Goal: Information Seeking & Learning: Learn about a topic

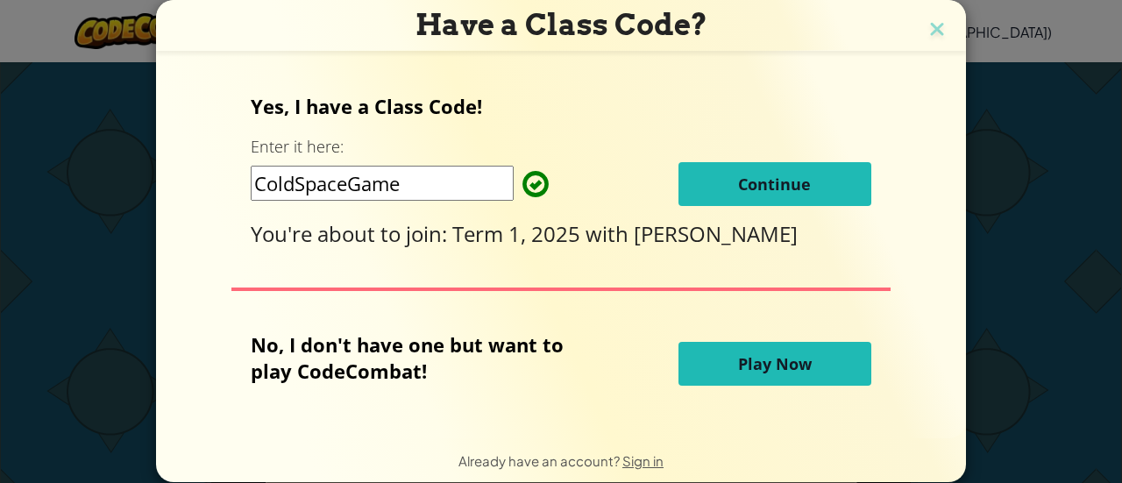
click at [804, 177] on button "Continue" at bounding box center [775, 184] width 193 height 44
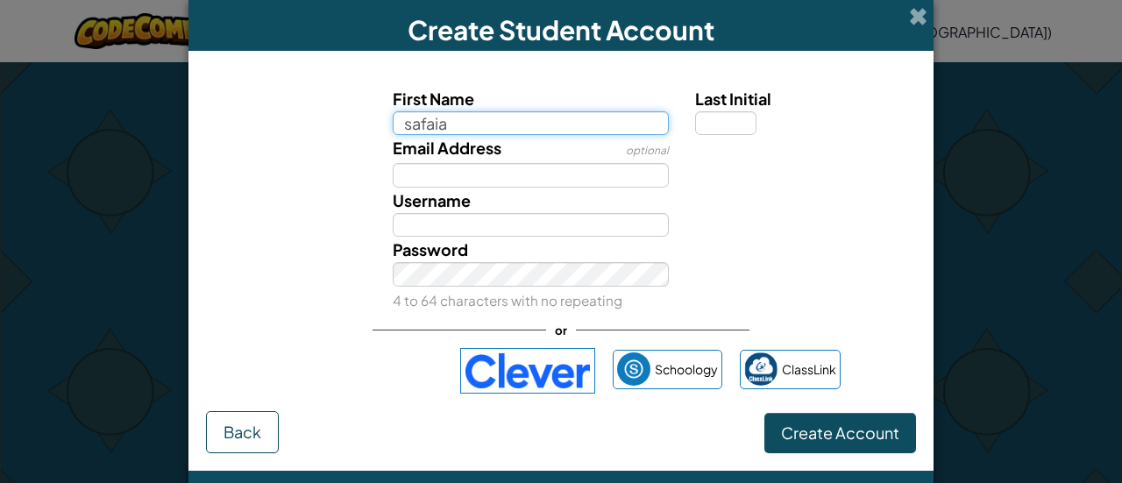
type input "safaia"
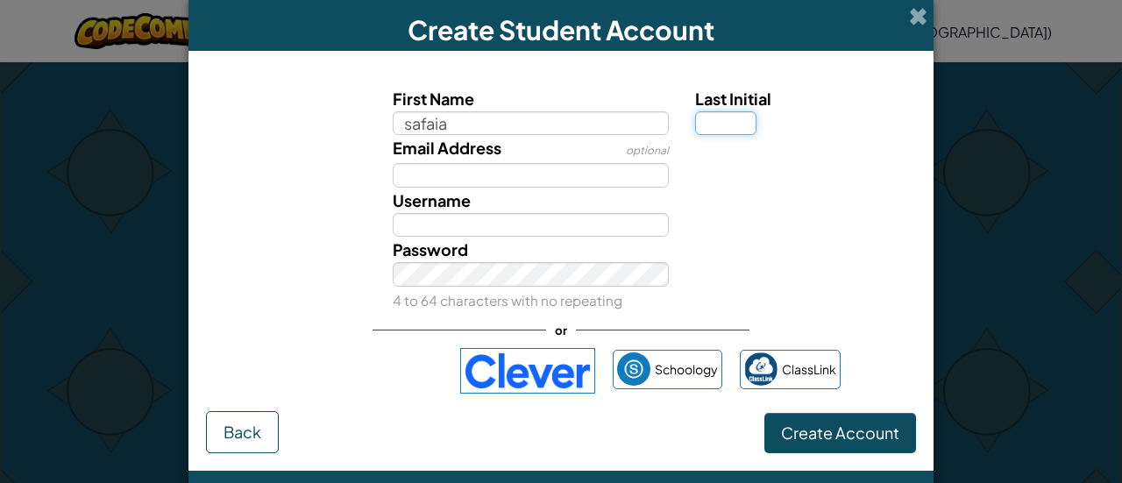
type input "Safaia"
click at [719, 115] on input "Last Initial" at bounding box center [725, 123] width 61 height 25
type input "i"
type input "a"
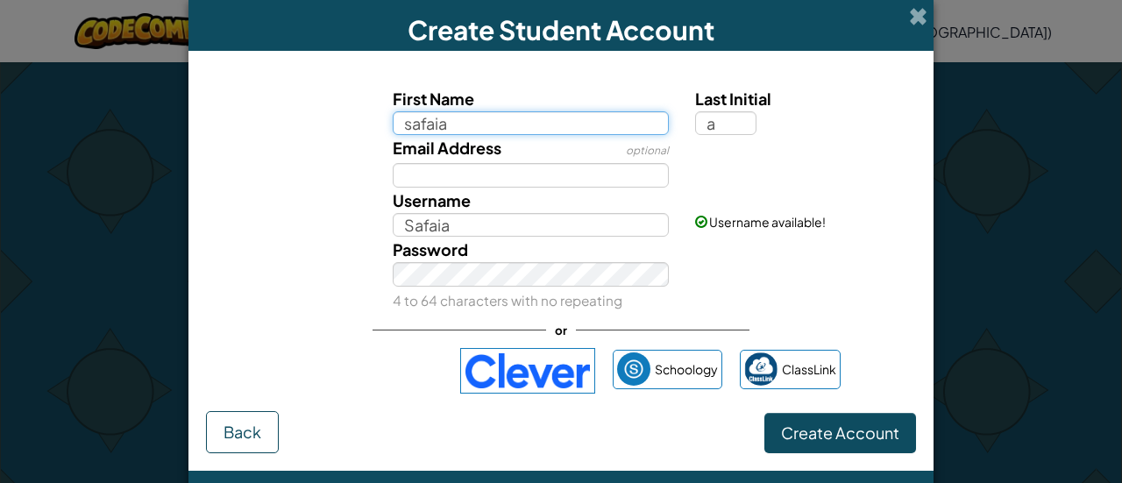
type input "SafaiaA"
click at [521, 128] on input "safaia" at bounding box center [531, 123] width 277 height 25
type input "s"
type input "keylan"
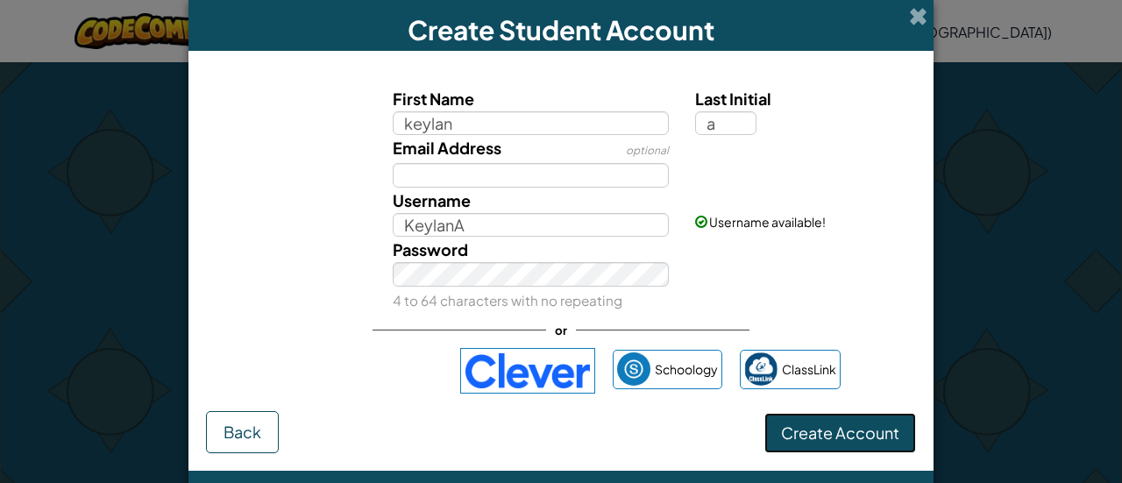
click at [865, 436] on span "Create Account" at bounding box center [840, 433] width 118 height 20
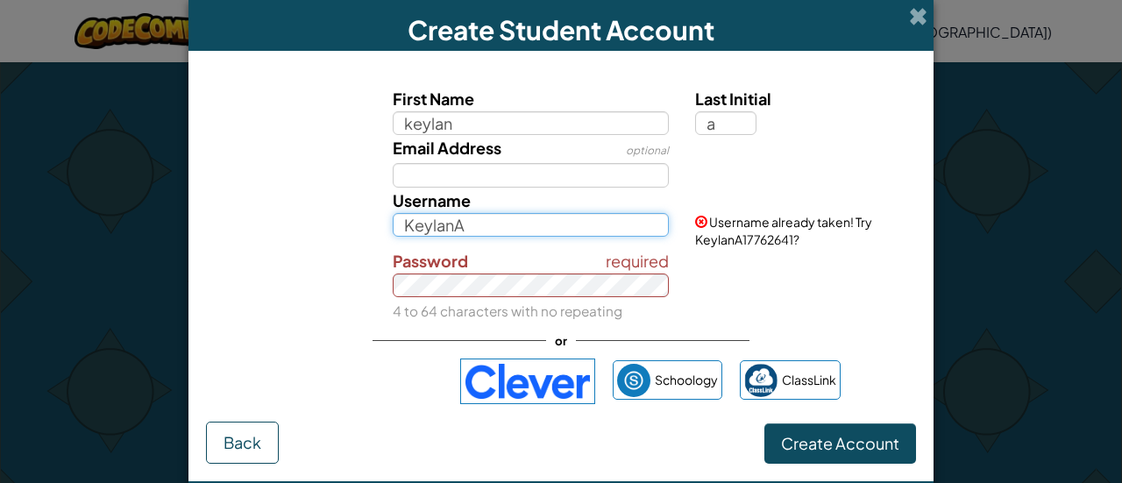
drag, startPoint x: 482, startPoint y: 225, endPoint x: 495, endPoint y: 227, distance: 12.4
click at [488, 225] on input "KeylanA" at bounding box center [531, 225] width 277 height 25
type input "K"
click at [475, 231] on input "KeylanA" at bounding box center [531, 225] width 277 height 25
click at [419, 231] on input "KeylanA" at bounding box center [531, 225] width 277 height 25
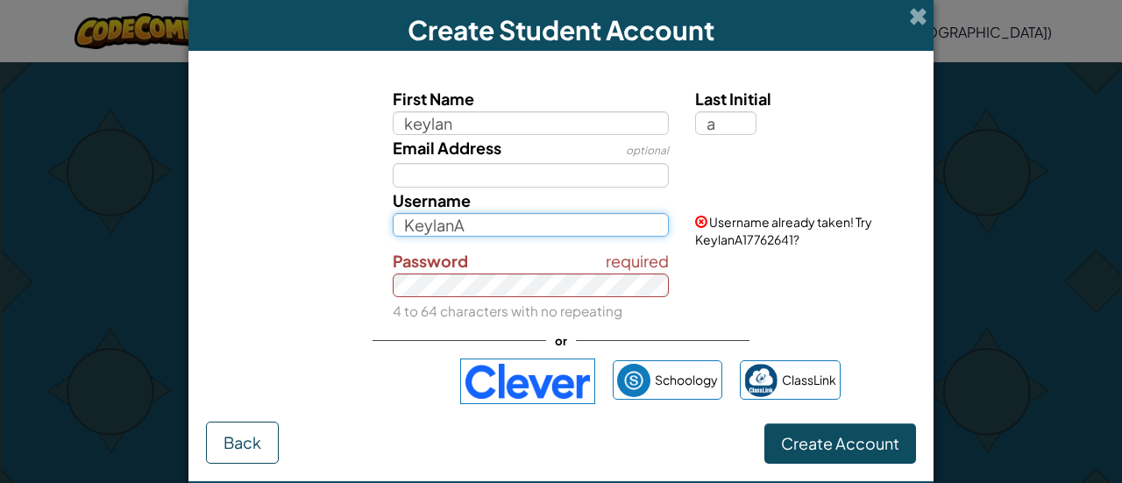
click at [407, 225] on input "KeylanA" at bounding box center [531, 225] width 277 height 25
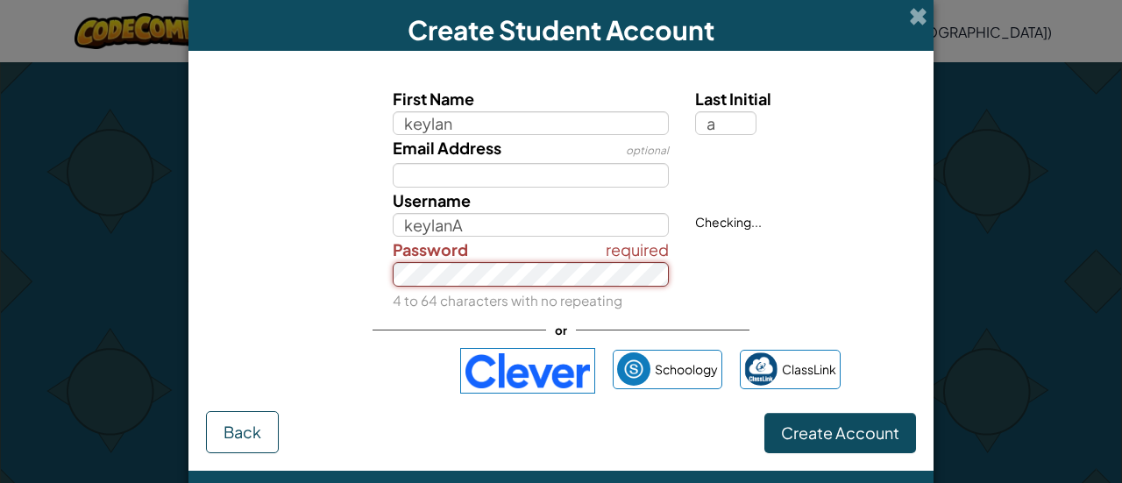
click at [545, 288] on div "required Password 4 to 64 characters with no repeating" at bounding box center [531, 275] width 303 height 76
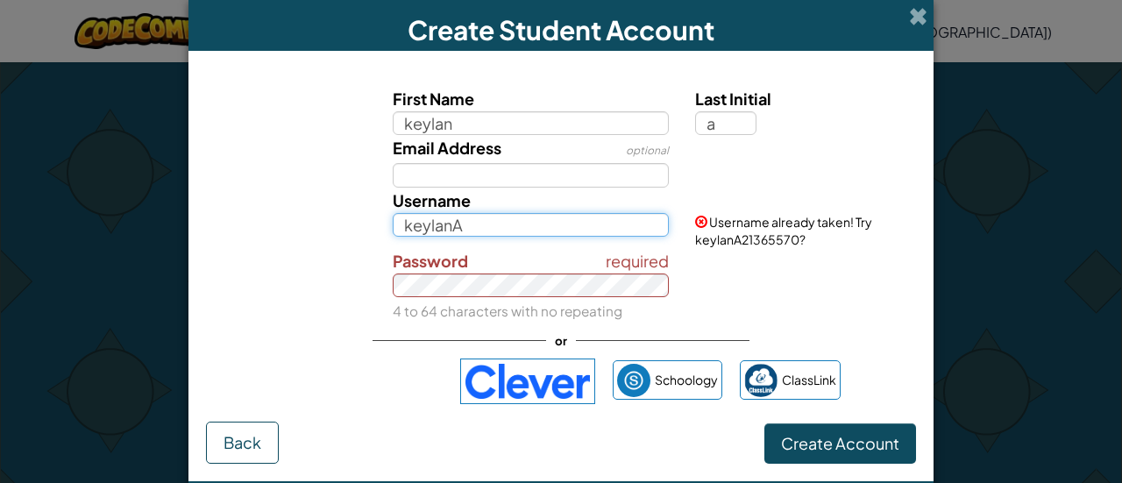
drag, startPoint x: 509, startPoint y: 230, endPoint x: 503, endPoint y: 222, distance: 9.5
click at [503, 222] on input "keylanA" at bounding box center [531, 225] width 277 height 25
type input "k"
type input "keylanny"
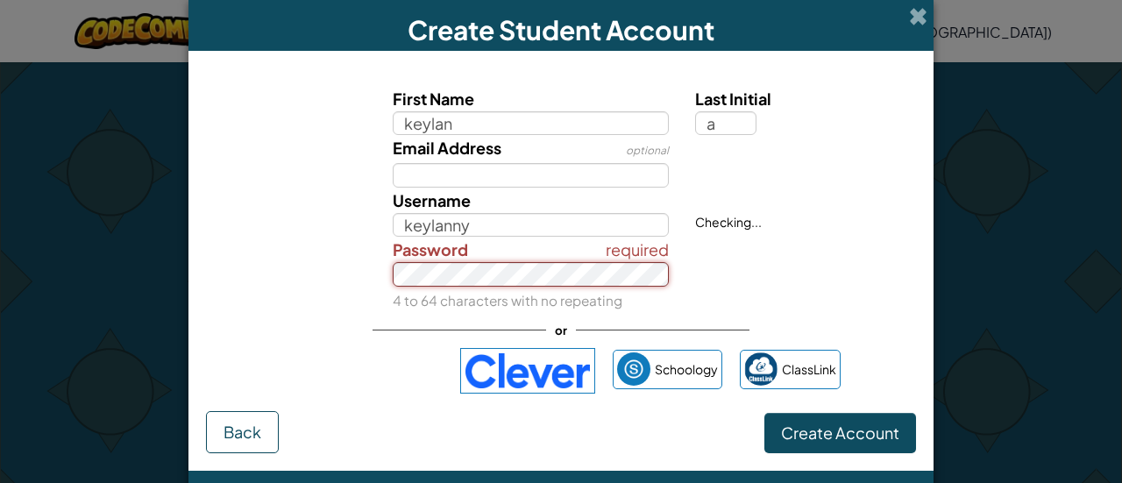
click at [600, 290] on div "required Password 4 to 64 characters with no repeating" at bounding box center [531, 275] width 303 height 76
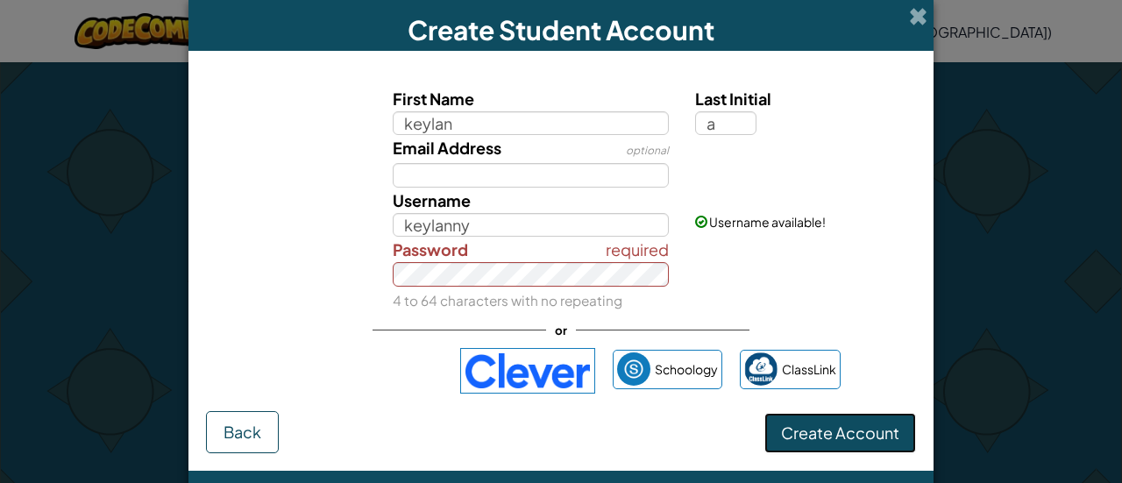
click at [858, 429] on span "Create Account" at bounding box center [840, 433] width 118 height 20
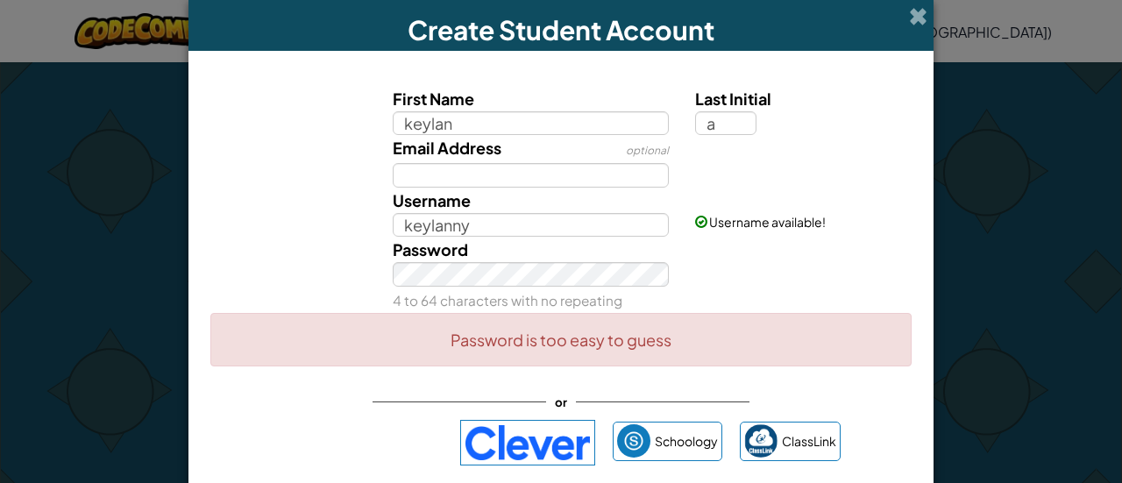
click at [538, 288] on div "Password 4 to 64 characters with no repeating" at bounding box center [531, 275] width 303 height 76
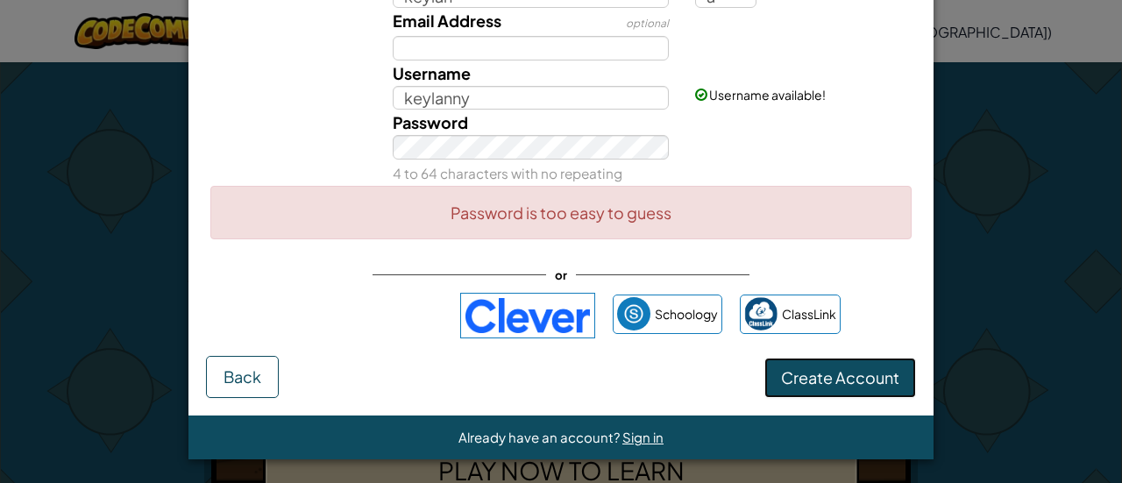
click at [813, 387] on button "Create Account" at bounding box center [841, 378] width 152 height 40
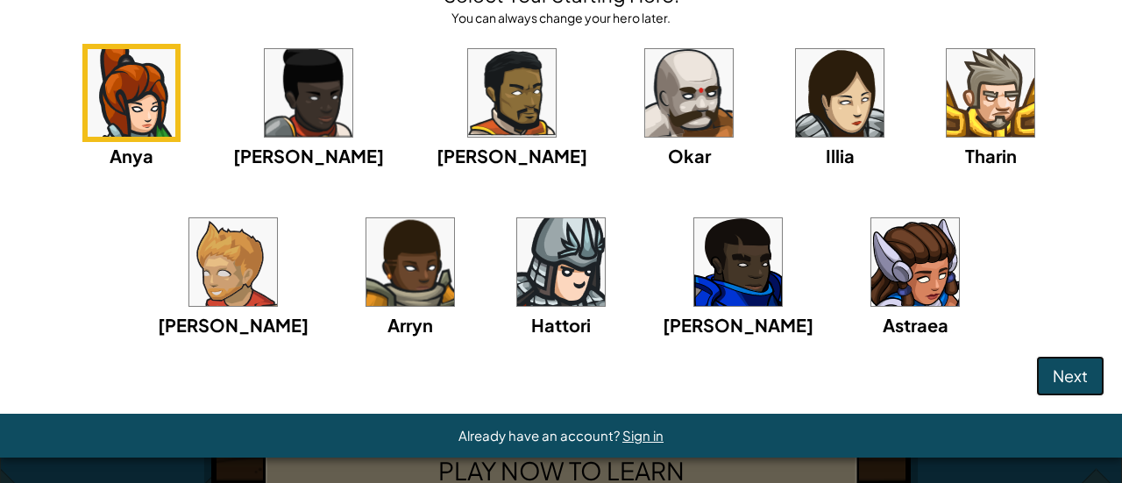
scroll to position [18, 0]
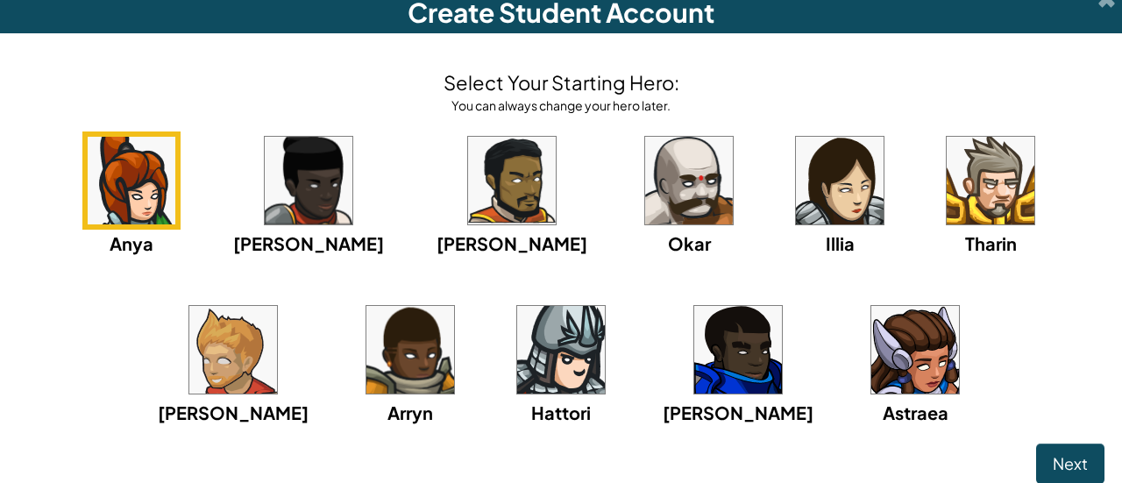
click at [283, 170] on img at bounding box center [309, 181] width 88 height 88
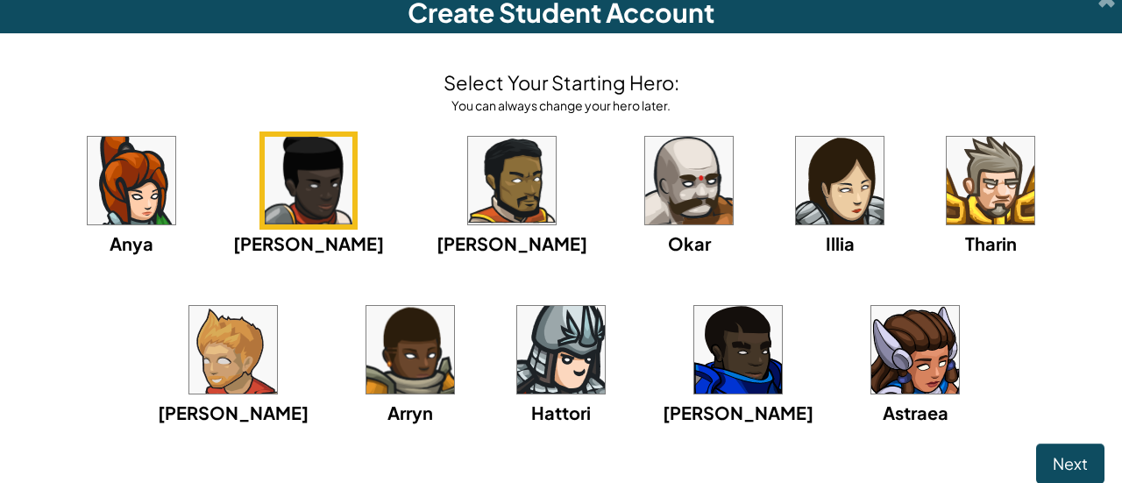
click at [796, 166] on img at bounding box center [840, 181] width 88 height 88
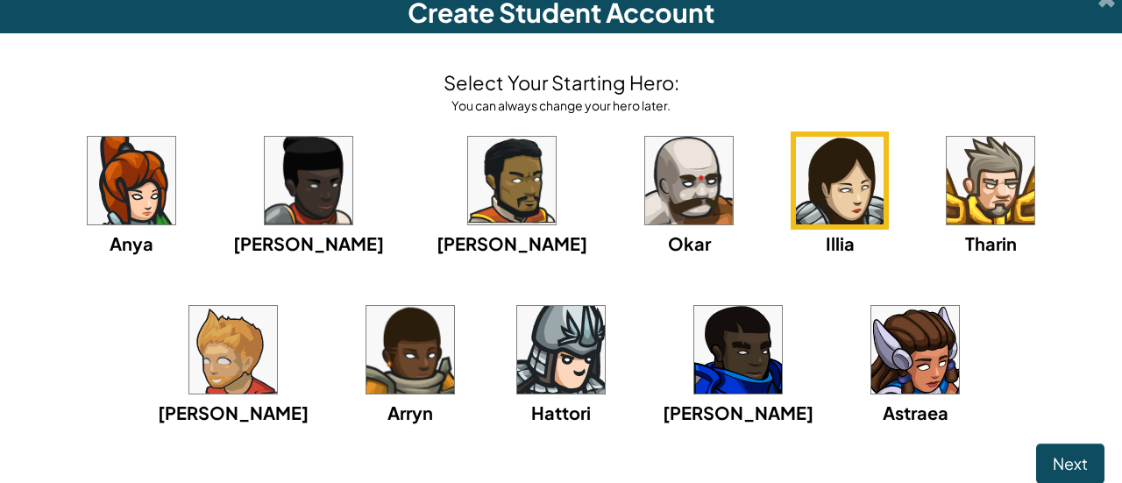
scroll to position [105, 0]
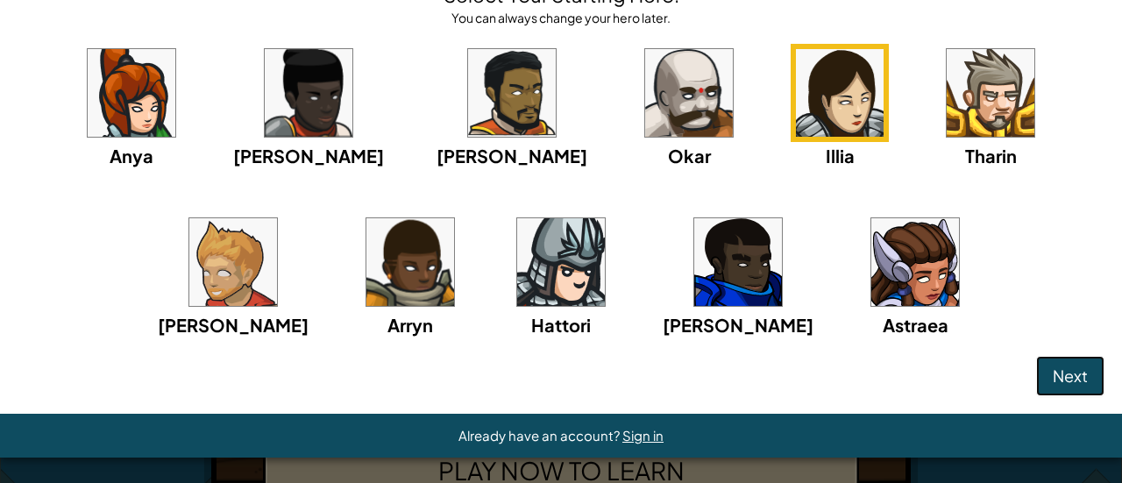
click at [1075, 380] on button "Next" at bounding box center [1070, 376] width 68 height 40
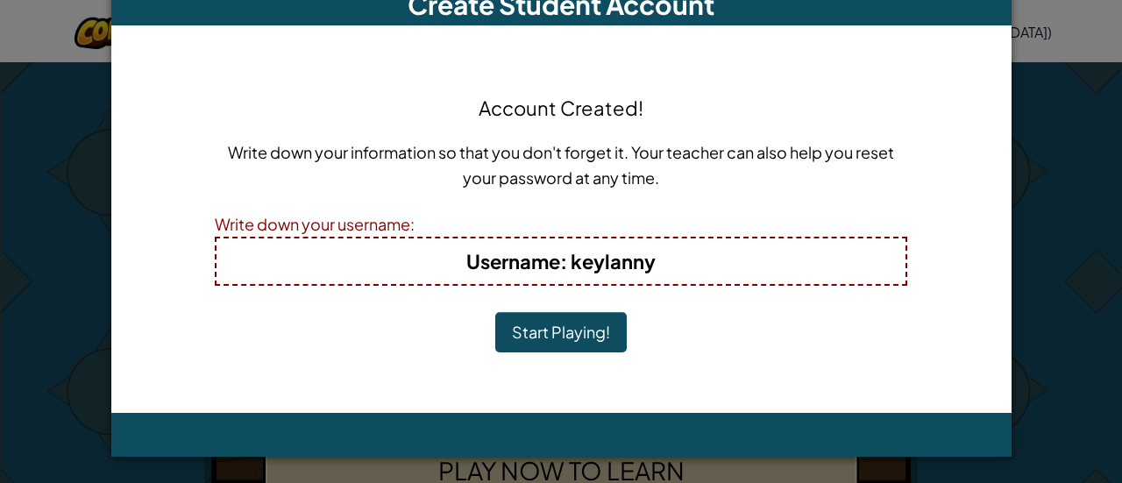
scroll to position [25, 0]
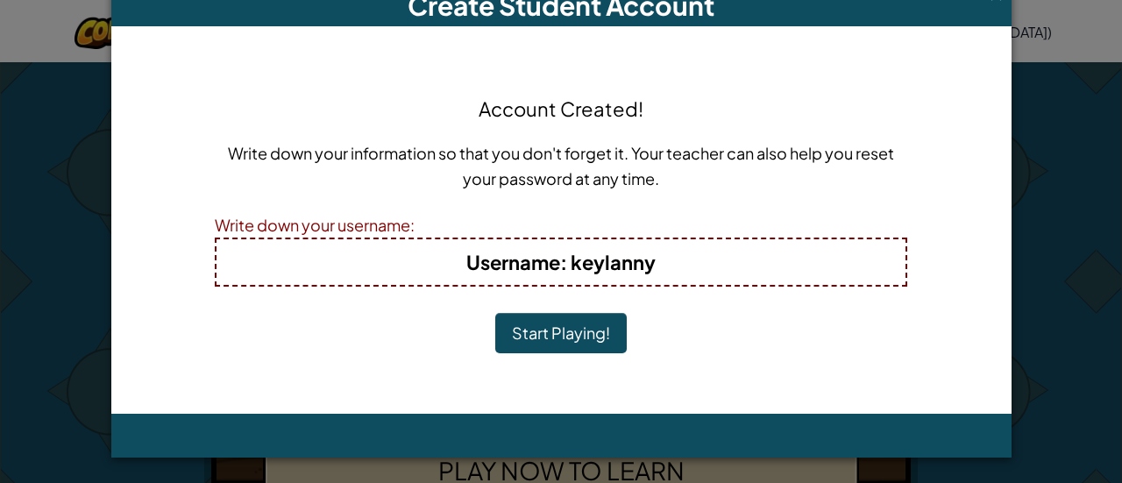
click at [555, 331] on button "Start Playing!" at bounding box center [561, 333] width 132 height 40
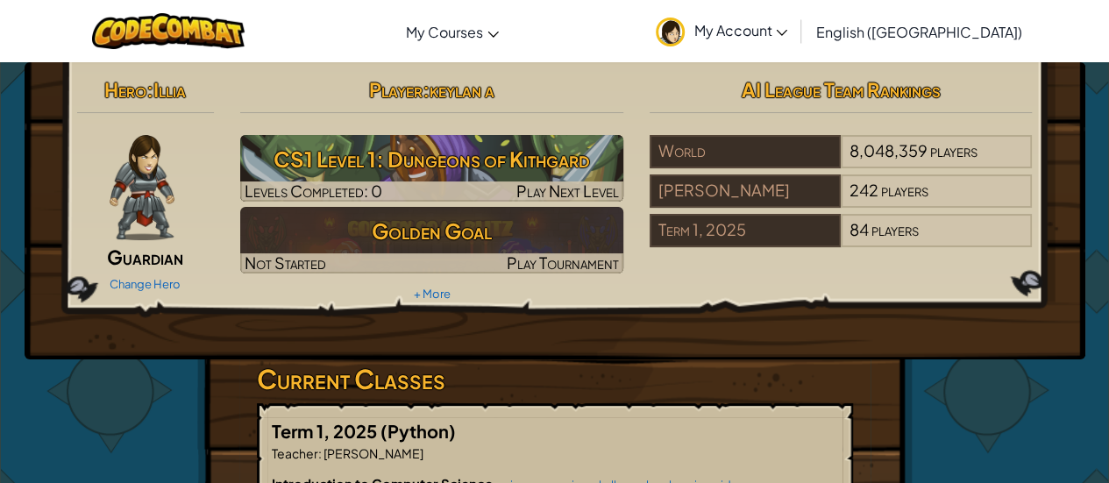
scroll to position [263, 0]
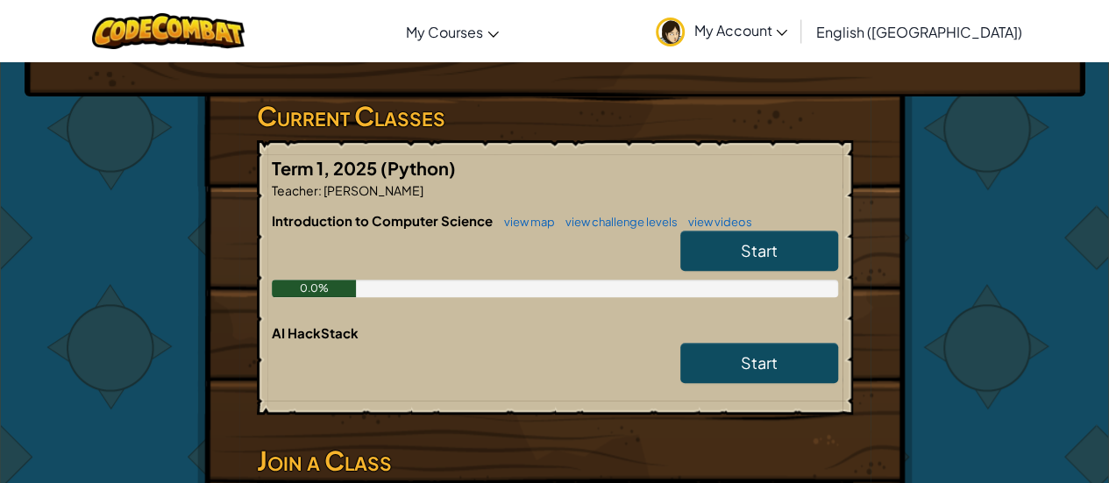
click at [773, 258] on span "Start" at bounding box center [759, 250] width 37 height 20
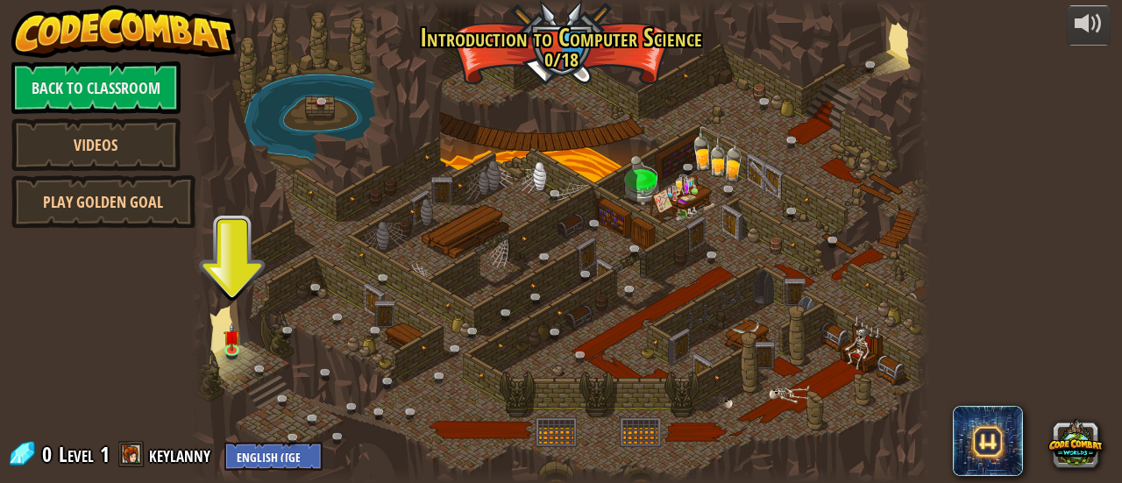
drag, startPoint x: 260, startPoint y: 331, endPoint x: 237, endPoint y: 310, distance: 31.0
click at [260, 329] on div at bounding box center [560, 241] width 739 height 483
click at [221, 337] on div at bounding box center [560, 241] width 739 height 483
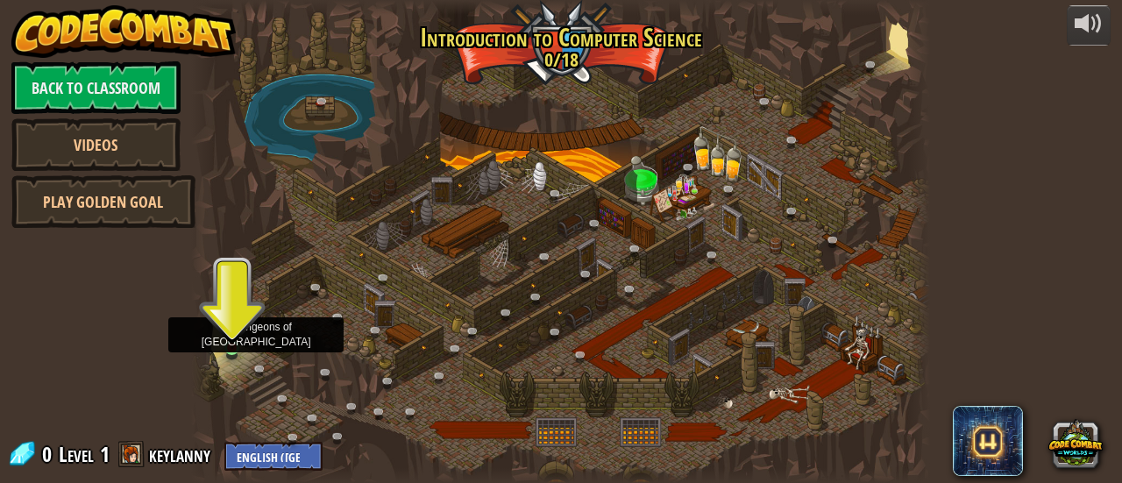
click at [230, 338] on img at bounding box center [232, 329] width 16 height 37
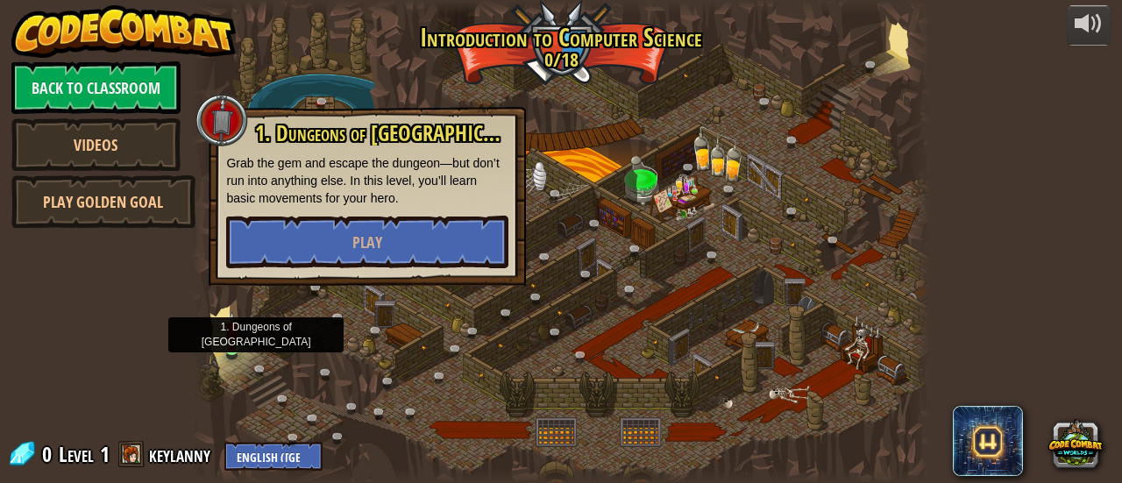
click at [230, 338] on img at bounding box center [232, 329] width 16 height 37
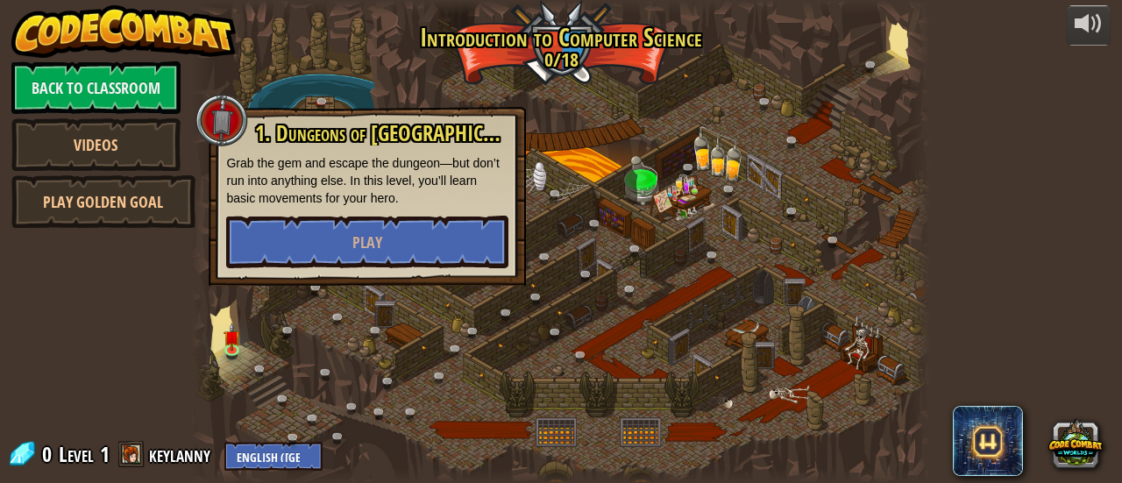
click at [353, 278] on div "1. Dungeons of [PERSON_NAME] Grab the gem and escape the dungeon—but don’t run …" at bounding box center [367, 196] width 317 height 179
drag, startPoint x: 361, startPoint y: 259, endPoint x: 352, endPoint y: 251, distance: 11.8
click at [352, 251] on button "Play" at bounding box center [367, 242] width 282 height 53
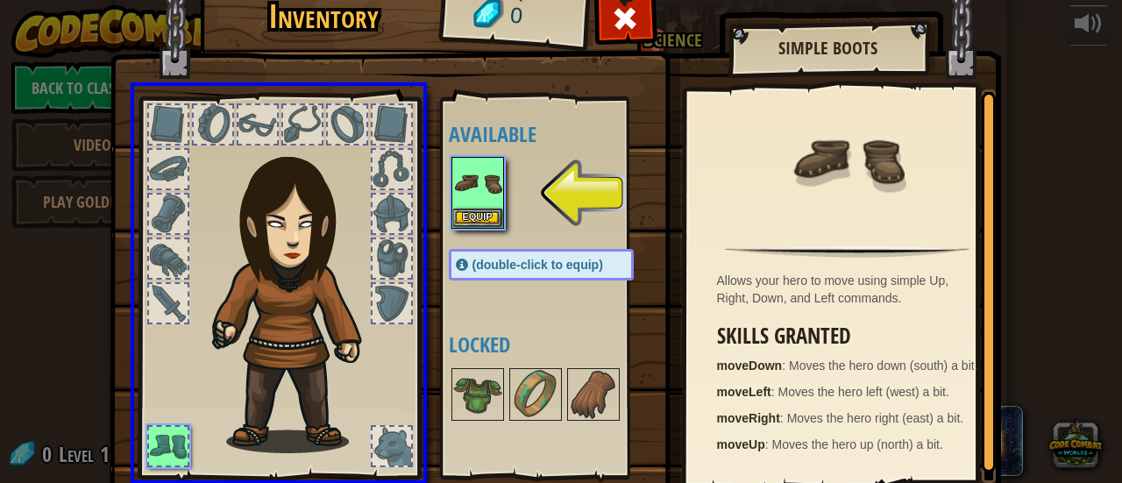
drag, startPoint x: 484, startPoint y: 181, endPoint x: 359, endPoint y: 211, distance: 129.1
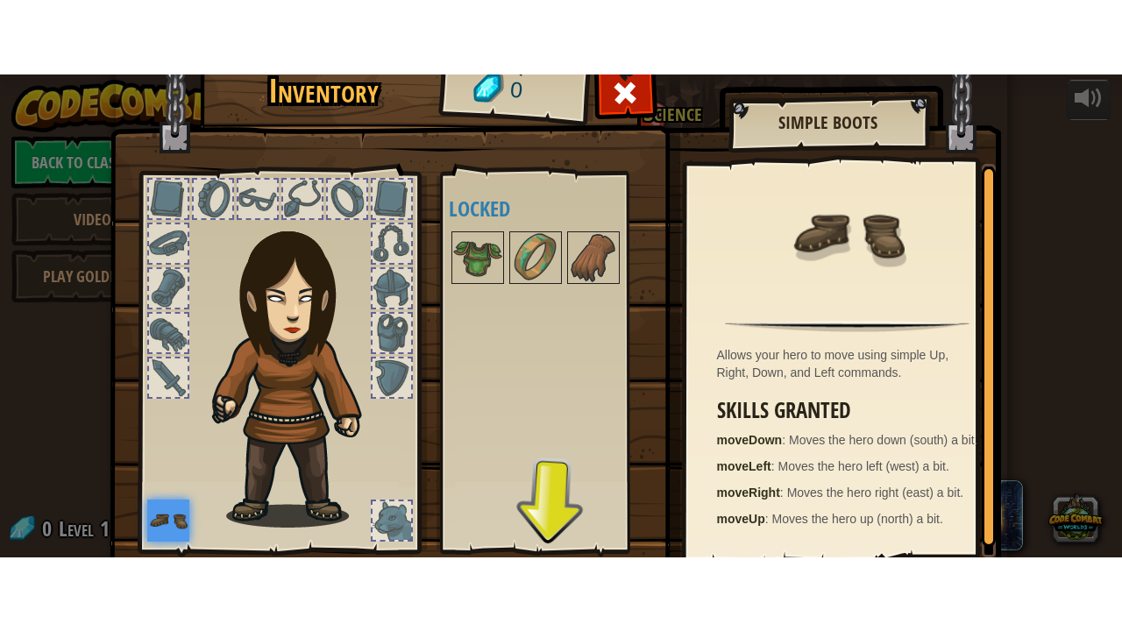
scroll to position [121, 0]
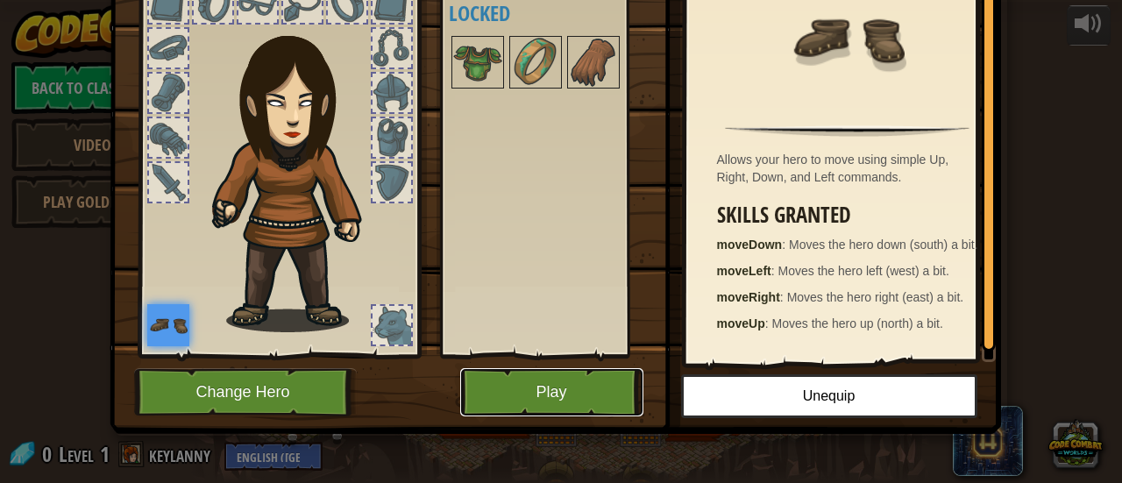
click at [545, 391] on button "Play" at bounding box center [551, 392] width 183 height 48
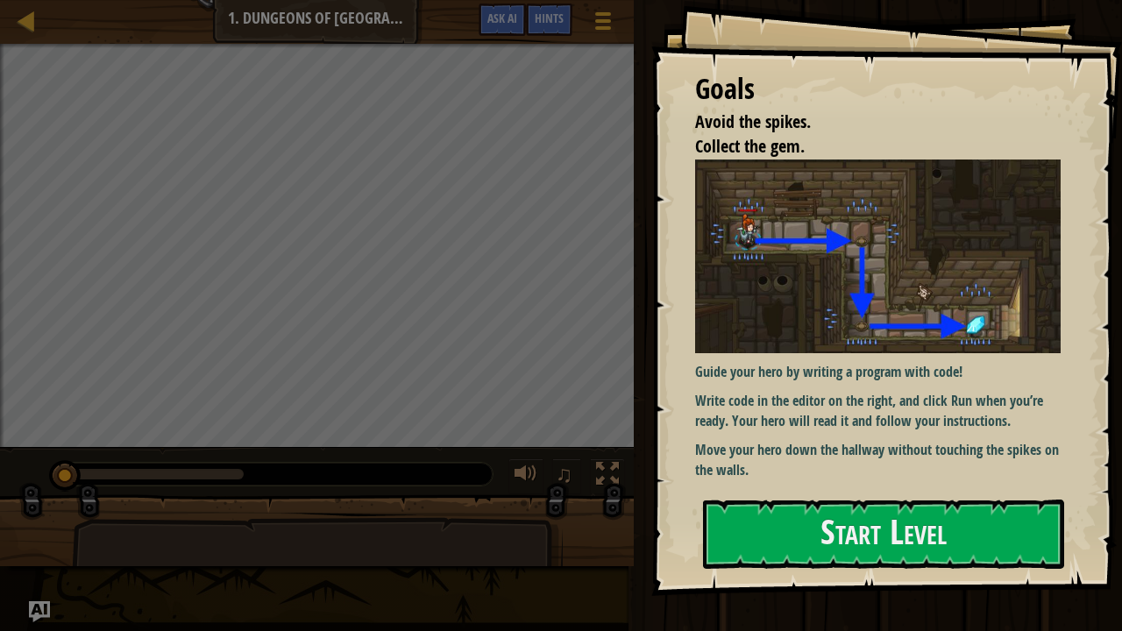
click at [820, 445] on p "Move your hero down the hallway without touching the spikes on the walls." at bounding box center [884, 460] width 379 height 40
click at [887, 482] on button "Start Level" at bounding box center [883, 534] width 361 height 69
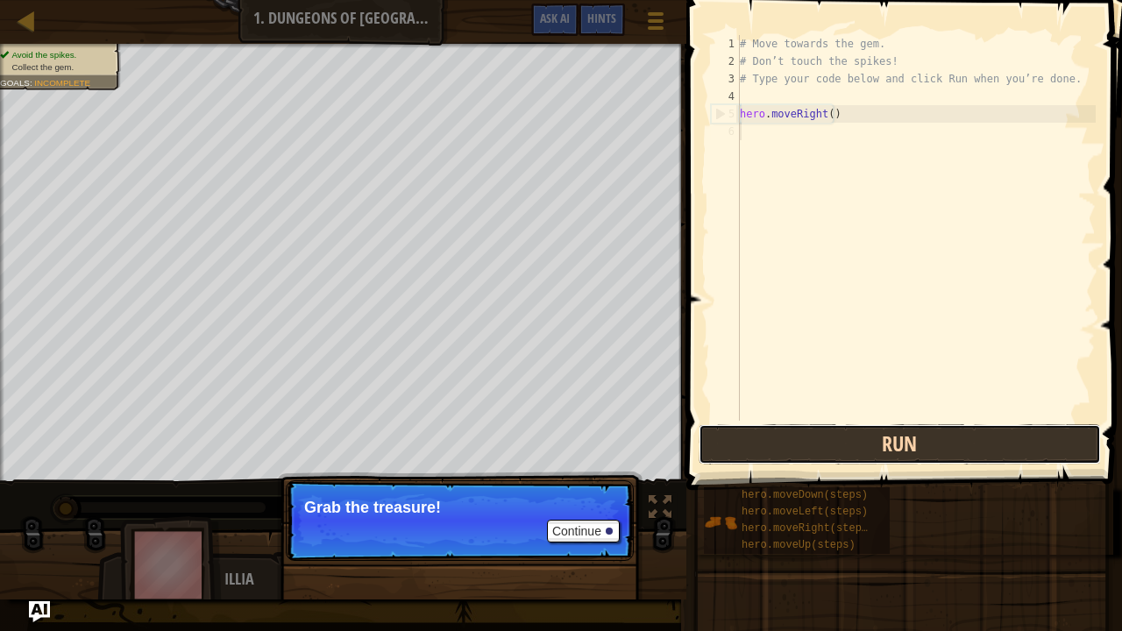
click at [822, 442] on button "Run" at bounding box center [900, 444] width 402 height 40
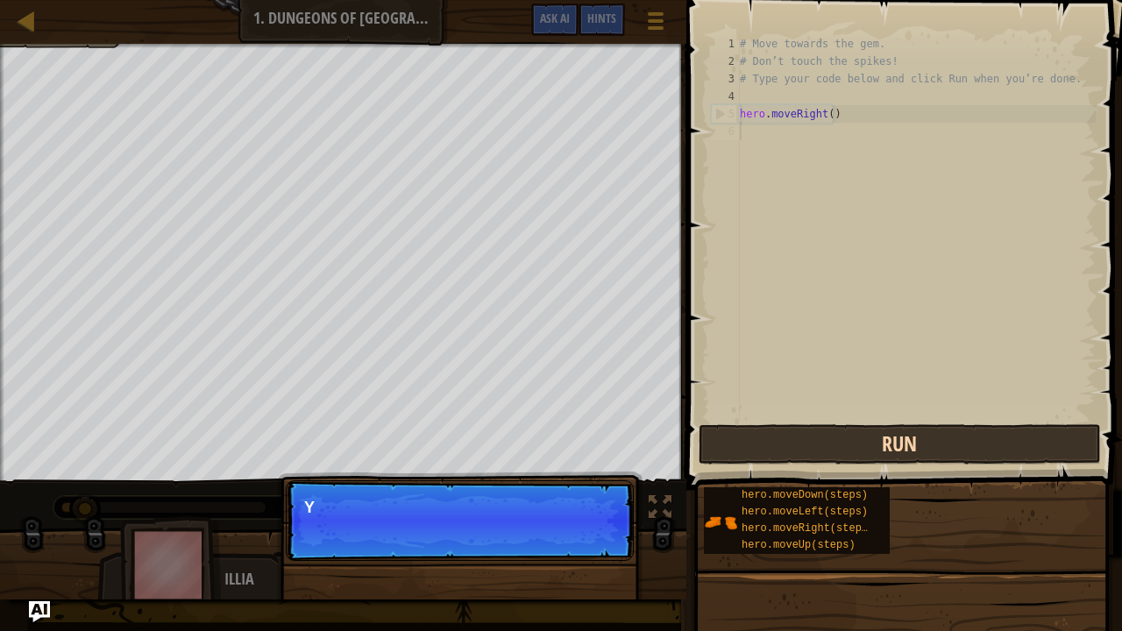
scroll to position [8, 0]
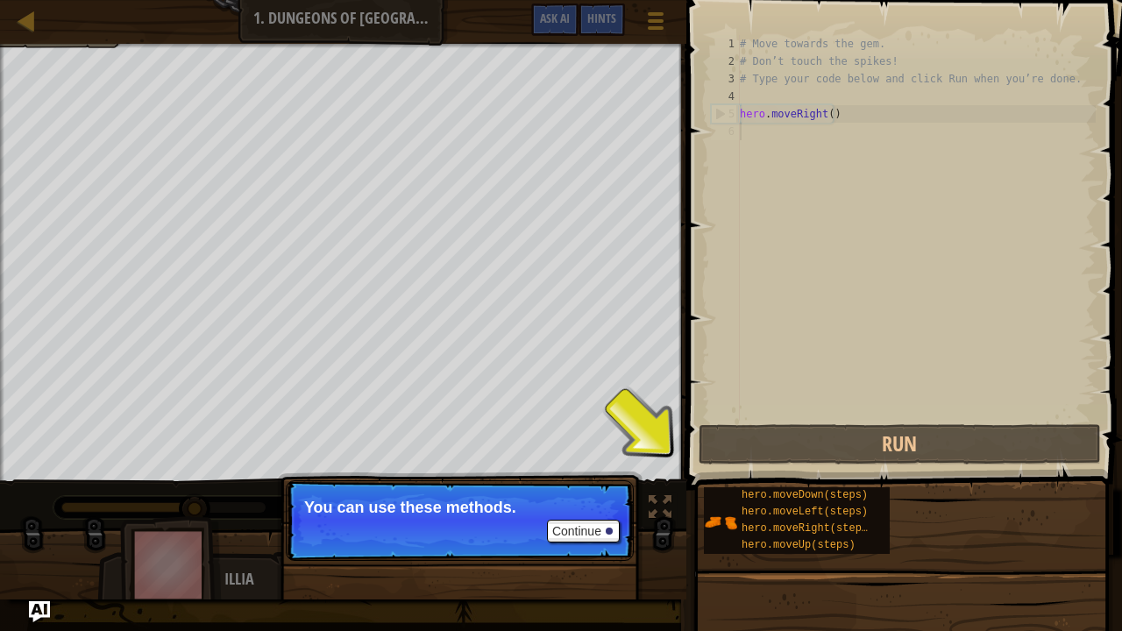
click at [821, 145] on div "# Move towards the gem. # Don’t touch the spikes! # Type your code below and cl…" at bounding box center [917, 245] width 360 height 421
drag, startPoint x: 777, startPoint y: 128, endPoint x: 773, endPoint y: 139, distance: 11.1
click at [773, 138] on div "# Move towards the gem. # Don’t touch the spikes! # Type your code below and cl…" at bounding box center [917, 245] width 360 height 421
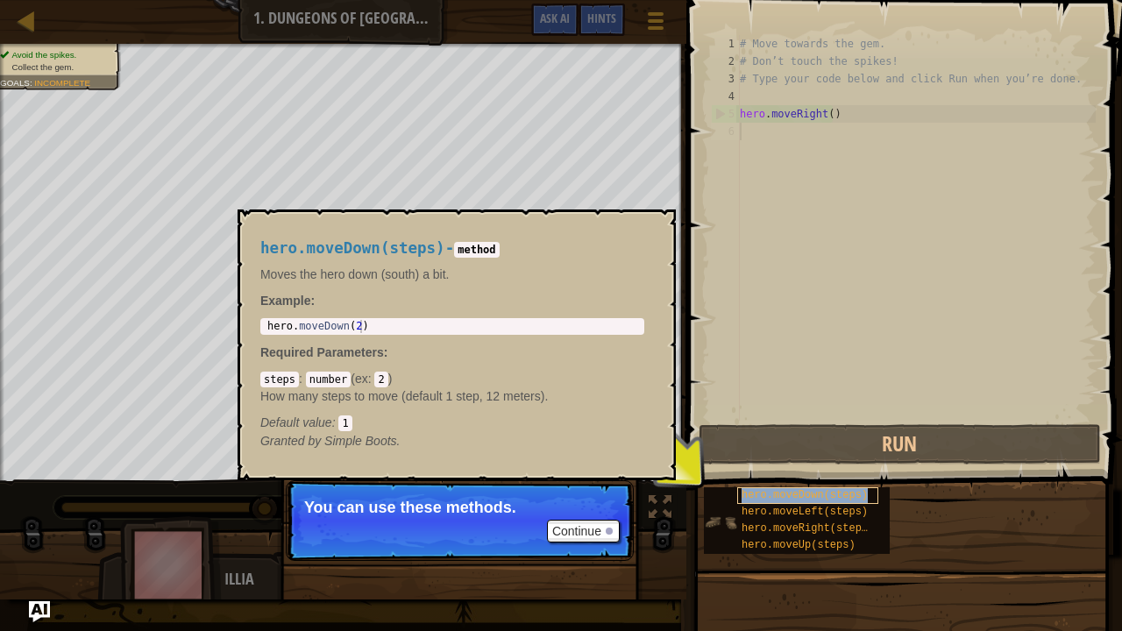
click at [803, 482] on span "hero.moveDown(steps)" at bounding box center [805, 495] width 126 height 12
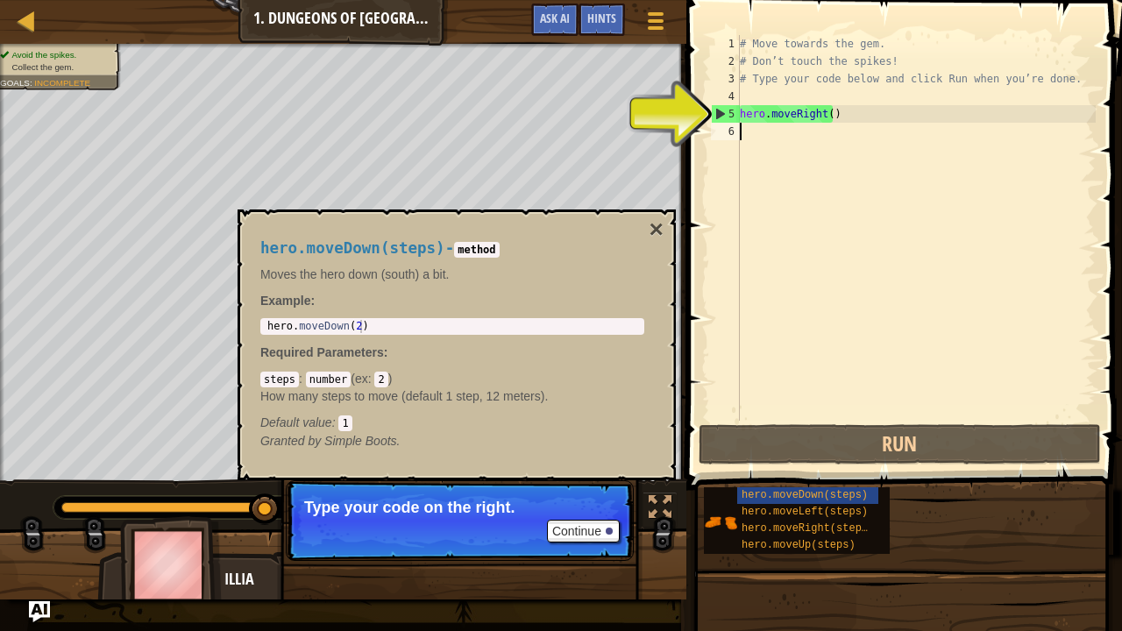
click at [767, 179] on div "# Move towards the gem. # Don’t touch the spikes! # Type your code below and cl…" at bounding box center [917, 245] width 360 height 421
type textarea "h"
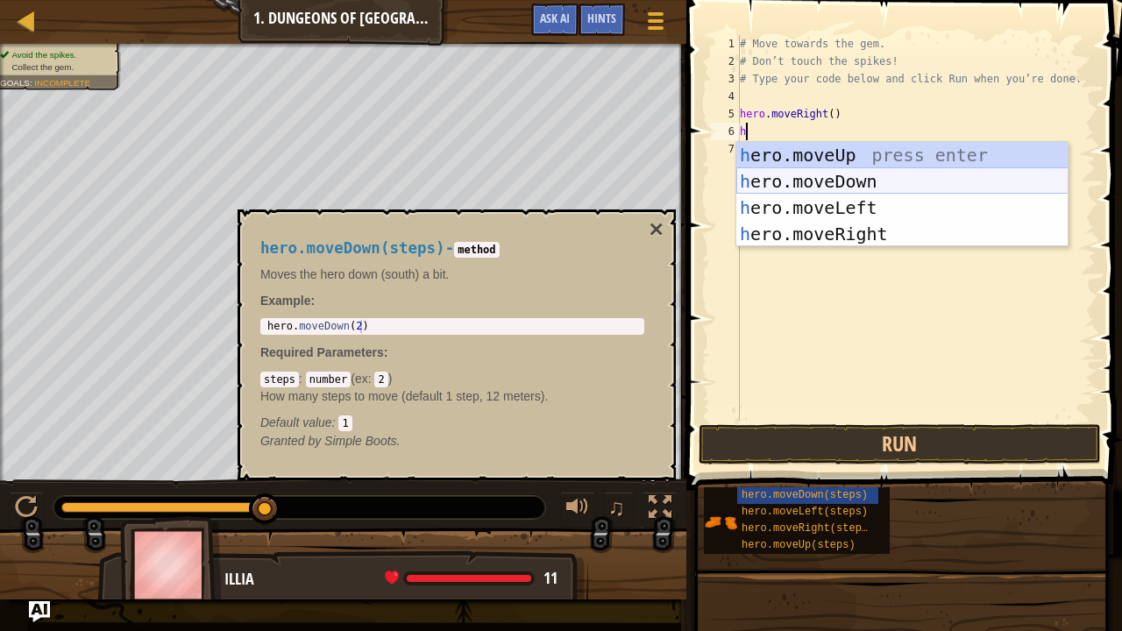
click at [777, 182] on div "h ero.moveUp press enter h ero.moveDown press enter h ero.moveLeft press enter …" at bounding box center [903, 221] width 332 height 158
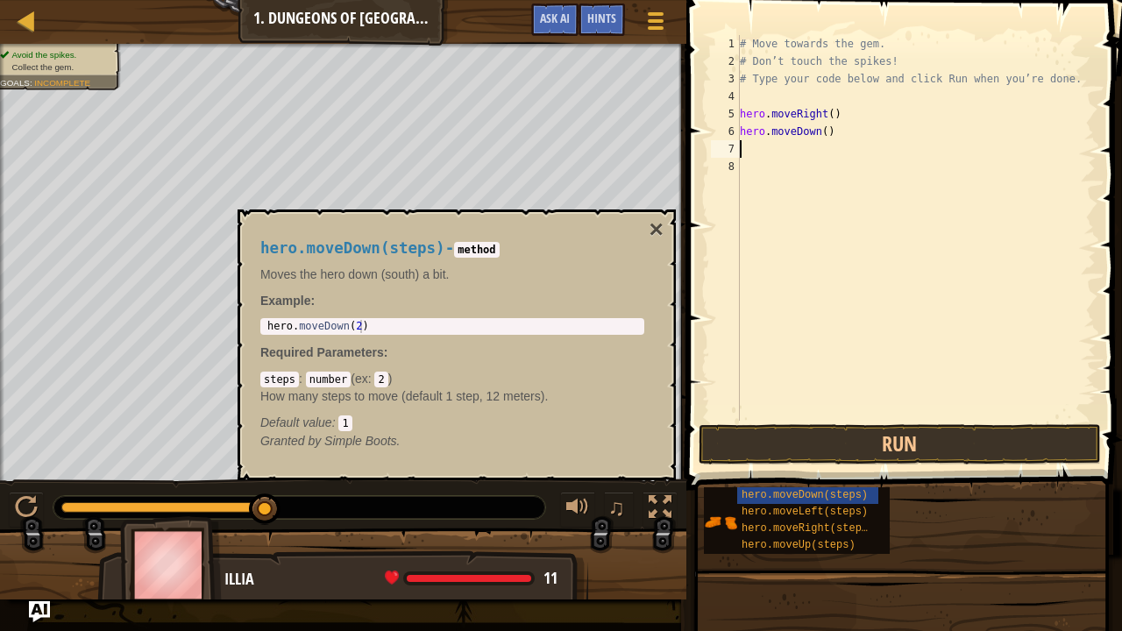
type textarea "h"
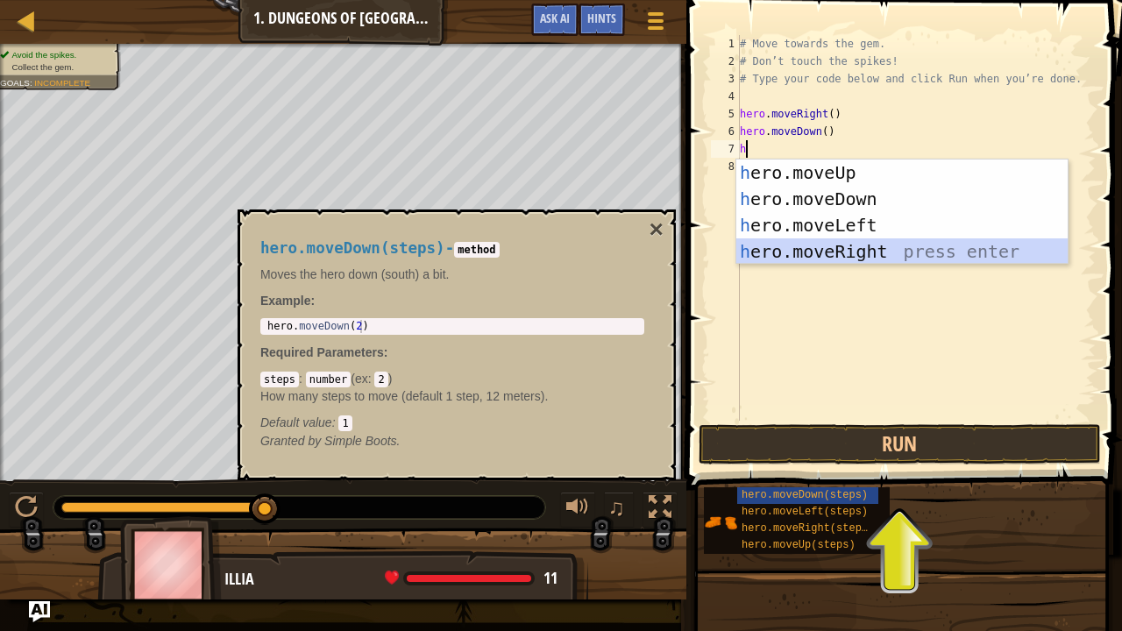
click at [775, 240] on div "h ero.moveUp press enter h ero.moveDown press enter h ero.moveLeft press enter …" at bounding box center [903, 239] width 332 height 158
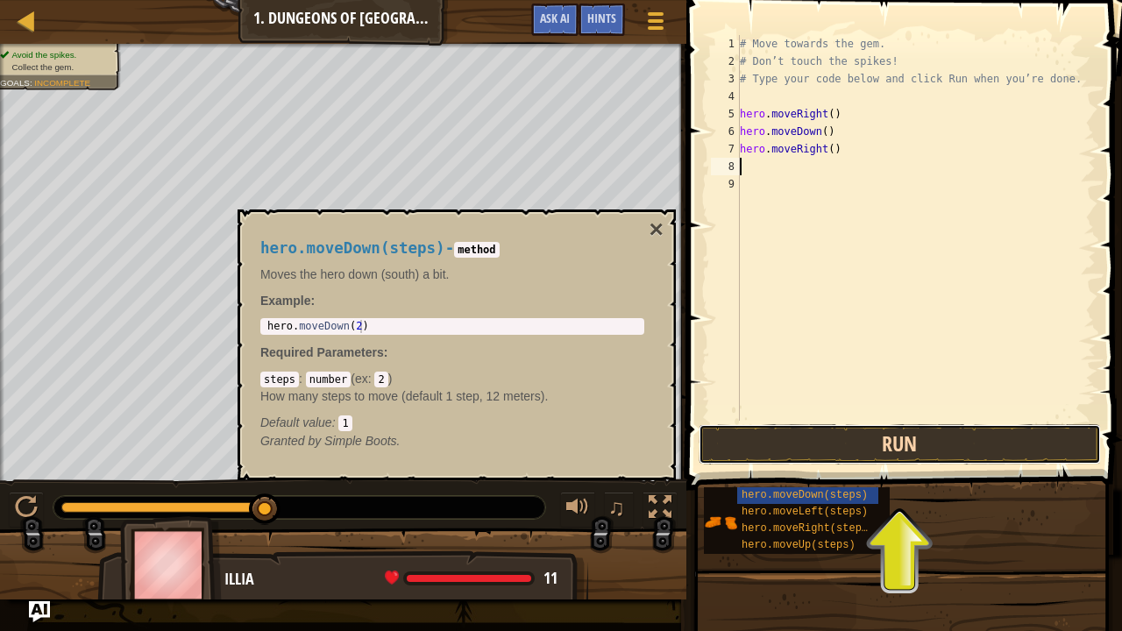
drag, startPoint x: 850, startPoint y: 458, endPoint x: 858, endPoint y: 444, distance: 16.1
click at [853, 454] on button "Run" at bounding box center [900, 444] width 402 height 40
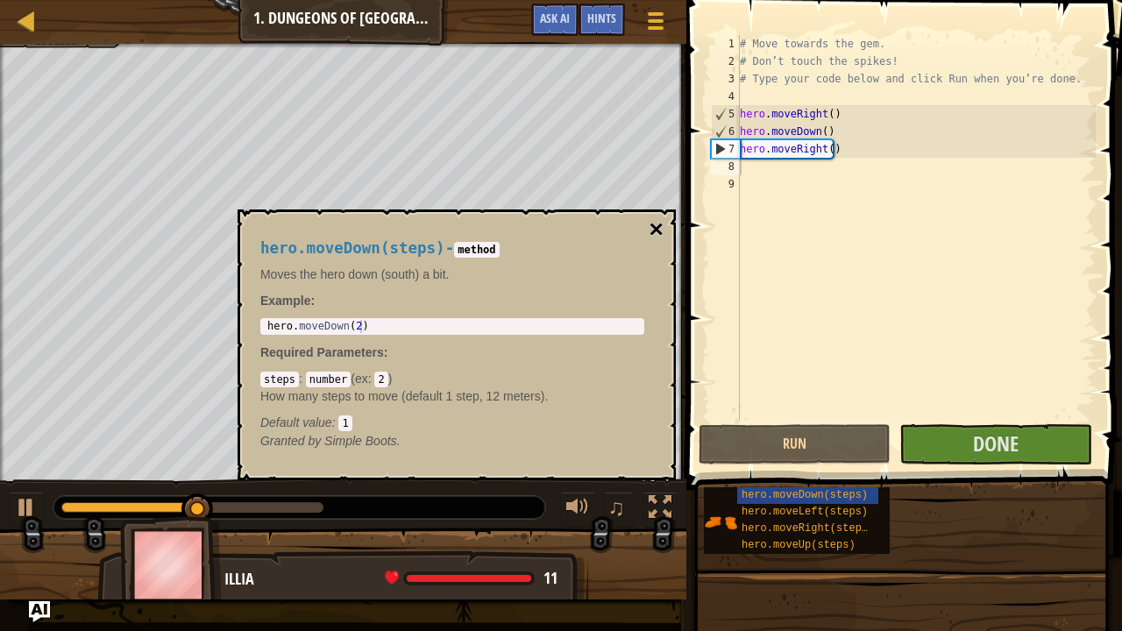
click at [662, 217] on button "×" at bounding box center [657, 229] width 14 height 25
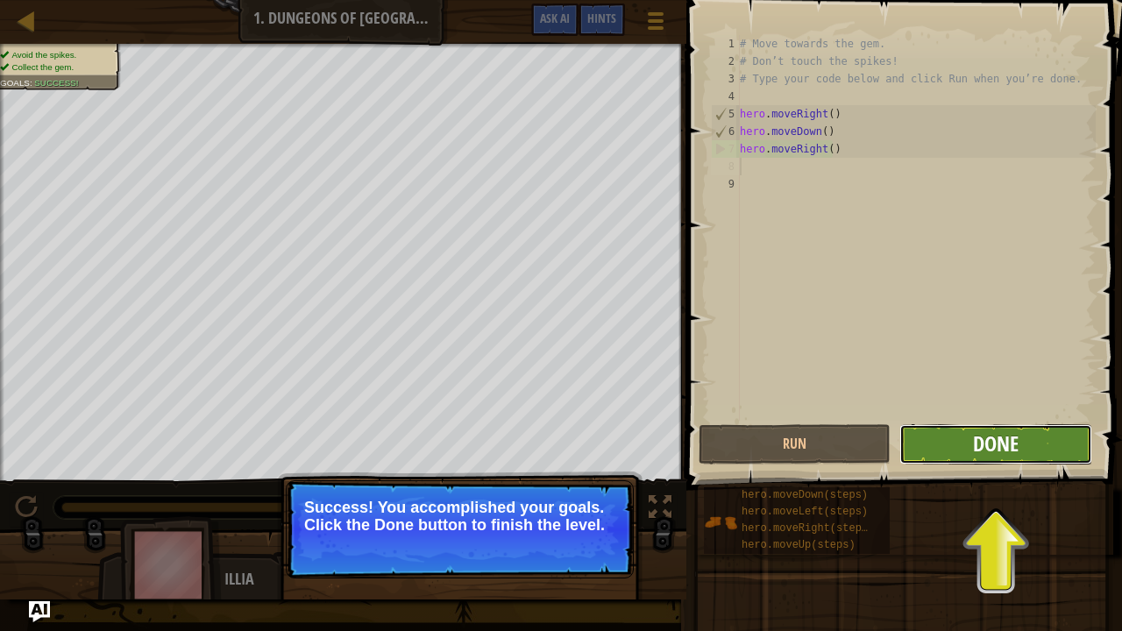
click at [1017, 441] on span "Done" at bounding box center [996, 444] width 46 height 28
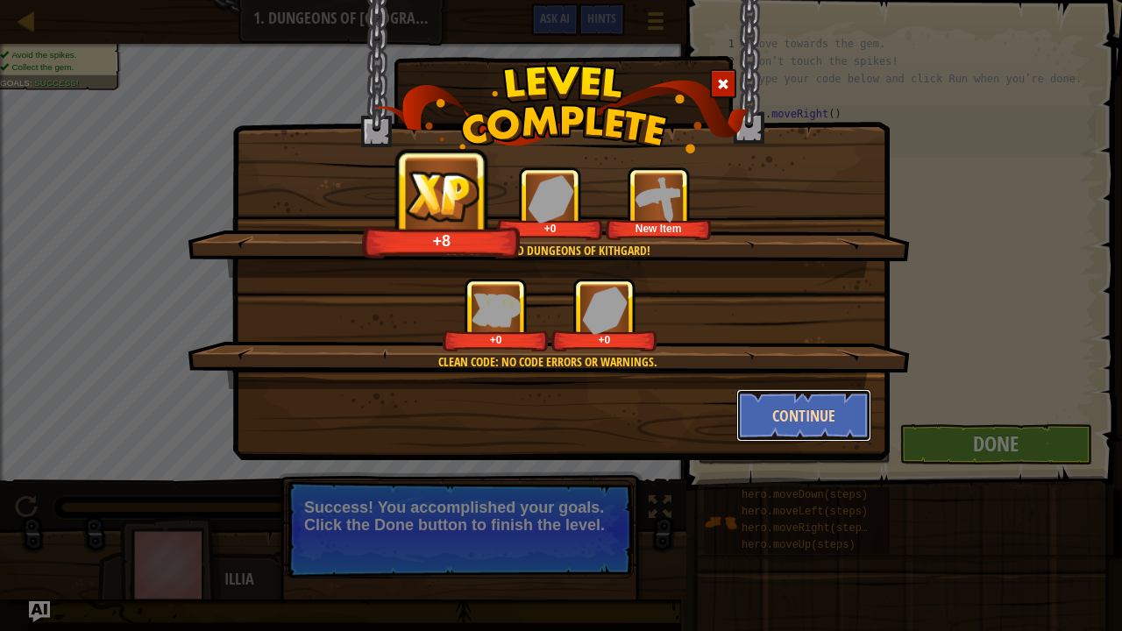
click at [844, 424] on button "Continue" at bounding box center [805, 415] width 136 height 53
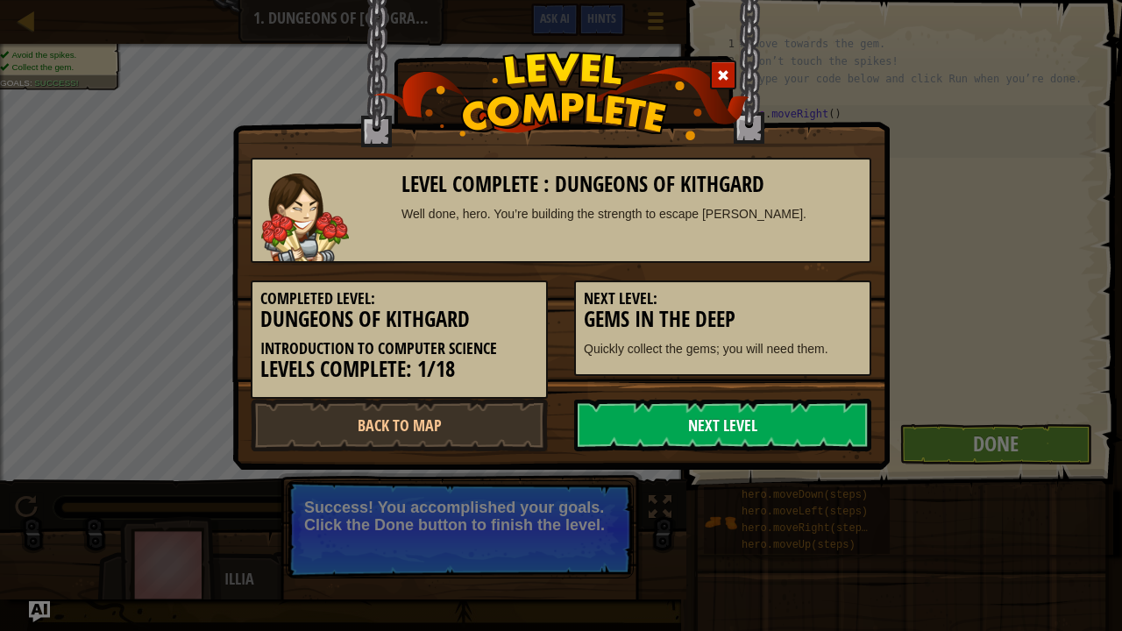
click at [825, 428] on link "Next Level" at bounding box center [722, 425] width 297 height 53
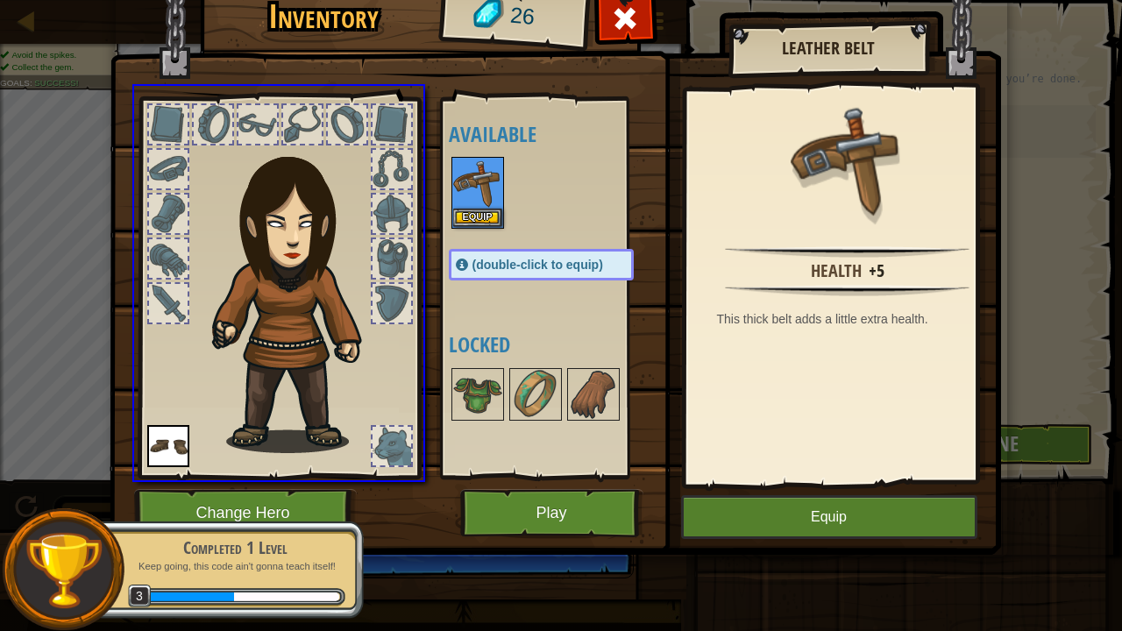
drag, startPoint x: 486, startPoint y: 160, endPoint x: 489, endPoint y: 187, distance: 26.5
click at [489, 187] on div "Inventory 26 Available Equip Equip (double-click to equip) Locked Leather Belt …" at bounding box center [561, 315] width 1122 height 631
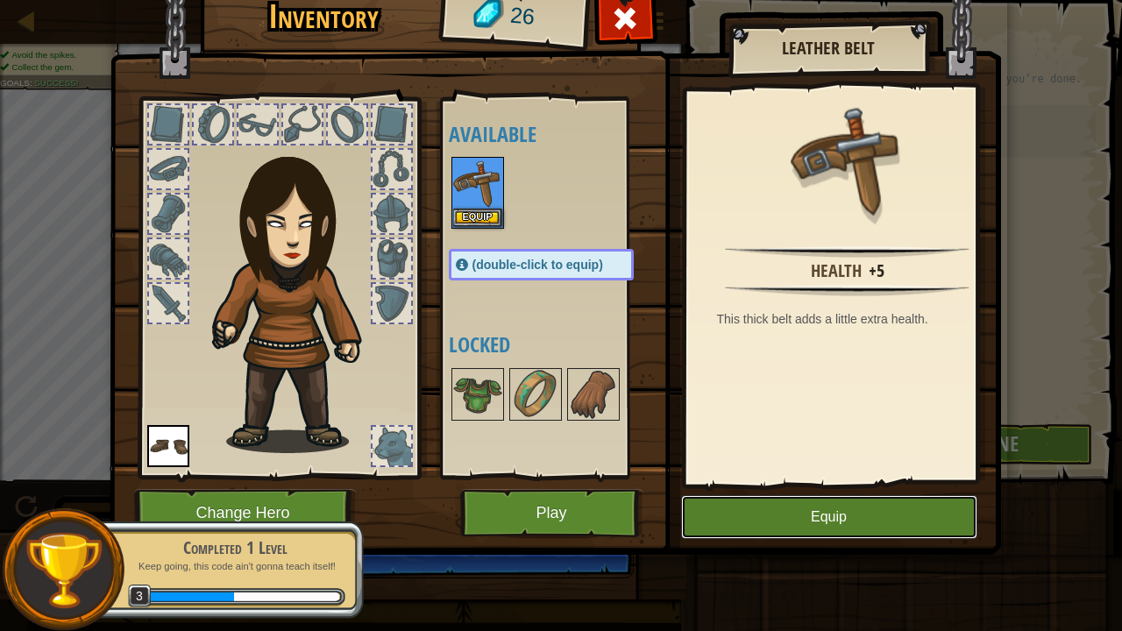
click at [924, 482] on button "Equip" at bounding box center [829, 517] width 296 height 44
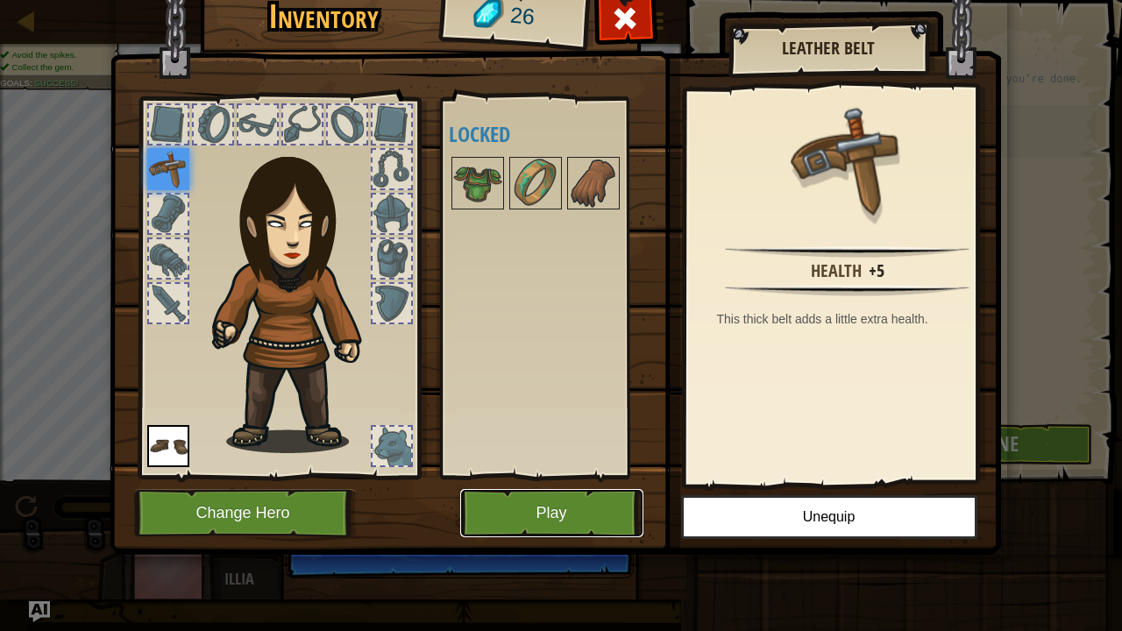
click at [540, 482] on button "Play" at bounding box center [551, 513] width 183 height 48
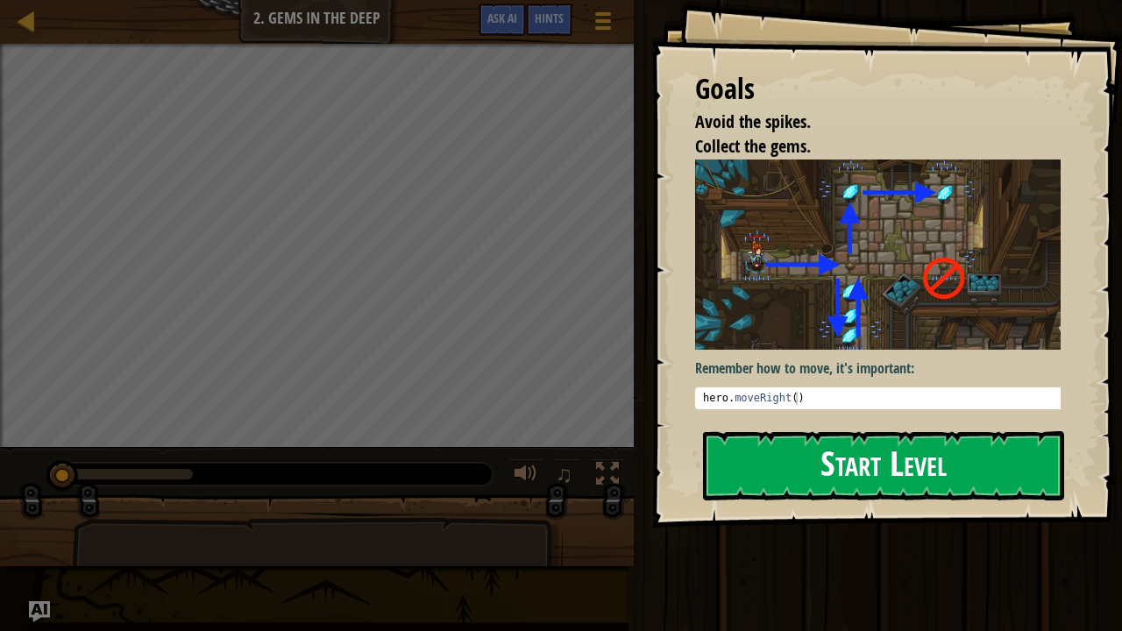
click at [965, 441] on button "Start Level" at bounding box center [883, 465] width 361 height 69
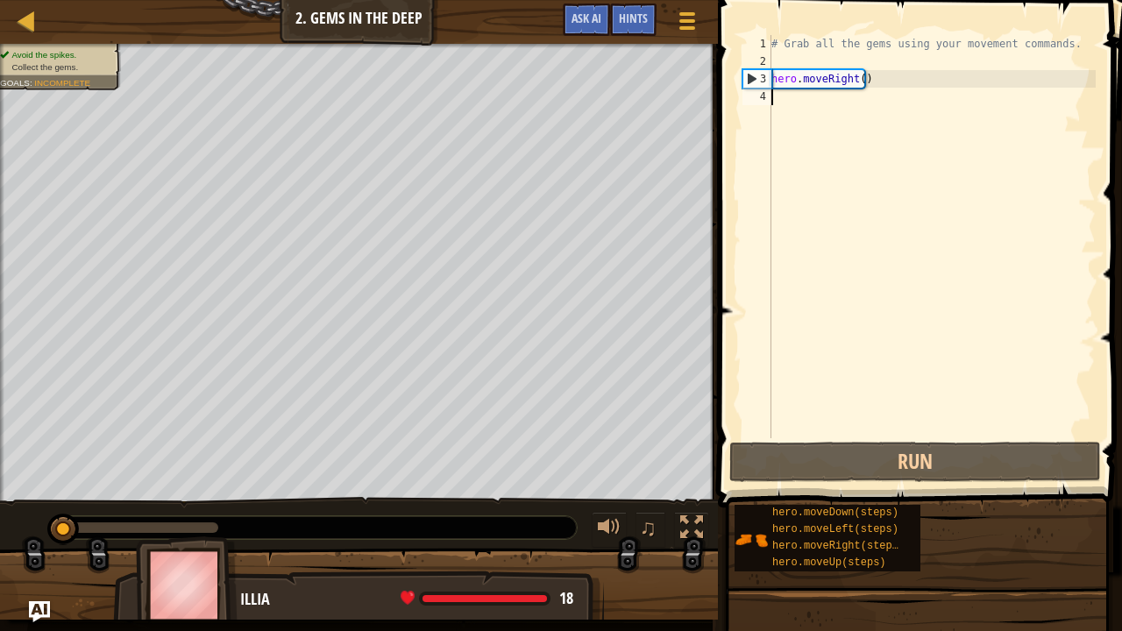
type textarea "h"
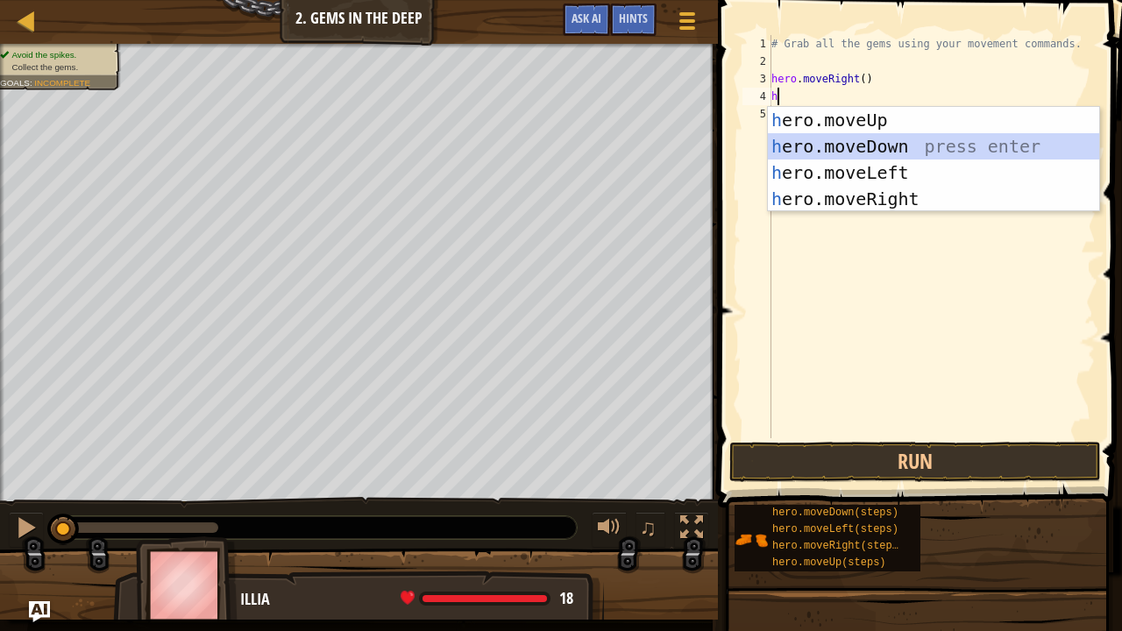
drag, startPoint x: 795, startPoint y: 148, endPoint x: 791, endPoint y: 99, distance: 49.3
click at [787, 0] on body "Map Introduction to Computer Science 2. Gems in the Deep Game Menu Done Hints A…" at bounding box center [561, 0] width 1122 height 0
click at [808, 132] on div "h ero.moveUp press enter h ero.moveDown press enter h ero.moveLeft press enter …" at bounding box center [934, 186] width 332 height 158
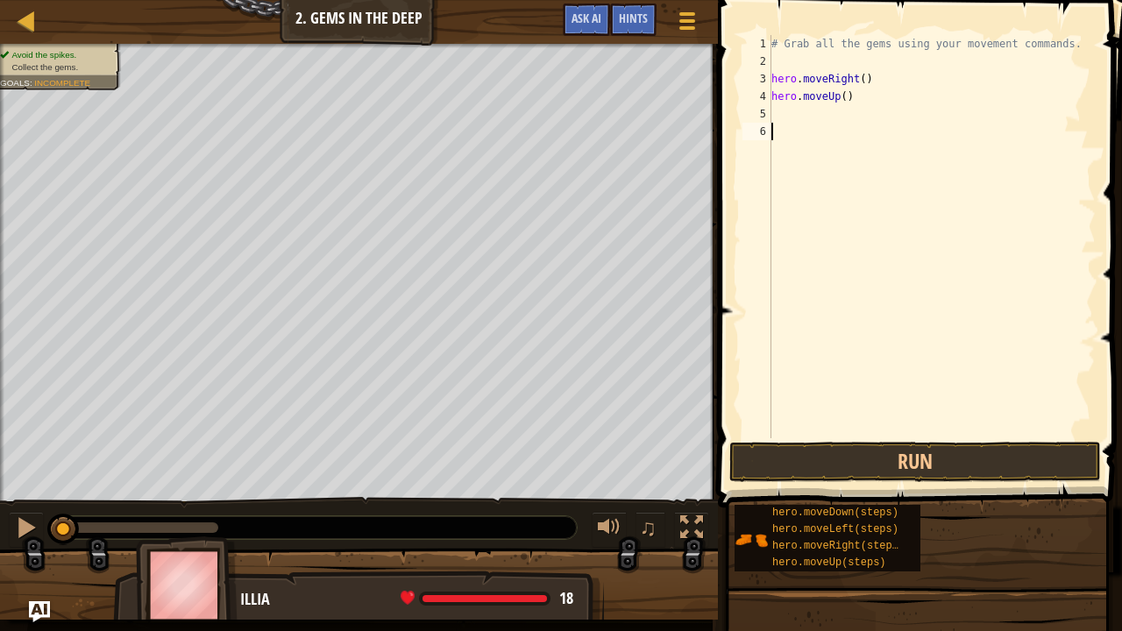
click at [808, 129] on div "# Grab all the gems using your movement commands. hero . moveRight ( ) hero . m…" at bounding box center [932, 254] width 328 height 438
click at [800, 114] on div "# Grab all the gems using your movement commands. hero . moveRight ( ) hero . m…" at bounding box center [932, 254] width 328 height 438
type textarea "h"
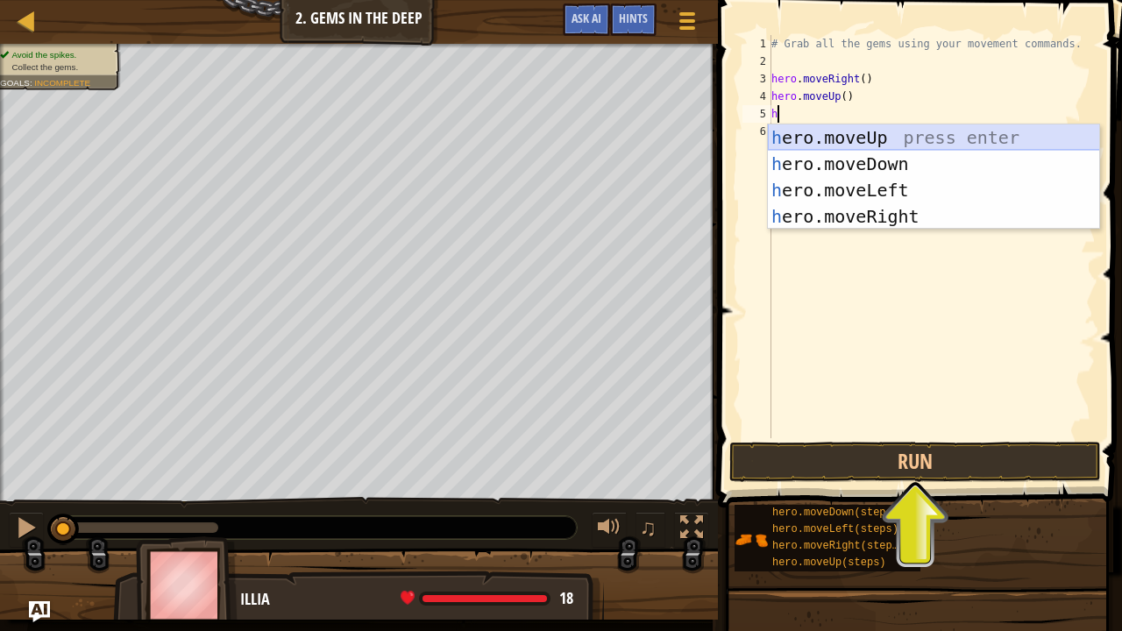
click at [815, 136] on div "h ero.moveUp press enter h ero.moveDown press enter h ero.moveLeft press enter …" at bounding box center [934, 204] width 332 height 158
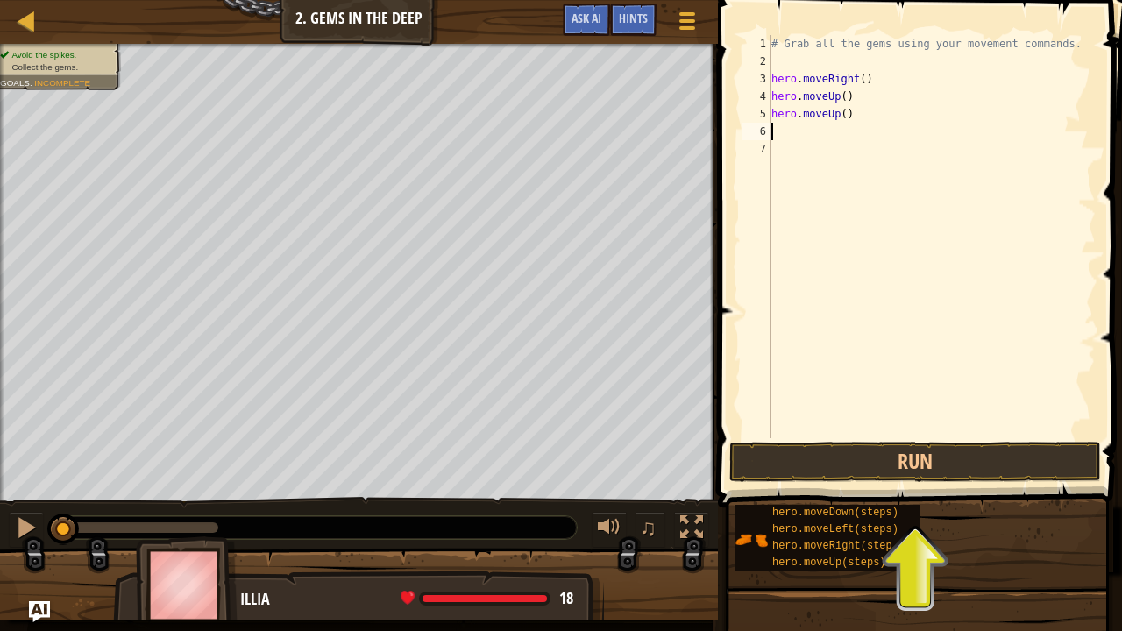
type textarea "h"
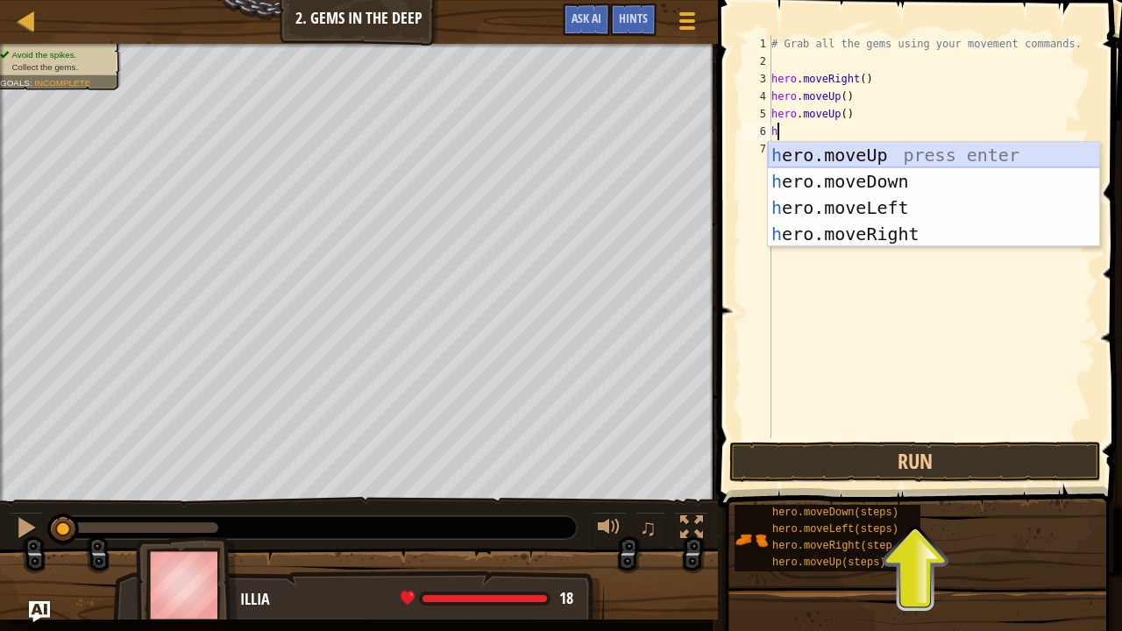
click at [863, 155] on div "h ero.moveUp press enter h ero.moveDown press enter h ero.moveLeft press enter …" at bounding box center [934, 221] width 332 height 158
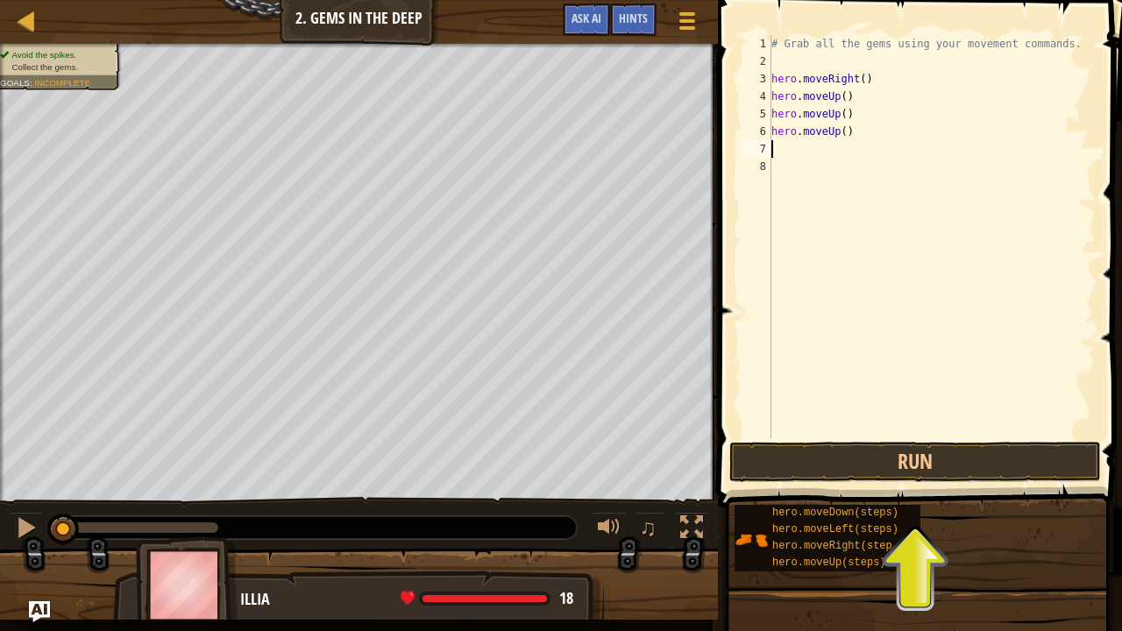
type textarea "h"
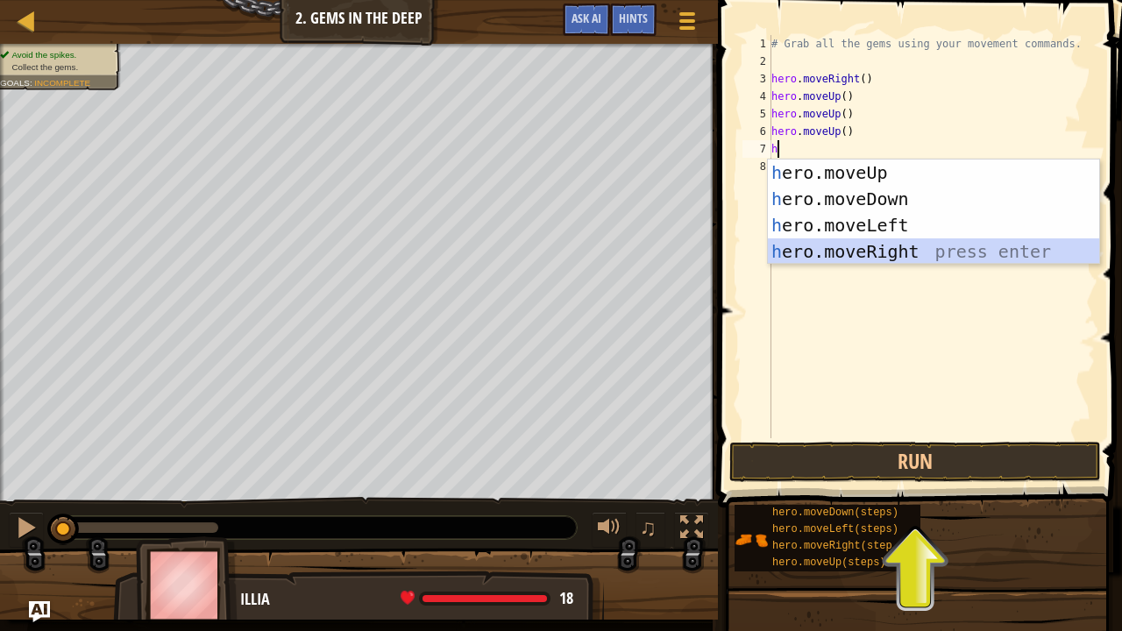
click at [892, 246] on div "h ero.moveUp press enter h ero.moveDown press enter h ero.moveLeft press enter …" at bounding box center [934, 239] width 332 height 158
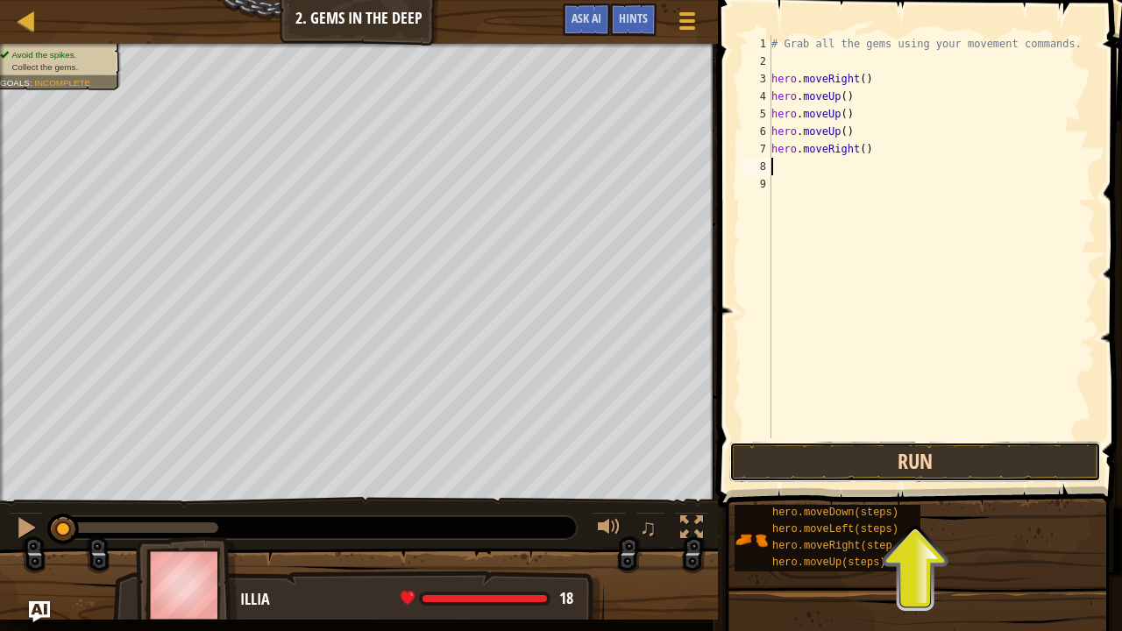
click at [901, 463] on button "Run" at bounding box center [916, 462] width 372 height 40
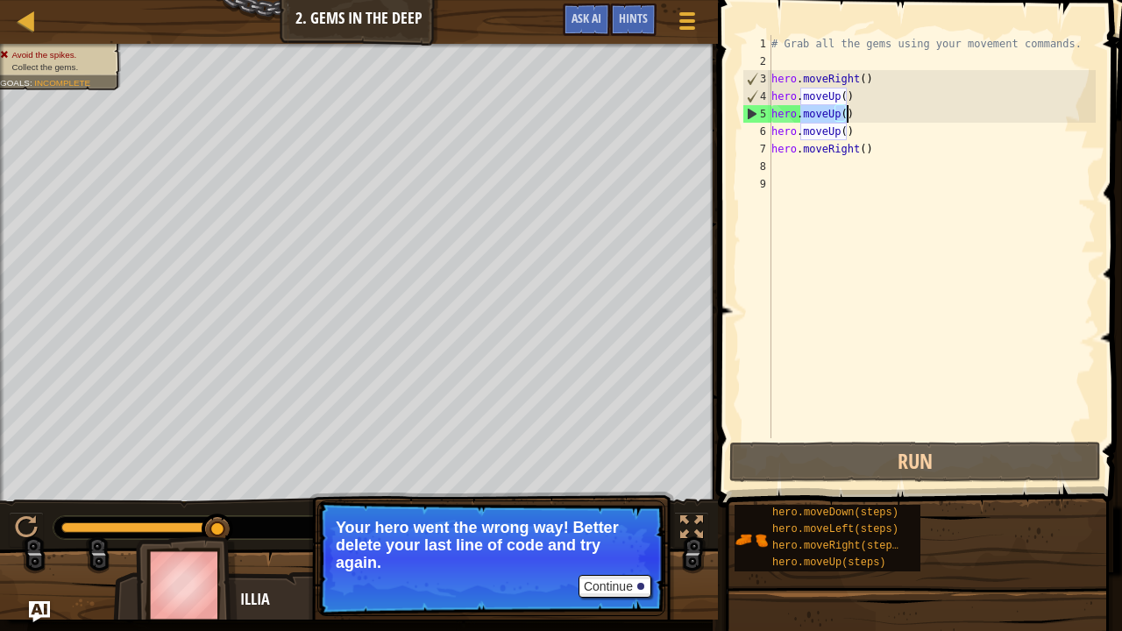
drag, startPoint x: 849, startPoint y: 112, endPoint x: 863, endPoint y: 121, distance: 16.5
click at [921, 112] on div "# Grab all the gems using your movement commands. hero . moveRight ( ) hero . m…" at bounding box center [932, 254] width 328 height 438
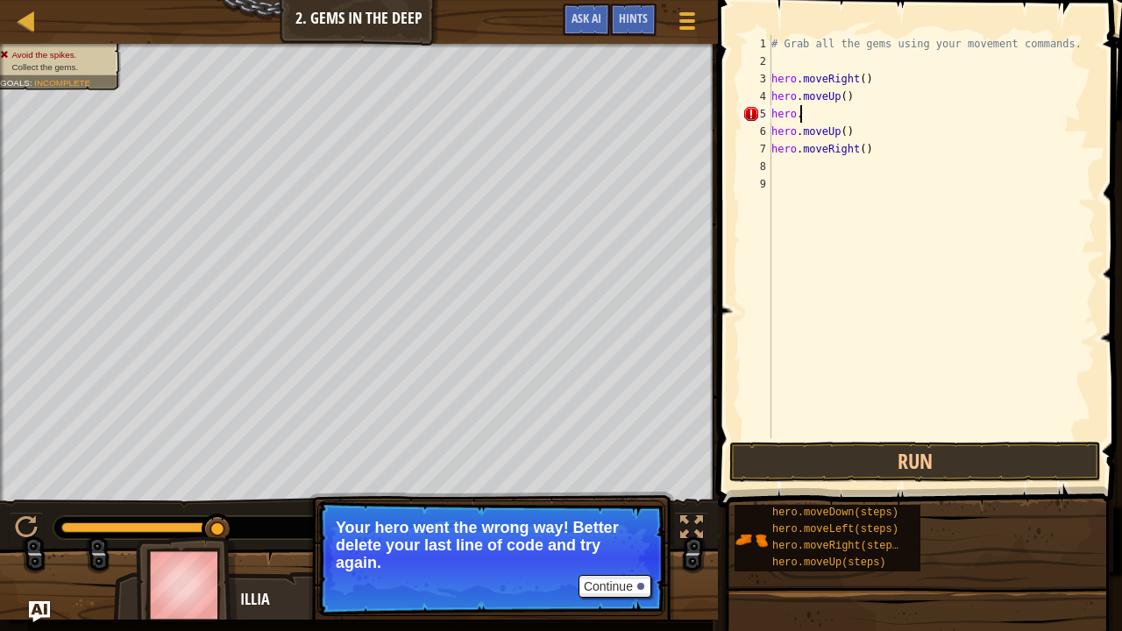
click at [858, 128] on div "# Grab all the gems using your movement commands. hero . moveRight ( ) hero . m…" at bounding box center [932, 254] width 328 height 438
click at [840, 155] on div "# Grab all the gems using your movement commands. hero . moveRight ( ) hero . m…" at bounding box center [932, 254] width 328 height 438
click at [853, 140] on div "# Grab all the gems using your movement commands. hero . moveRight ( ) hero . m…" at bounding box center [932, 254] width 328 height 438
click at [872, 157] on div "# Grab all the gems using your movement commands. hero . moveRight ( ) hero . m…" at bounding box center [932, 254] width 328 height 438
click at [871, 153] on div "# Grab all the gems using your movement commands. hero . moveRight ( ) hero . m…" at bounding box center [932, 254] width 328 height 438
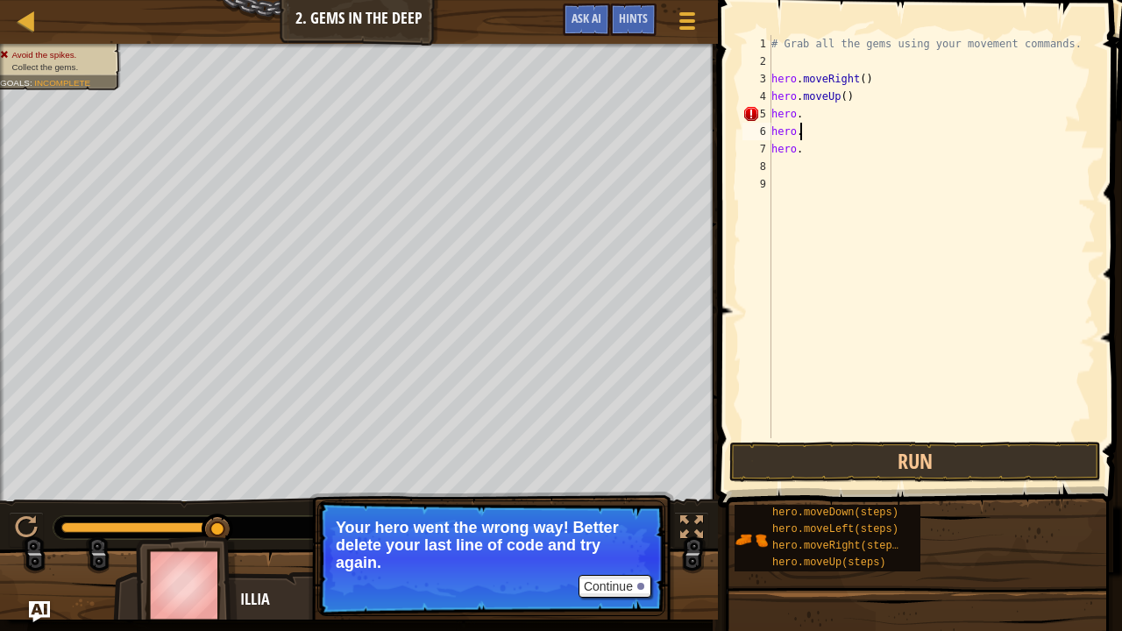
click at [871, 123] on div "# Grab all the gems using your movement commands. hero . moveRight ( ) hero . m…" at bounding box center [932, 254] width 328 height 438
click at [865, 121] on div "# Grab all the gems using your movement commands. hero . moveRight ( ) hero . m…" at bounding box center [932, 254] width 328 height 438
type textarea "h"
click at [830, 138] on div "# Grab all the gems using your movement commands. hero . moveRight ( ) hero . m…" at bounding box center [932, 254] width 328 height 438
click at [851, 97] on div "# Grab all the gems using your movement commands. hero . moveRight ( ) hero . m…" at bounding box center [932, 254] width 328 height 438
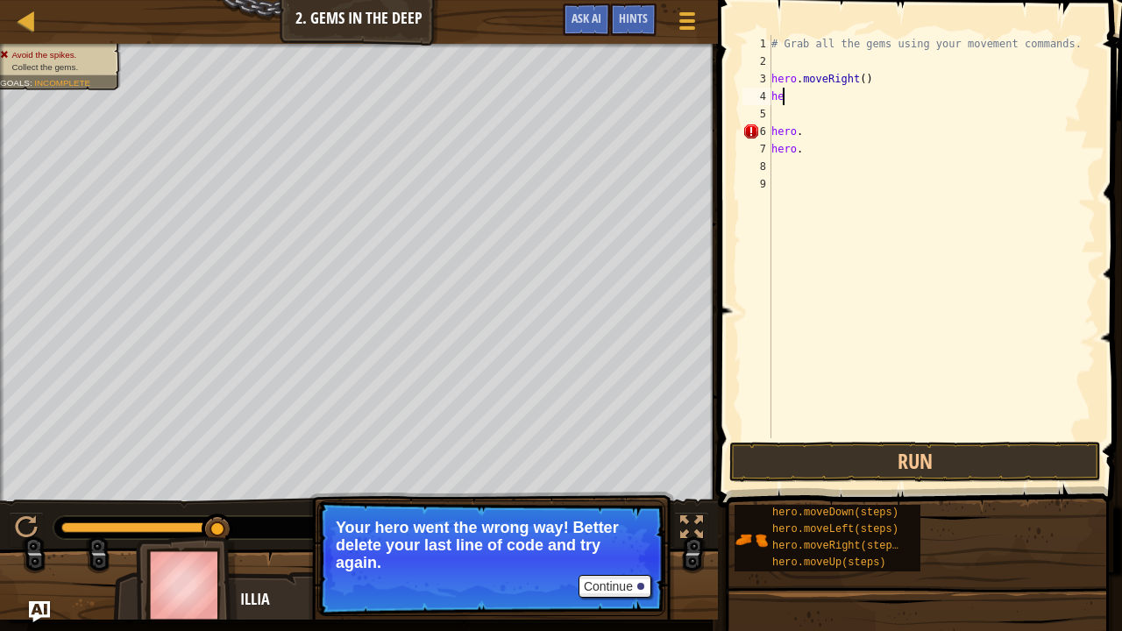
type textarea "h"
click at [787, 139] on div "# Grab all the gems using your movement commands. hero . moveRight ( ) hero . h…" at bounding box center [932, 254] width 328 height 438
click at [802, 134] on div "# Grab all the gems using your movement commands. hero . moveRight ( ) hero . h…" at bounding box center [932, 254] width 328 height 438
type textarea "h"
click at [803, 153] on div "# Grab all the gems using your movement commands. hero . moveRight ( ) hero ." at bounding box center [932, 254] width 328 height 438
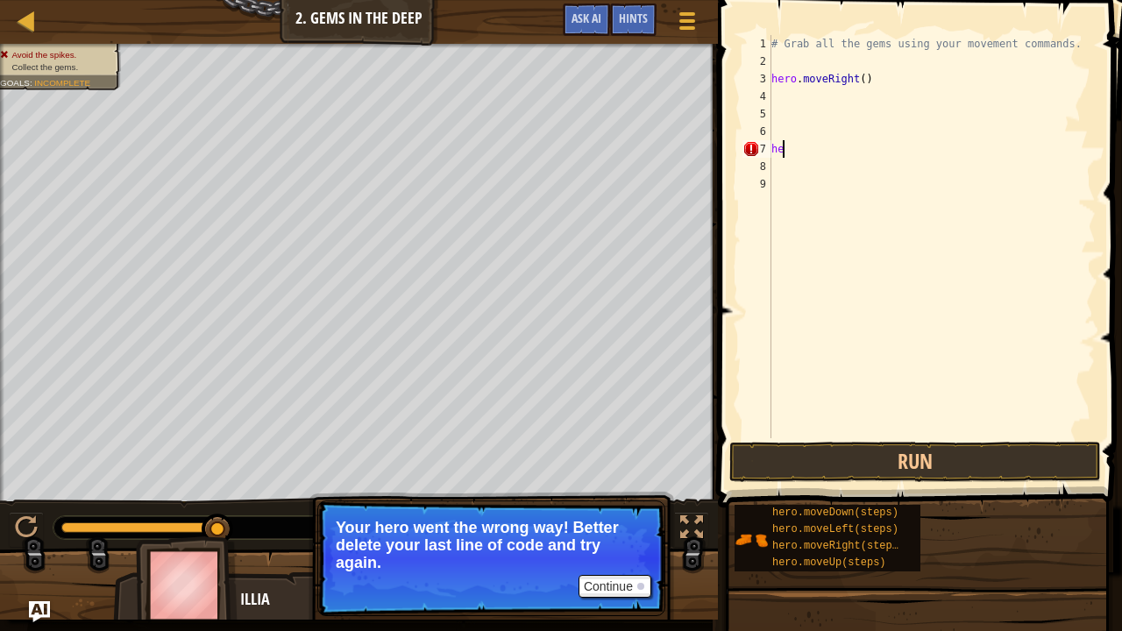
type textarea "h"
click at [792, 91] on div "# Grab all the gems using your movement commands. hero . moveRight ( )" at bounding box center [932, 254] width 328 height 438
type textarea "h"
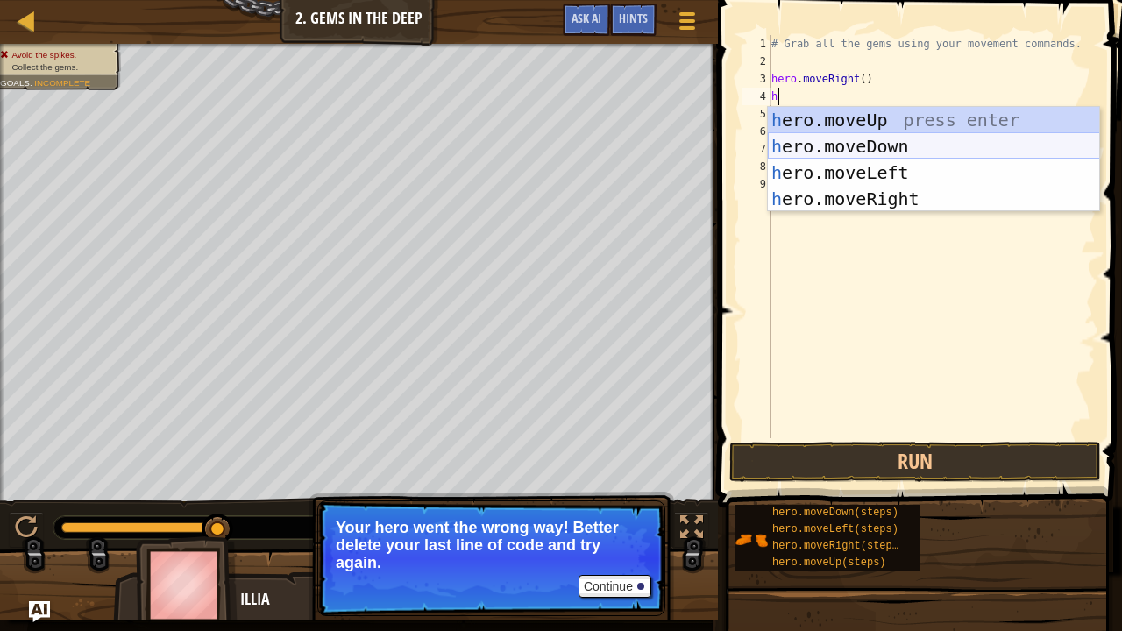
click at [843, 139] on div "h ero.moveUp press enter h ero.moveDown press enter h ero.moveLeft press enter …" at bounding box center [934, 186] width 332 height 158
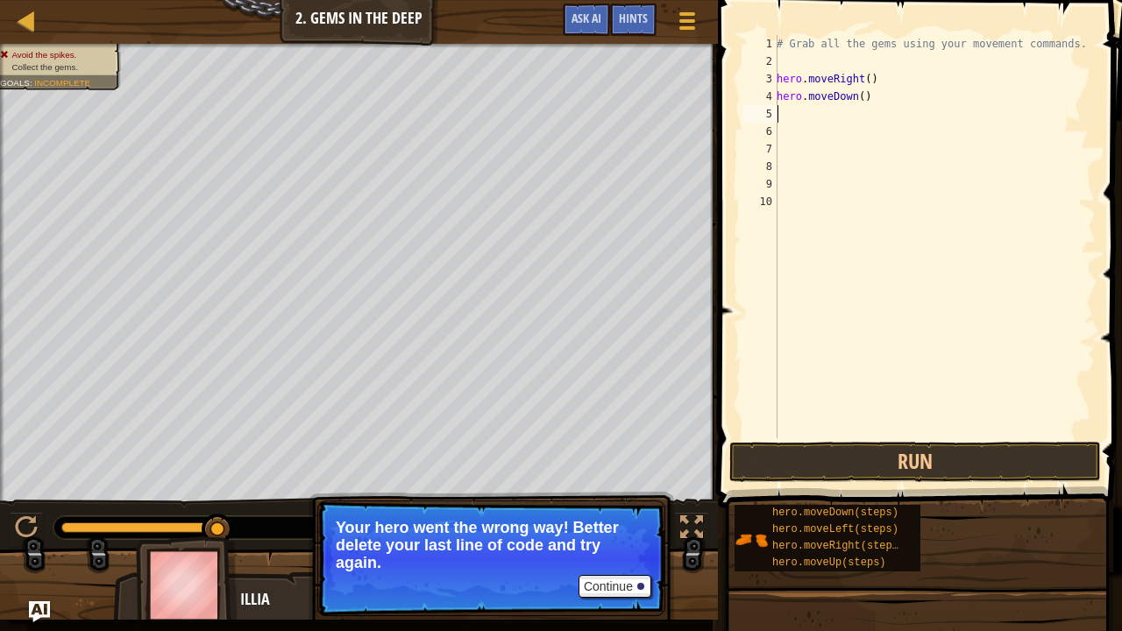
type textarea "h"
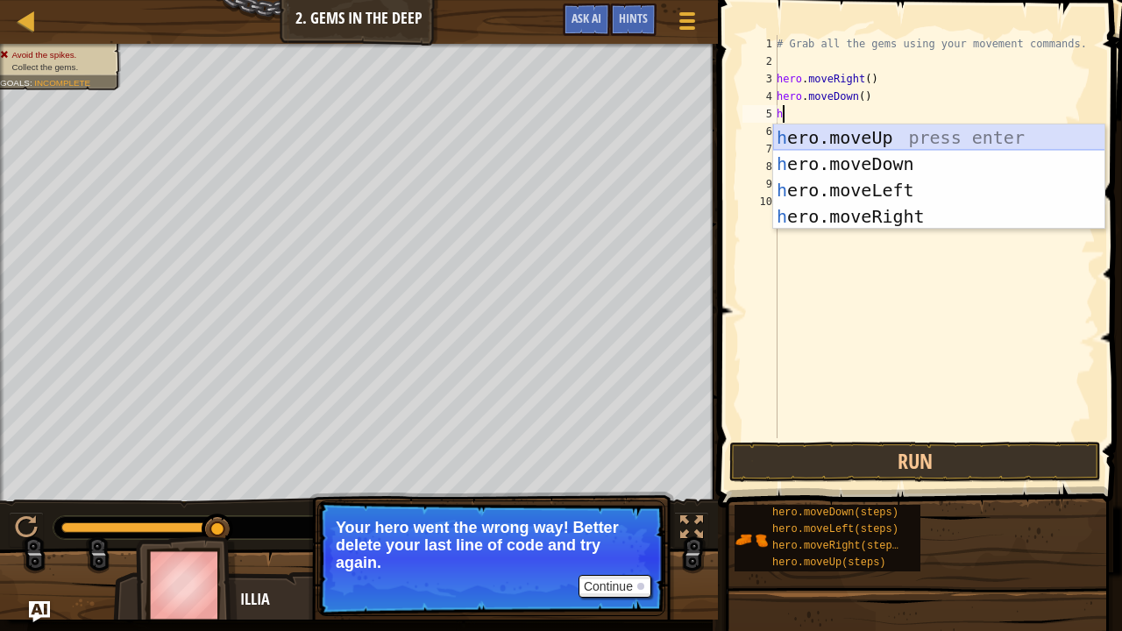
click at [814, 127] on div "h ero.moveUp press enter h ero.moveDown press enter h ero.moveLeft press enter …" at bounding box center [939, 204] width 332 height 158
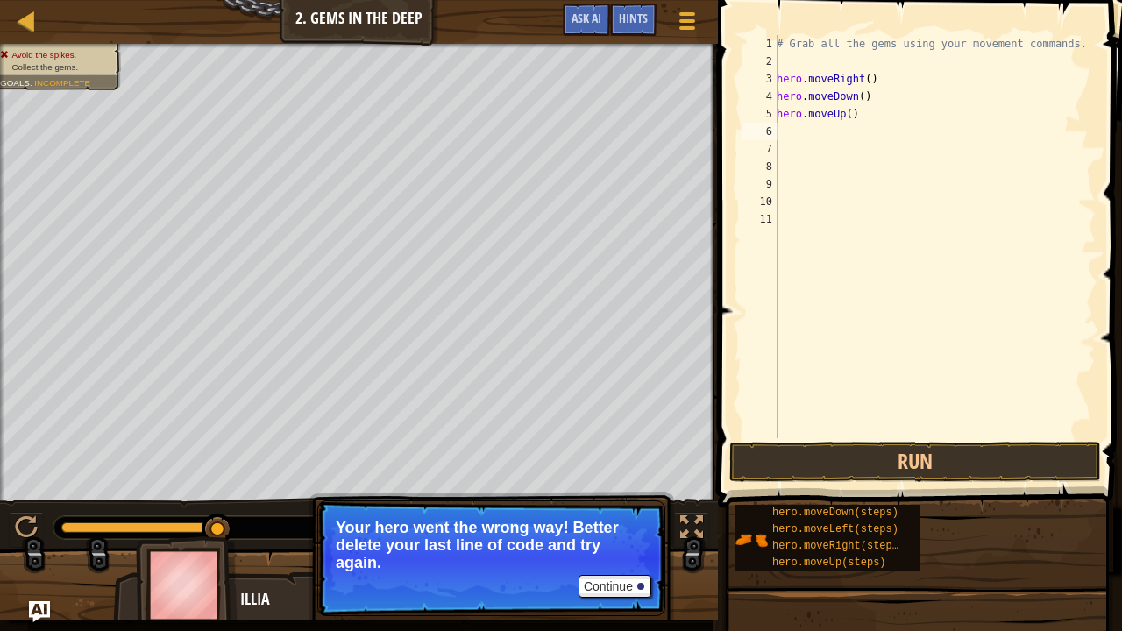
type textarea "h"
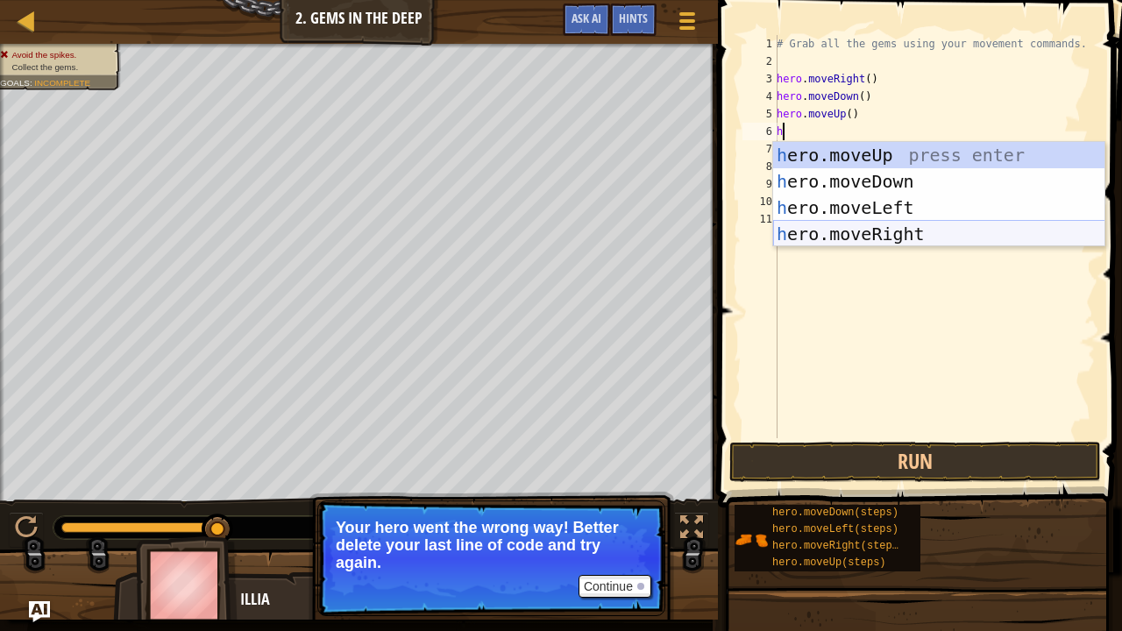
click at [876, 232] on div "h ero.moveUp press enter h ero.moveDown press enter h ero.moveLeft press enter …" at bounding box center [939, 221] width 332 height 158
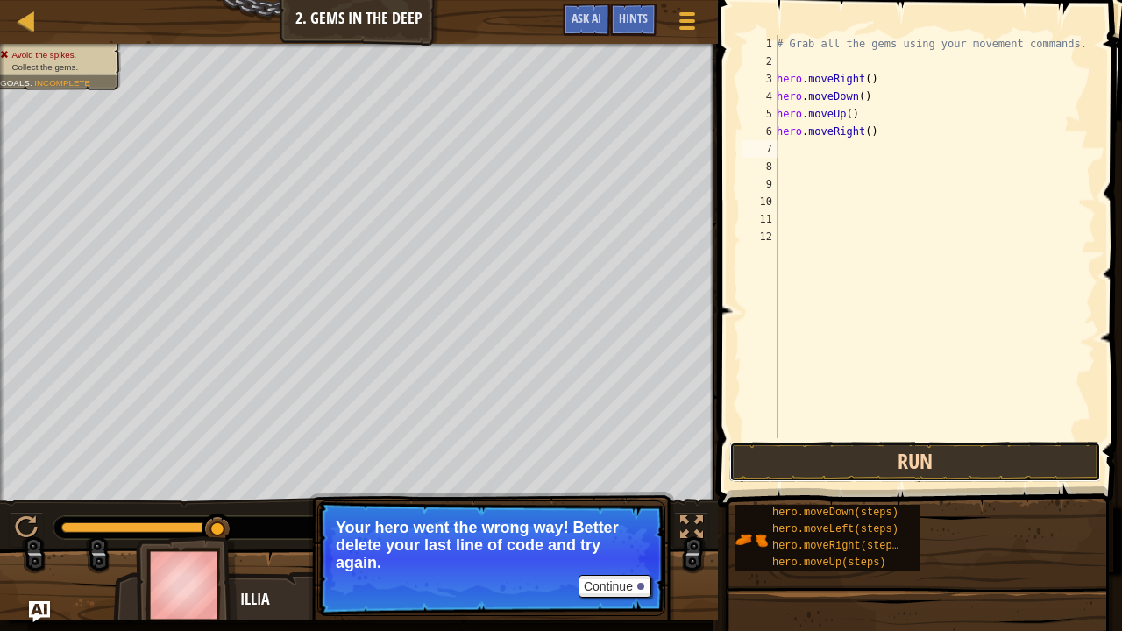
click at [852, 447] on button "Run" at bounding box center [916, 462] width 372 height 40
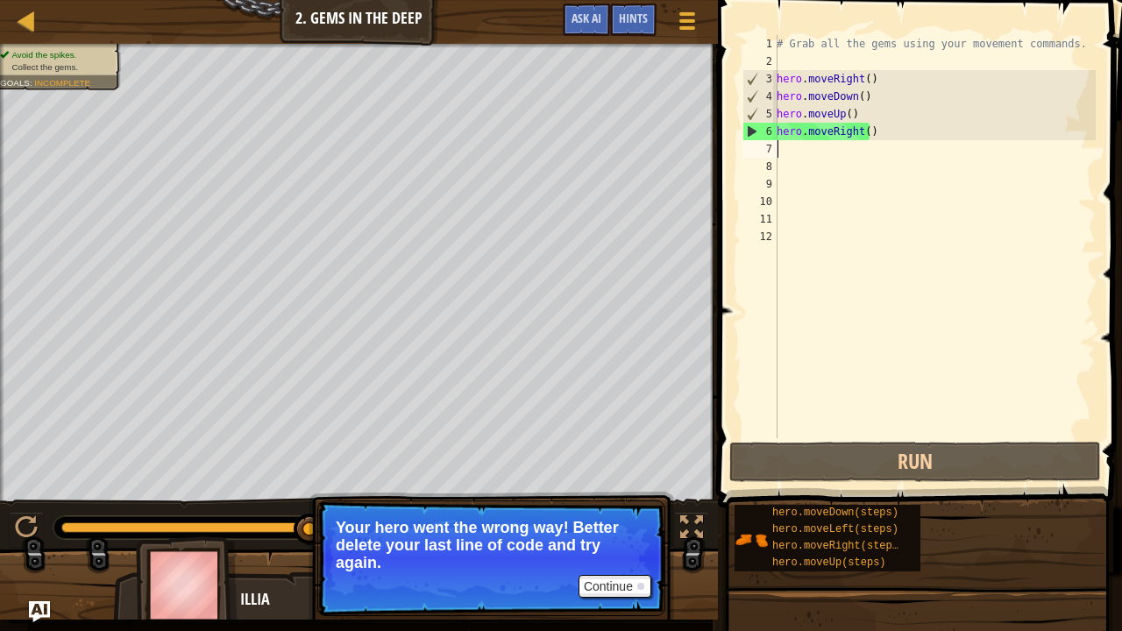
type textarea "h"
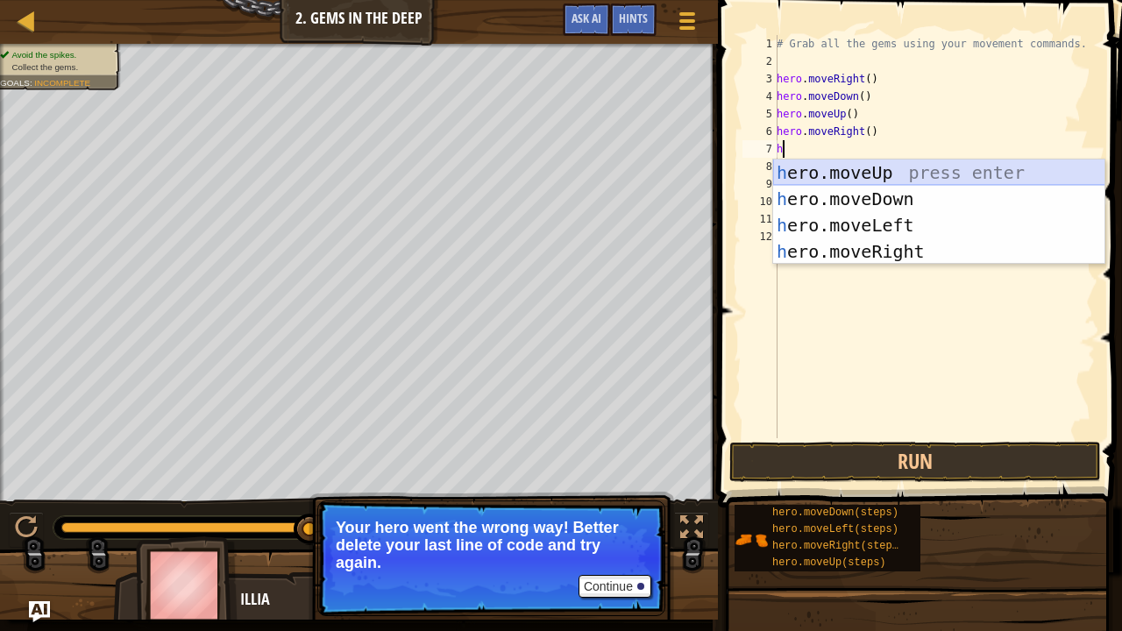
click at [851, 167] on div "h ero.moveUp press enter h ero.moveDown press enter h ero.moveLeft press enter …" at bounding box center [939, 239] width 332 height 158
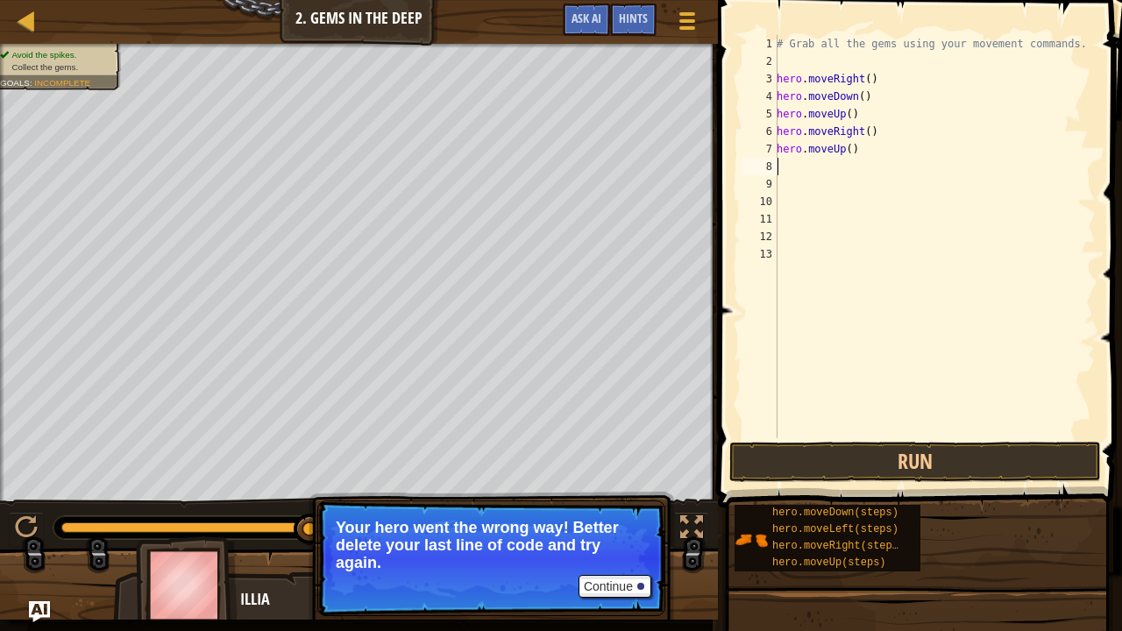
type textarea "h"
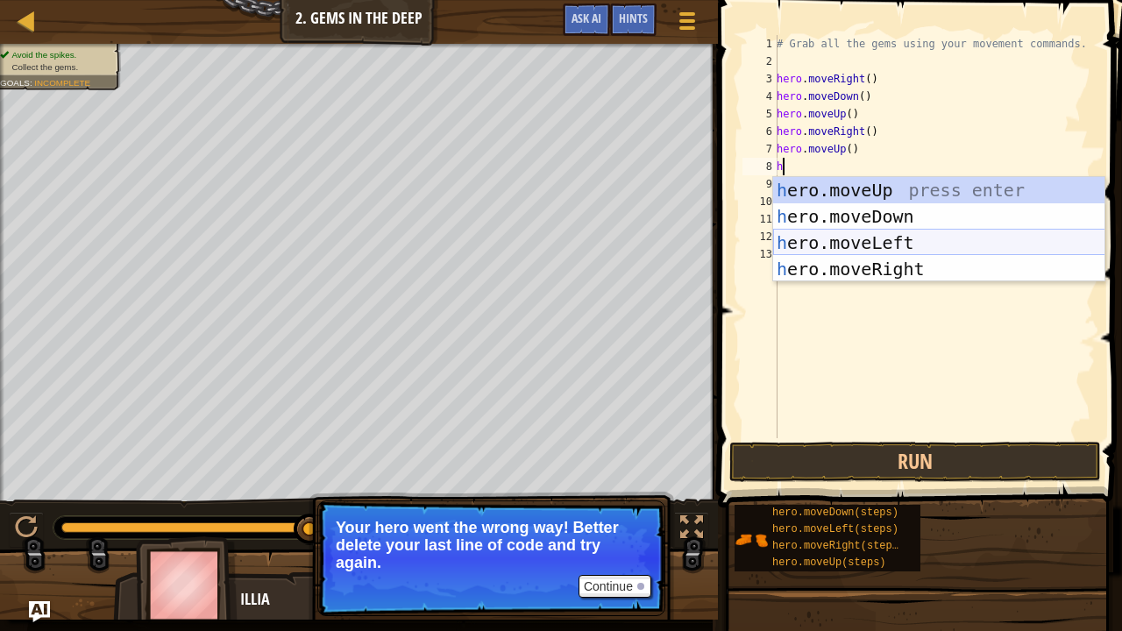
click at [853, 236] on div "h ero.moveUp press enter h ero.moveDown press enter h ero.moveLeft press enter …" at bounding box center [939, 256] width 332 height 158
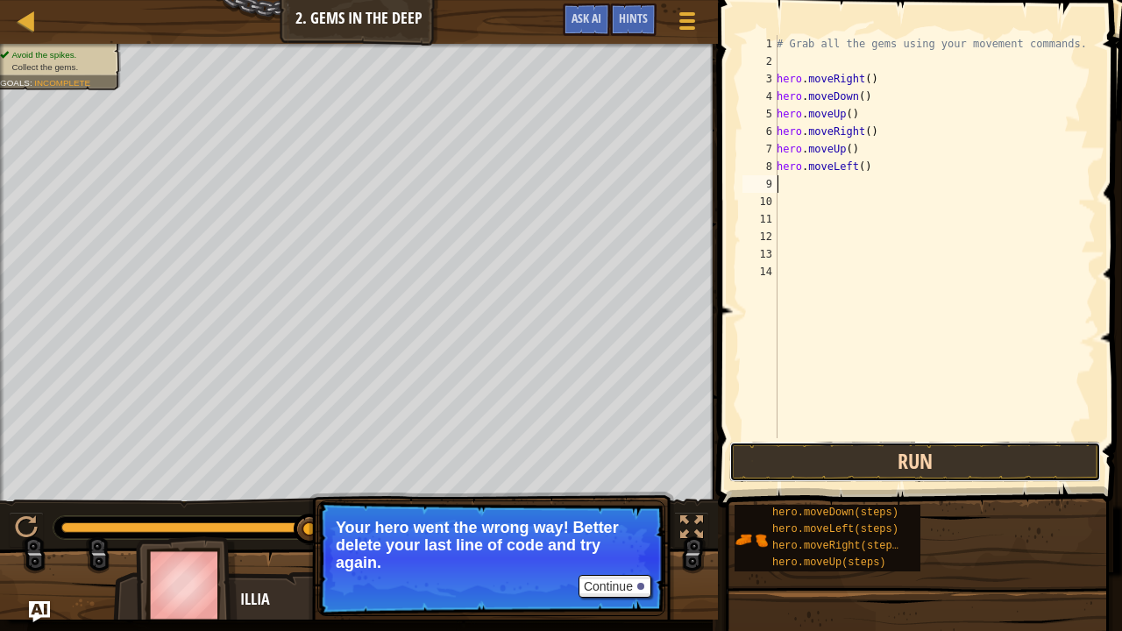
click at [866, 466] on button "Run" at bounding box center [916, 462] width 372 height 40
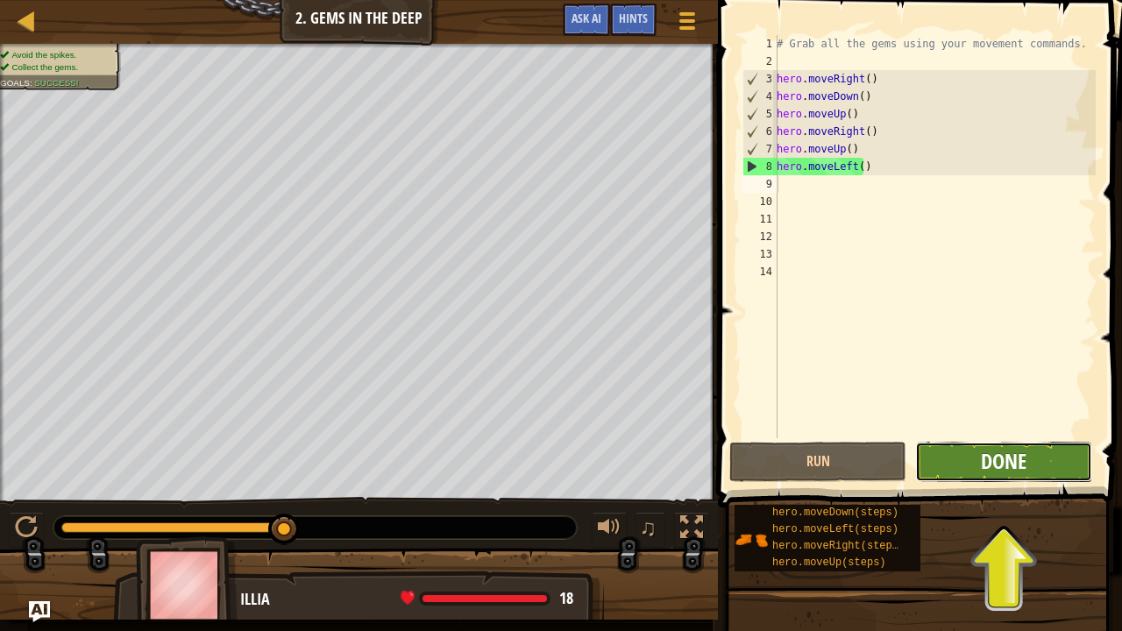
click at [1012, 465] on span "Done" at bounding box center [1004, 461] width 46 height 28
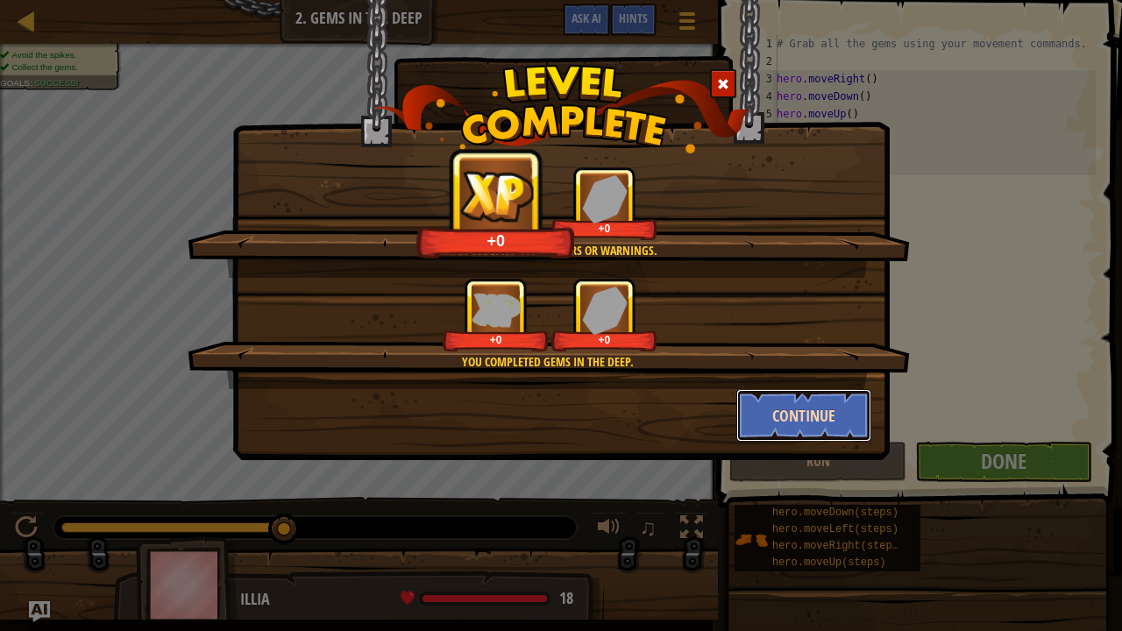
click at [824, 419] on button "Continue" at bounding box center [805, 415] width 136 height 53
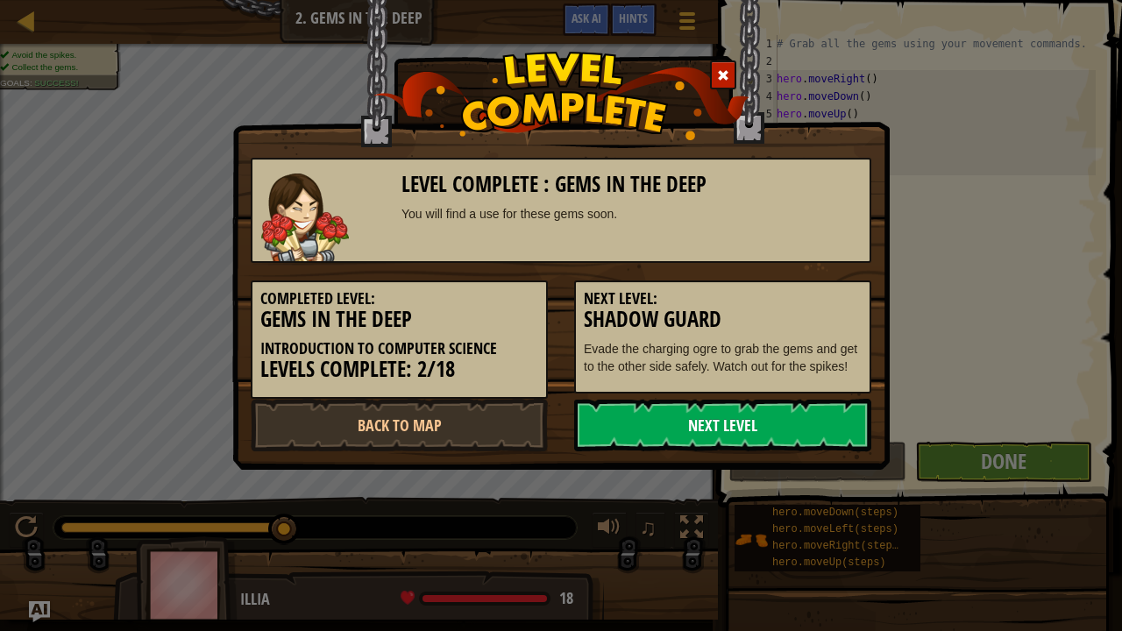
click at [804, 428] on link "Next Level" at bounding box center [722, 425] width 297 height 53
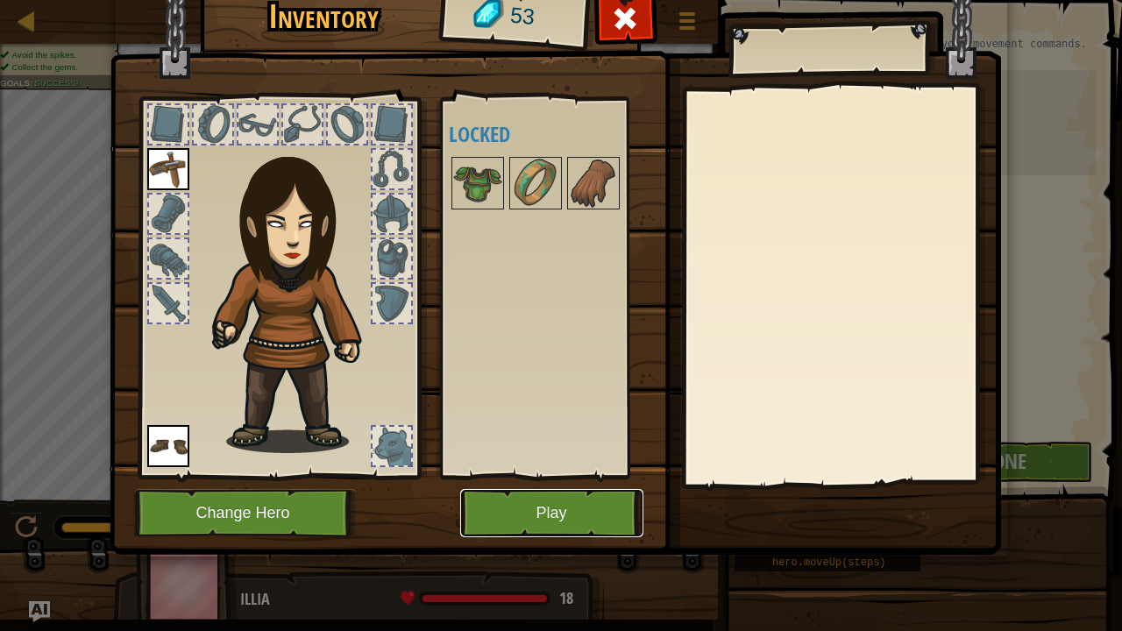
click at [621, 482] on button "Play" at bounding box center [551, 513] width 183 height 48
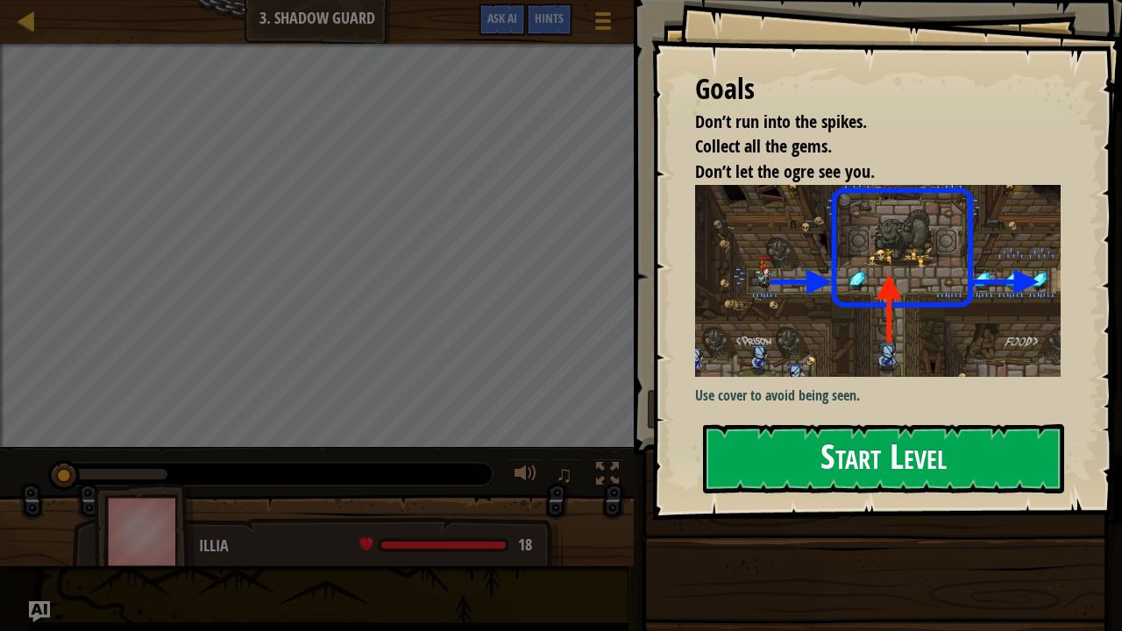
drag, startPoint x: 848, startPoint y: 452, endPoint x: 844, endPoint y: 445, distance: 9.0
click at [847, 451] on button "Start Level" at bounding box center [883, 458] width 361 height 69
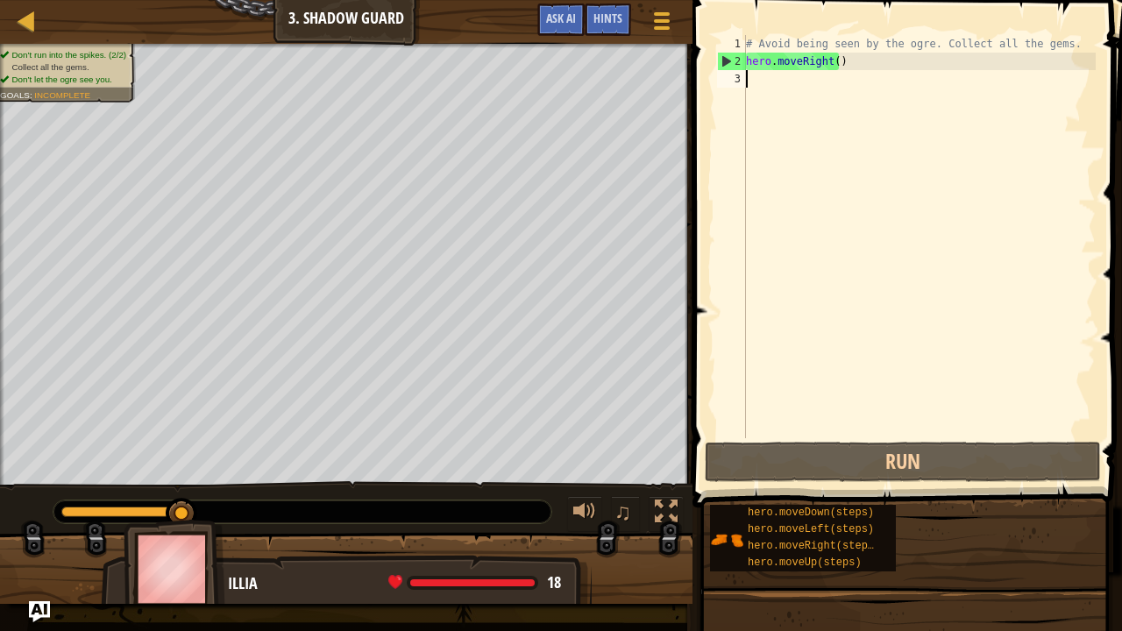
type textarea "h"
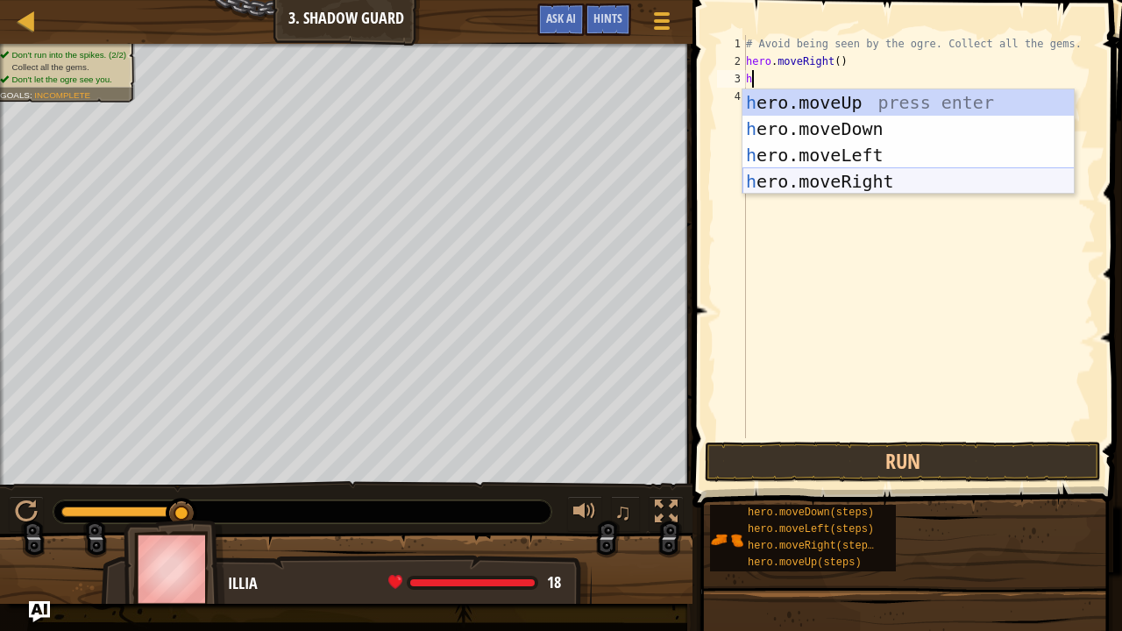
click at [821, 175] on div "h ero.moveUp press enter h ero.moveDown press enter h ero.moveLeft press enter …" at bounding box center [909, 168] width 332 height 158
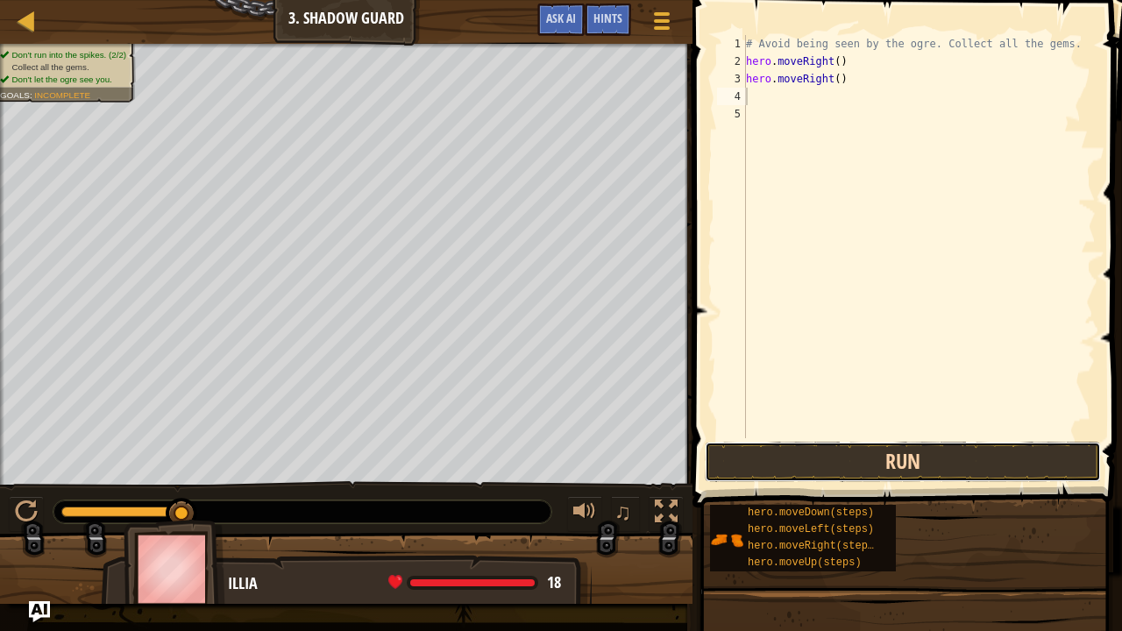
click at [781, 456] on button "Run" at bounding box center [903, 462] width 396 height 40
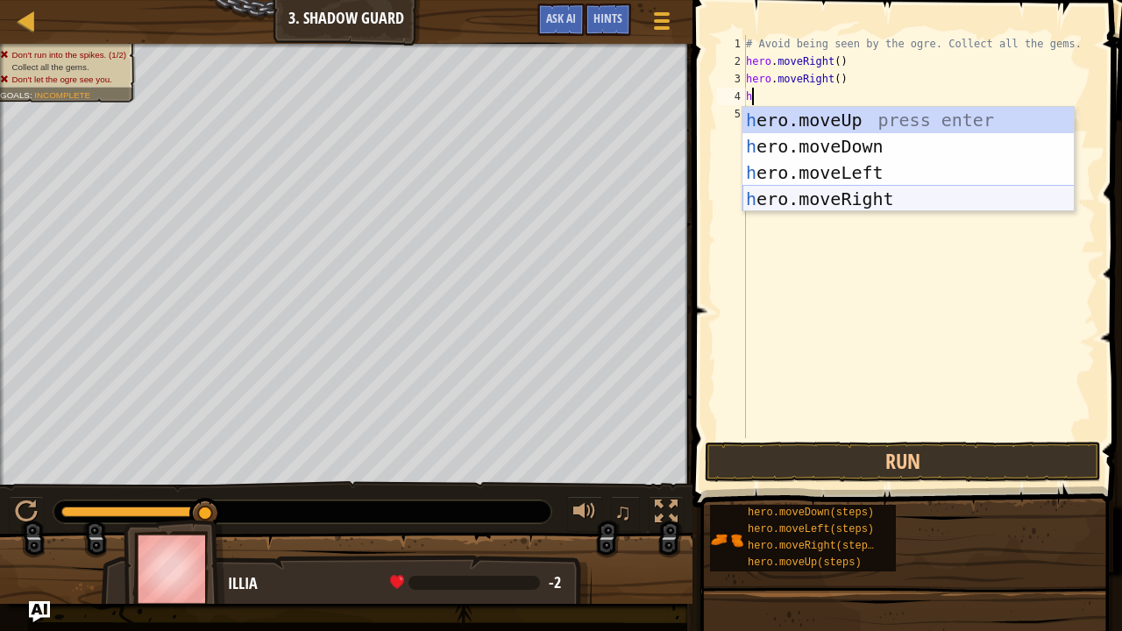
type textarea "h"
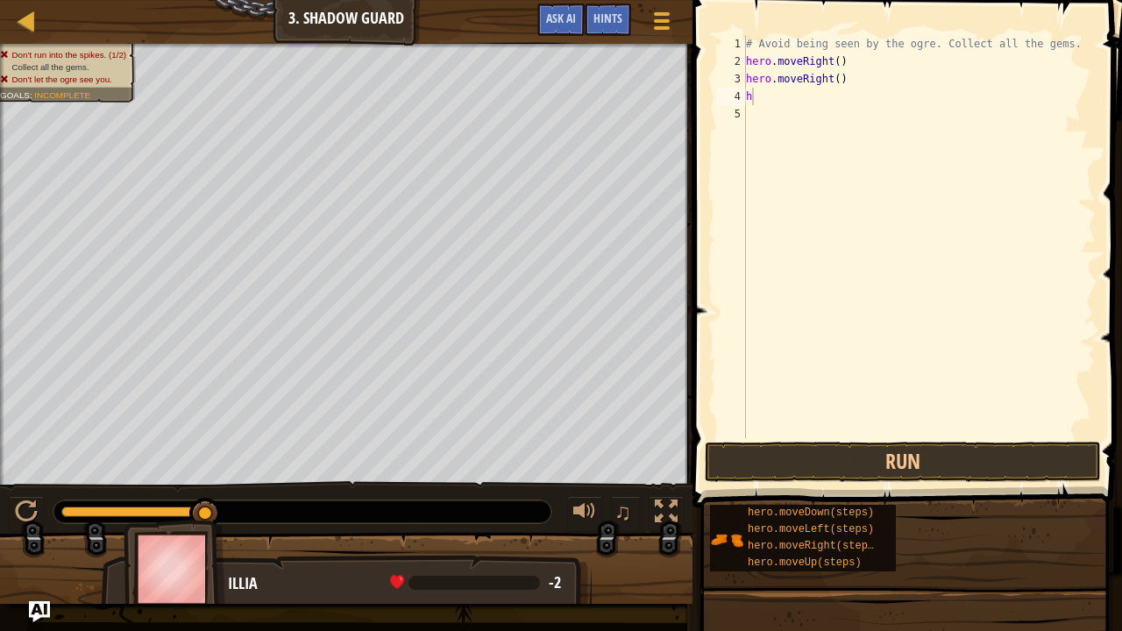
click at [856, 0] on body "Map Introduction to Computer Science 3. Shadow Guard Game Menu Done Hints Ask A…" at bounding box center [561, 0] width 1122 height 0
click at [863, 452] on button "Run" at bounding box center [903, 462] width 396 height 40
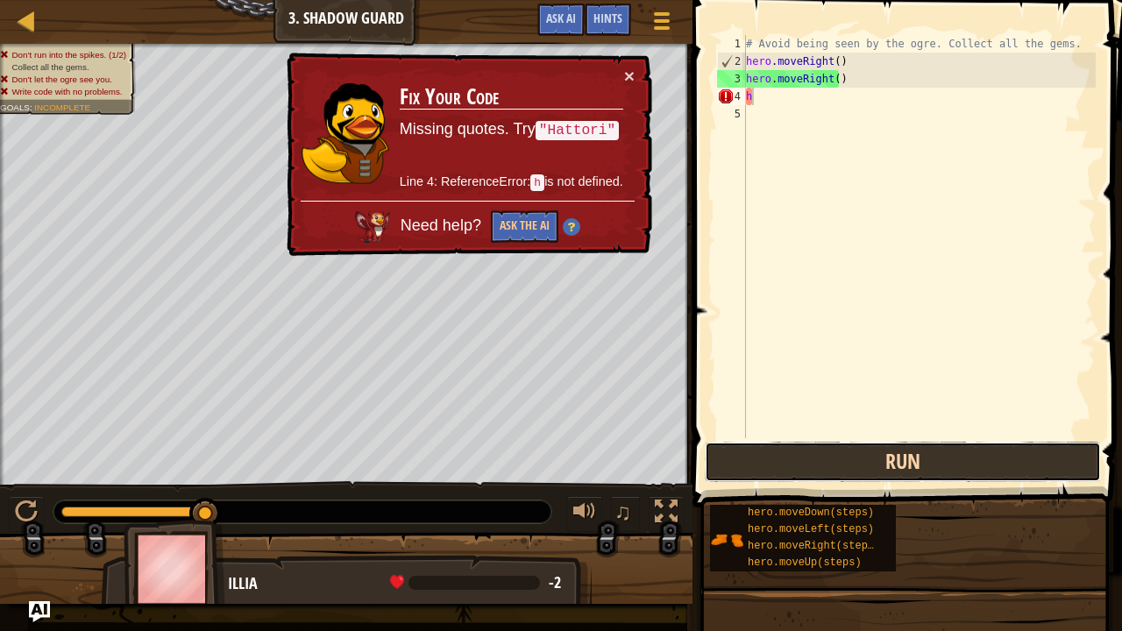
click at [860, 456] on button "Run" at bounding box center [903, 462] width 396 height 40
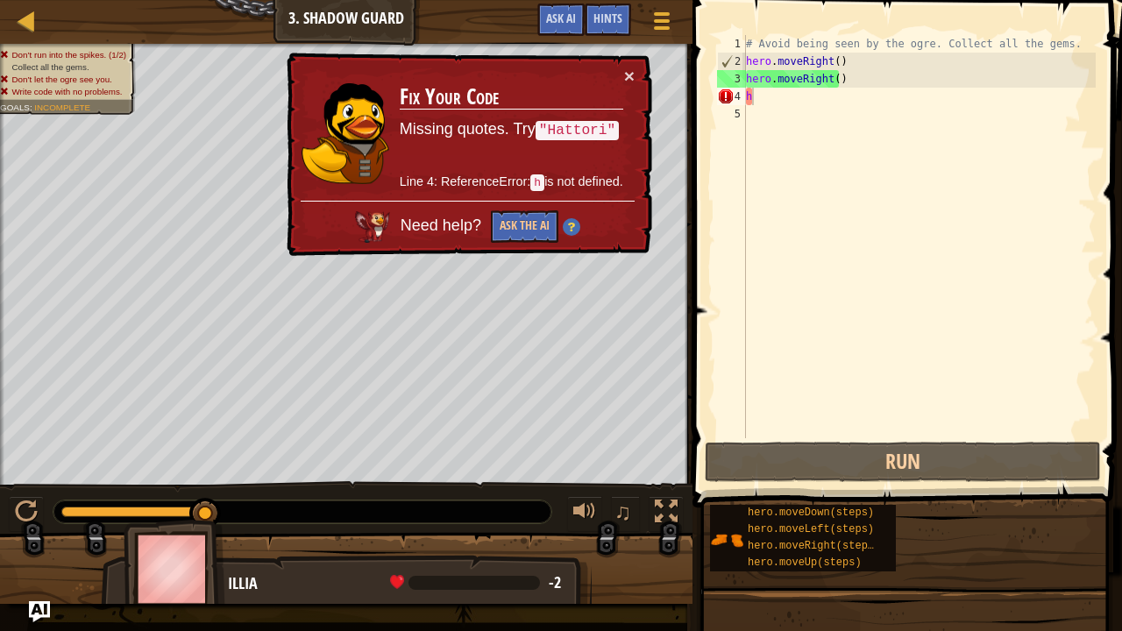
click at [637, 59] on div "× Fix Your Code Missing quotes. Try "Hattori" Line 4: ReferenceError: h is not …" at bounding box center [467, 155] width 369 height 204
click at [632, 62] on div "× Fix Your Code Missing quotes. Try "Hattori" Line 4: ReferenceError: h is not …" at bounding box center [467, 155] width 369 height 204
click at [612, 74] on td "Fix Your Code Missing quotes. Try "Hattori" Line 4: ReferenceError: h is not de…" at bounding box center [511, 134] width 225 height 134
click at [617, 73] on td "Fix Your Code Missing quotes. Try "Hattori" Line 4: ReferenceError: h is not de…" at bounding box center [511, 134] width 225 height 134
click at [626, 67] on button "×" at bounding box center [629, 76] width 11 height 18
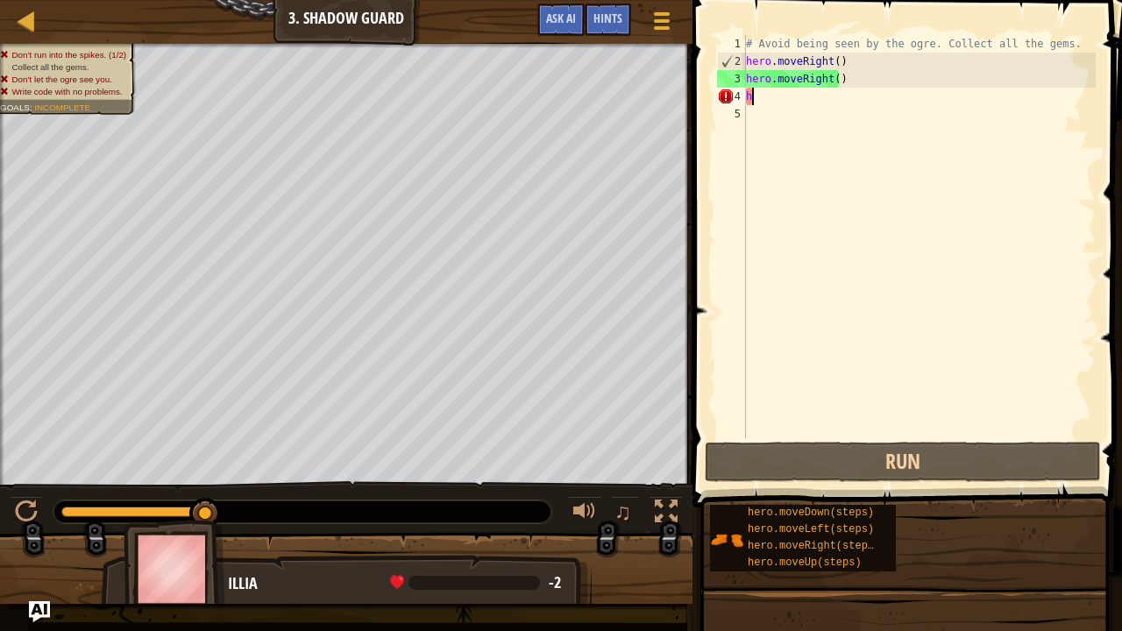
click at [860, 96] on div "# Avoid being seen by the ogre. Collect all the gems. hero . moveRight ( ) hero…" at bounding box center [919, 254] width 353 height 438
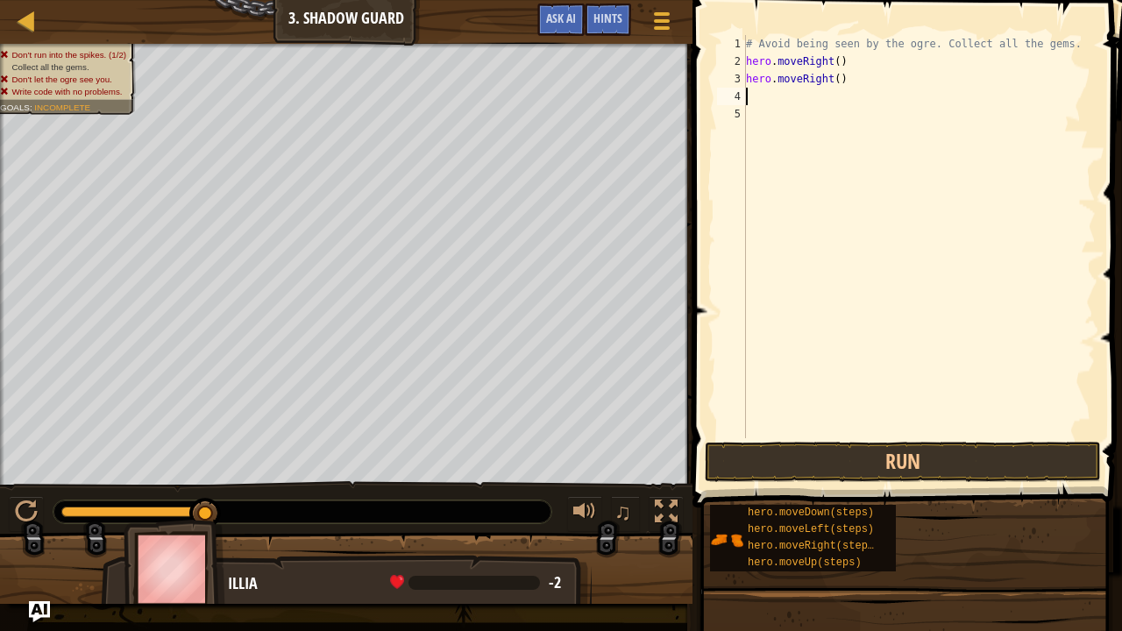
type textarea "h"
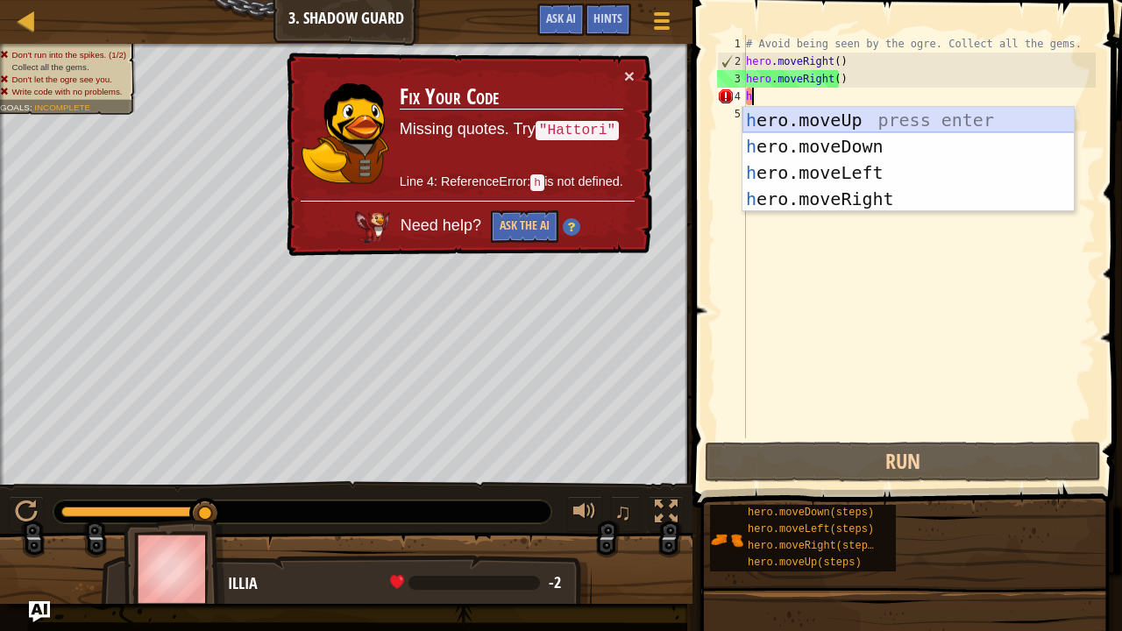
click at [878, 125] on div "h ero.moveUp press enter h ero.moveDown press enter h ero.moveLeft press enter …" at bounding box center [909, 186] width 332 height 158
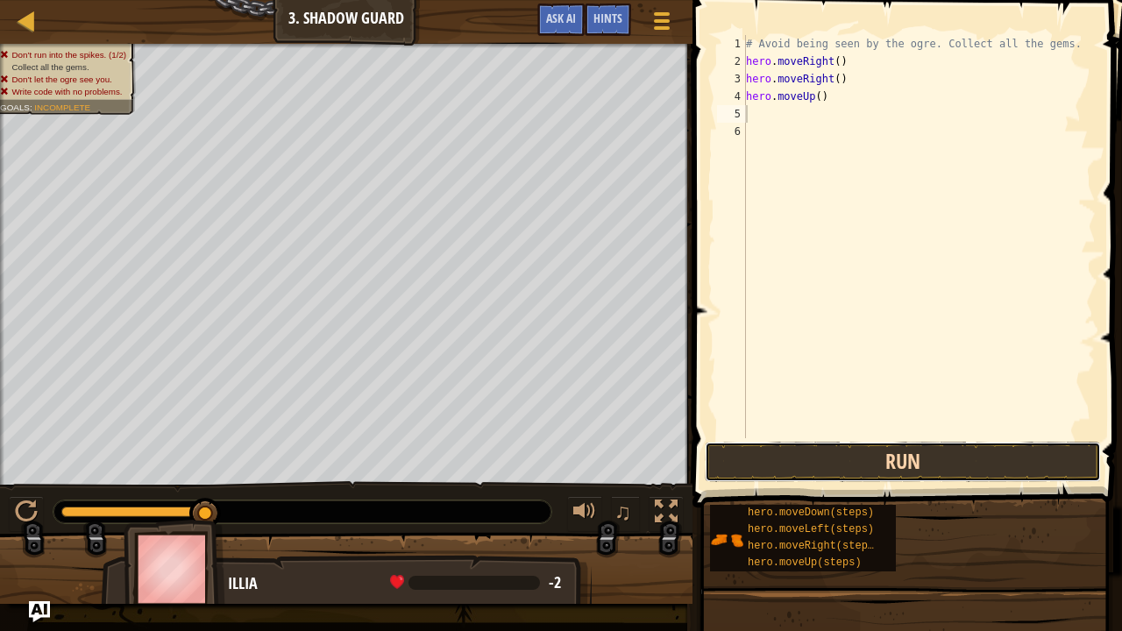
click at [863, 479] on button "Run" at bounding box center [903, 462] width 396 height 40
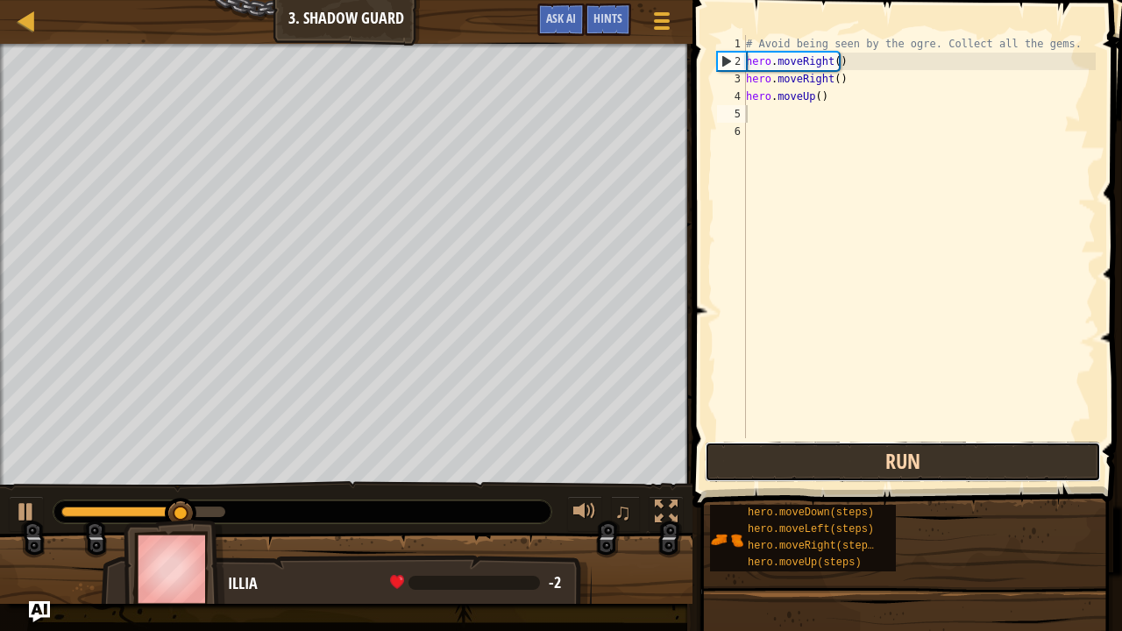
click at [866, 479] on button "Run" at bounding box center [903, 462] width 396 height 40
type textarea "h"
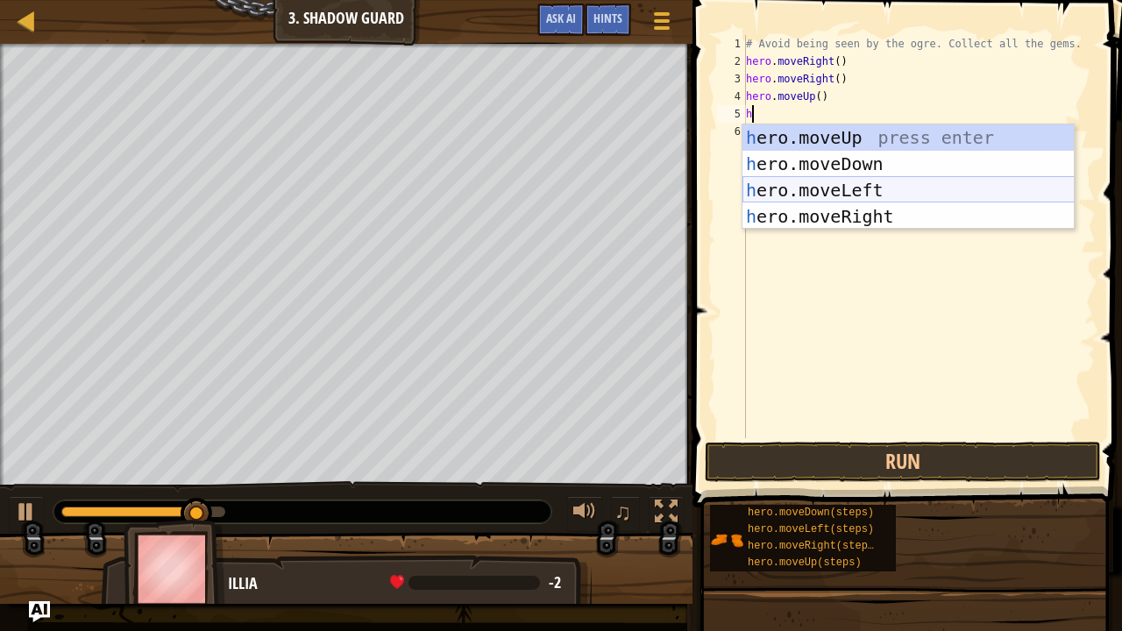
click at [870, 184] on div "h ero.moveUp press enter h ero.moveDown press enter h ero.moveLeft press enter …" at bounding box center [909, 204] width 332 height 158
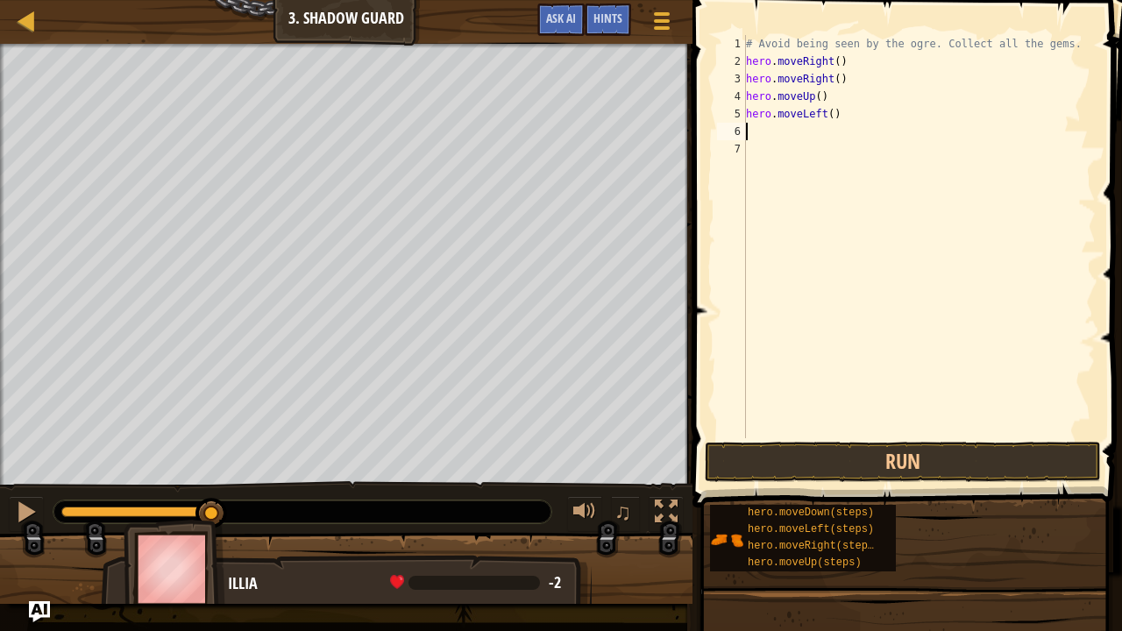
drag, startPoint x: 821, startPoint y: 140, endPoint x: 811, endPoint y: 139, distance: 9.8
click at [816, 139] on div "# Avoid being seen by the ogre. Collect all the gems. hero . moveRight ( ) hero…" at bounding box center [919, 254] width 353 height 438
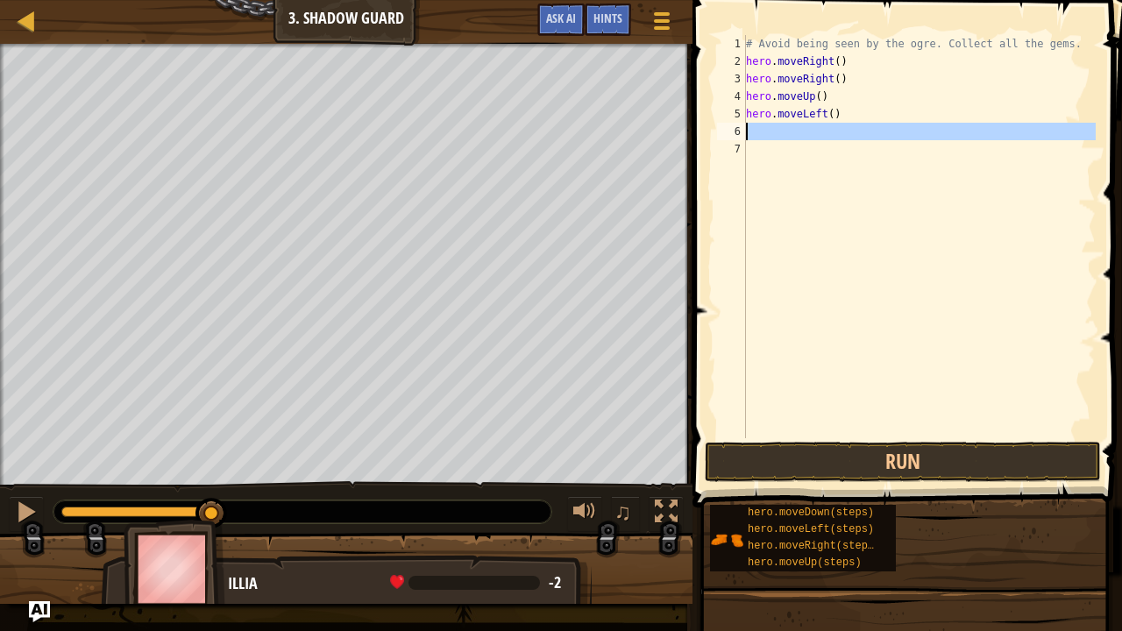
type textarea "h"
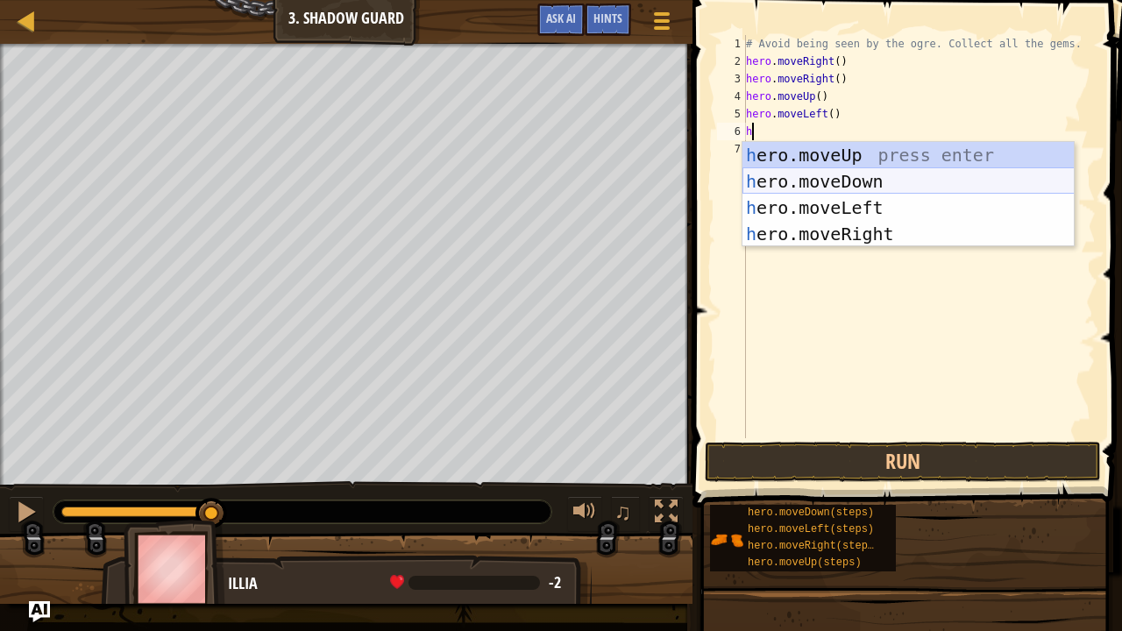
click at [828, 174] on div "h ero.moveUp press enter h ero.moveDown press enter h ero.moveLeft press enter …" at bounding box center [909, 221] width 332 height 158
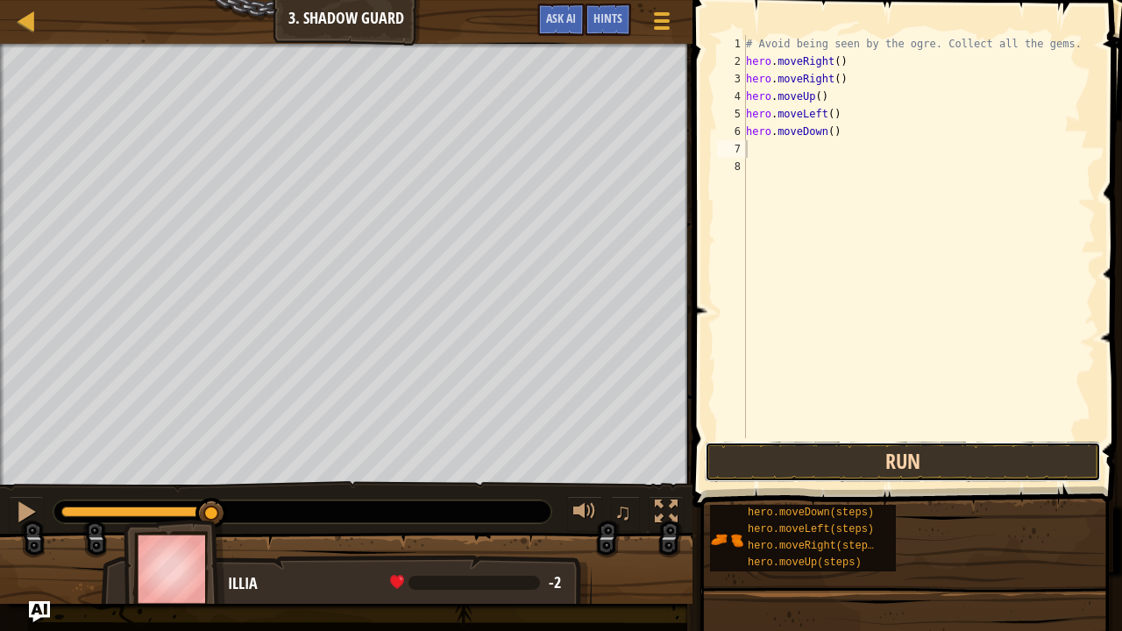
click at [922, 467] on button "Run" at bounding box center [903, 462] width 396 height 40
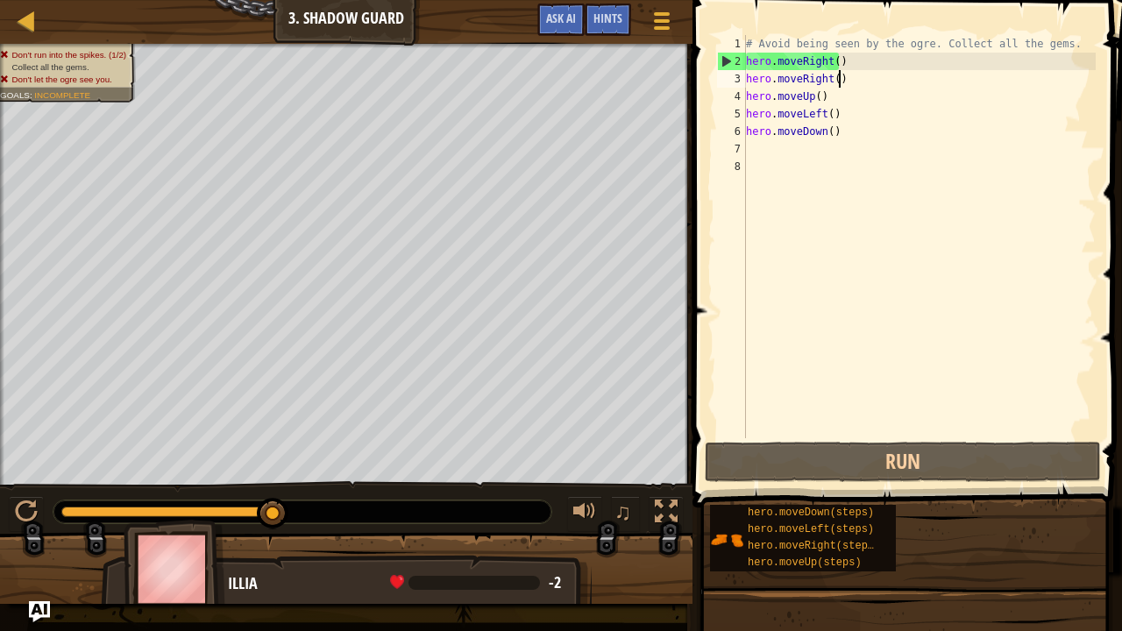
click at [856, 85] on div "# Avoid being seen by the ogre. Collect all the gems. hero . moveRight ( ) hero…" at bounding box center [919, 254] width 353 height 438
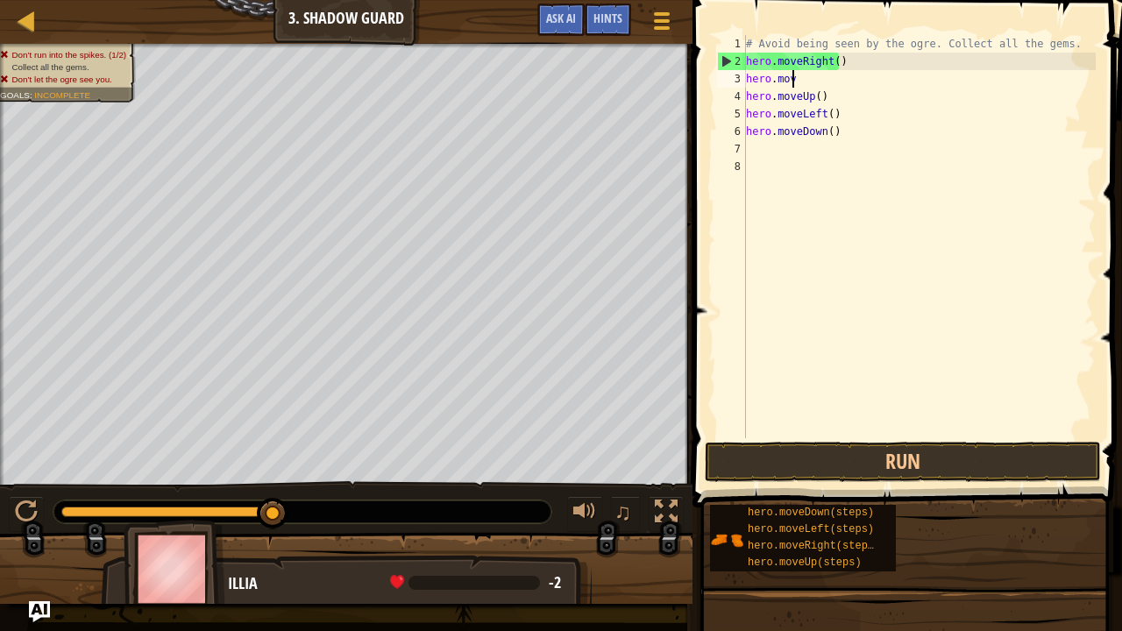
type textarea "h"
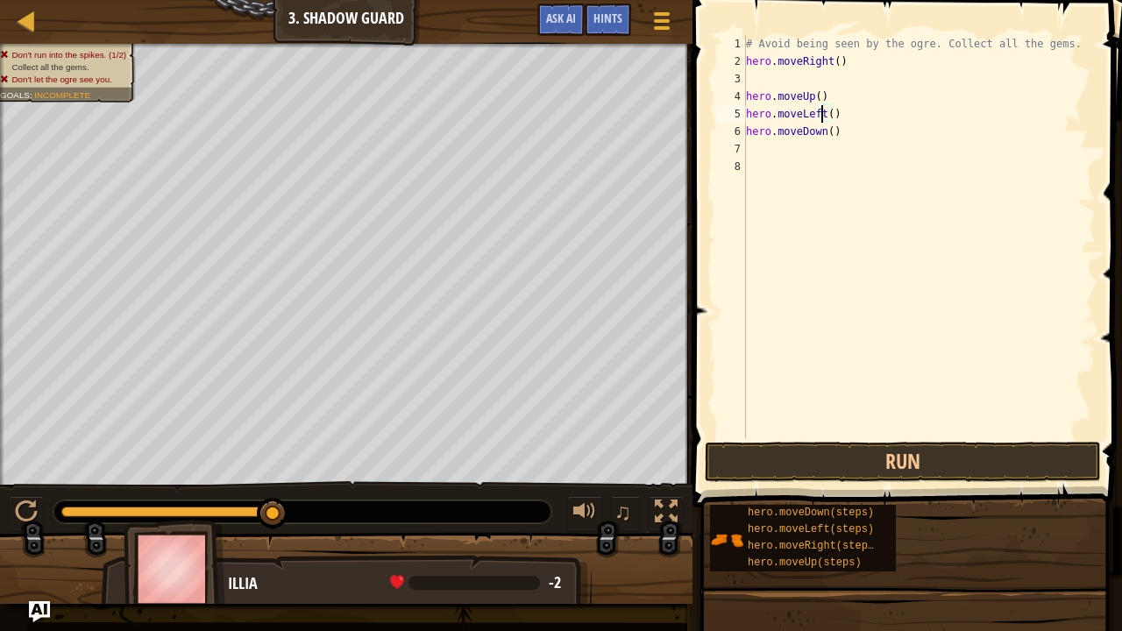
click at [822, 107] on div "# Avoid being seen by the ogre. Collect all the gems. hero . moveRight ( ) hero…" at bounding box center [919, 254] width 353 height 438
click at [821, 94] on div "# Avoid being seen by the ogre. Collect all the gems. hero . moveRight ( ) hero…" at bounding box center [919, 254] width 353 height 438
type textarea "h"
click at [830, 109] on div "# Avoid being seen by the ogre. Collect all the gems. hero . moveRight ( ) ( ) …" at bounding box center [919, 254] width 353 height 438
type textarea "("
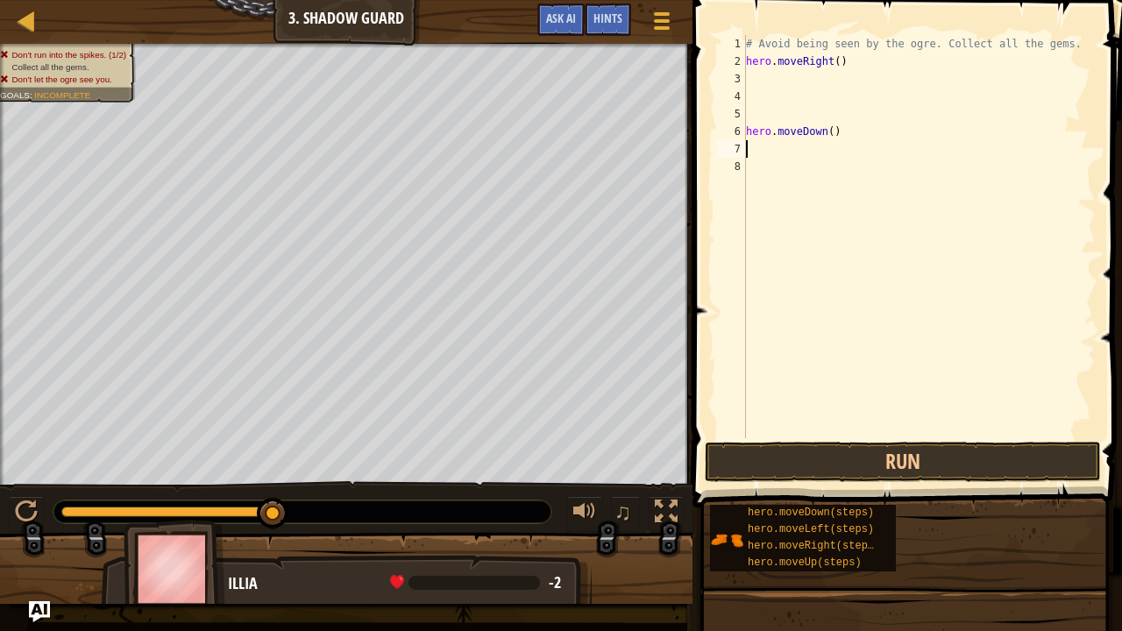
click at [858, 149] on div "# Avoid being seen by the ogre. Collect all the gems. hero . moveRight ( ) hero…" at bounding box center [919, 254] width 353 height 438
click at [868, 119] on div "# Avoid being seen by the ogre. Collect all the gems. hero . moveRight ( ) hero…" at bounding box center [919, 254] width 353 height 438
click at [852, 126] on div "# Avoid being seen by the ogre. Collect all the gems. hero . moveRight ( ) hero…" at bounding box center [919, 254] width 353 height 438
type textarea "h"
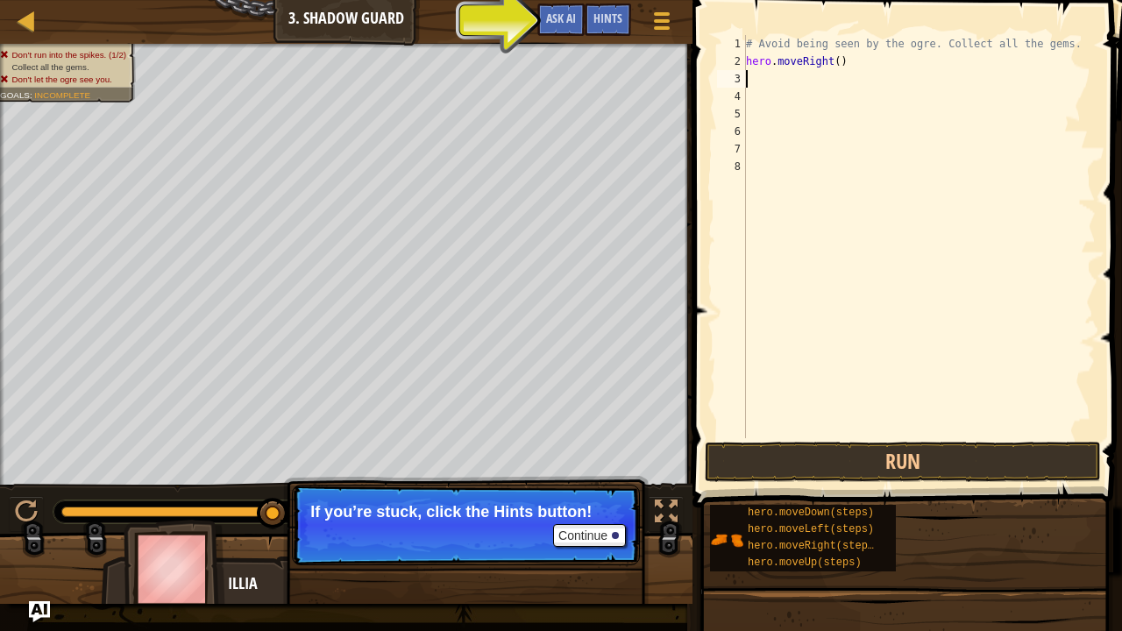
click at [810, 82] on div "# Avoid being seen by the ogre. Collect all the gems. hero . moveRight ( )" at bounding box center [919, 254] width 353 height 438
type textarea "h"
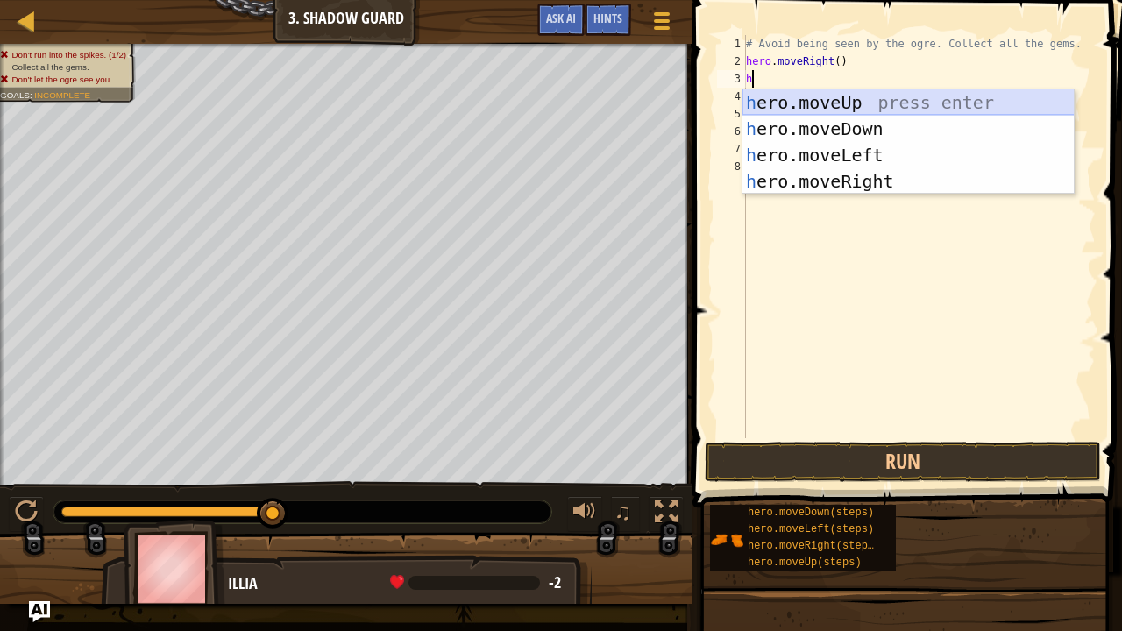
click at [819, 95] on div "h ero.moveUp press enter h ero.moveDown press enter h ero.moveLeft press enter …" at bounding box center [909, 168] width 332 height 158
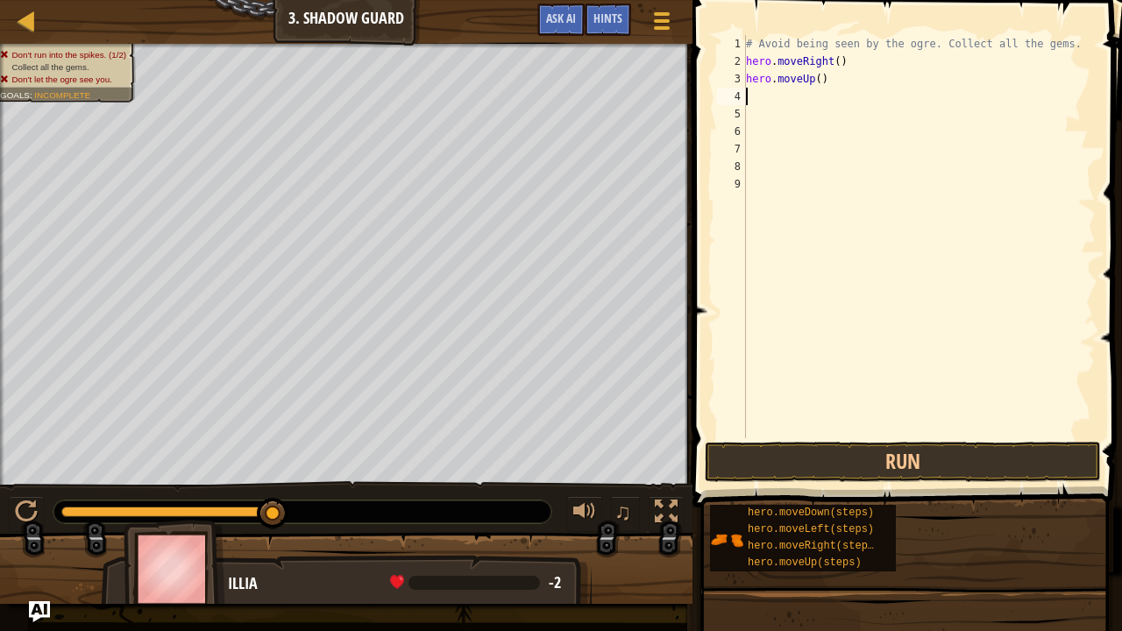
type textarea "h"
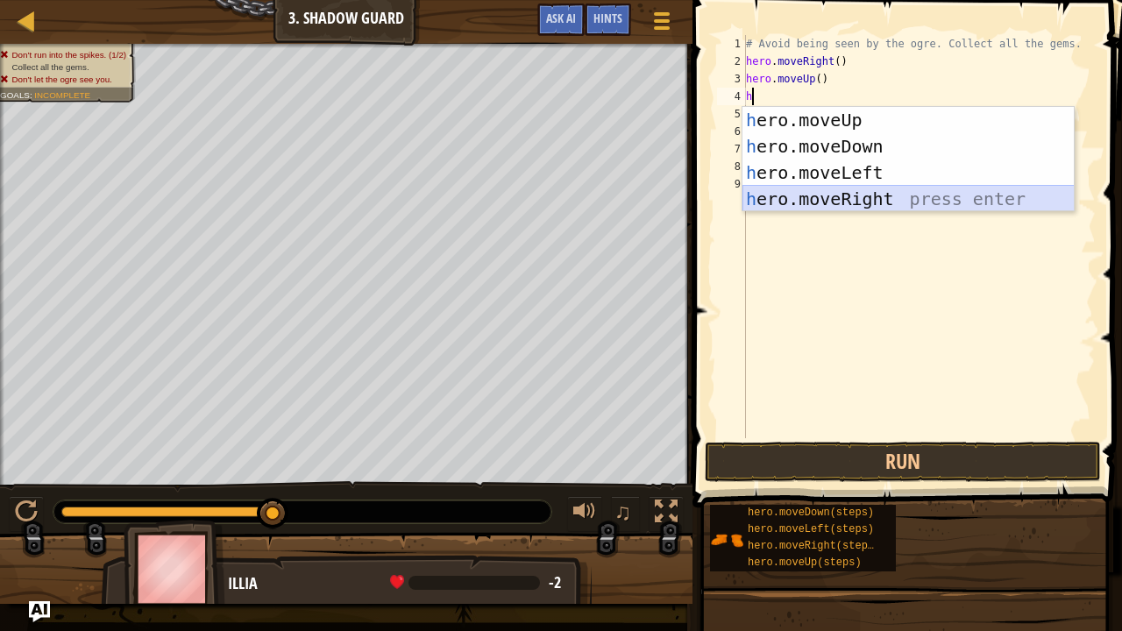
drag, startPoint x: 837, startPoint y: 198, endPoint x: 845, endPoint y: 196, distance: 8.9
click at [845, 196] on div "h ero.moveUp press enter h ero.moveDown press enter h ero.moveLeft press enter …" at bounding box center [909, 186] width 332 height 158
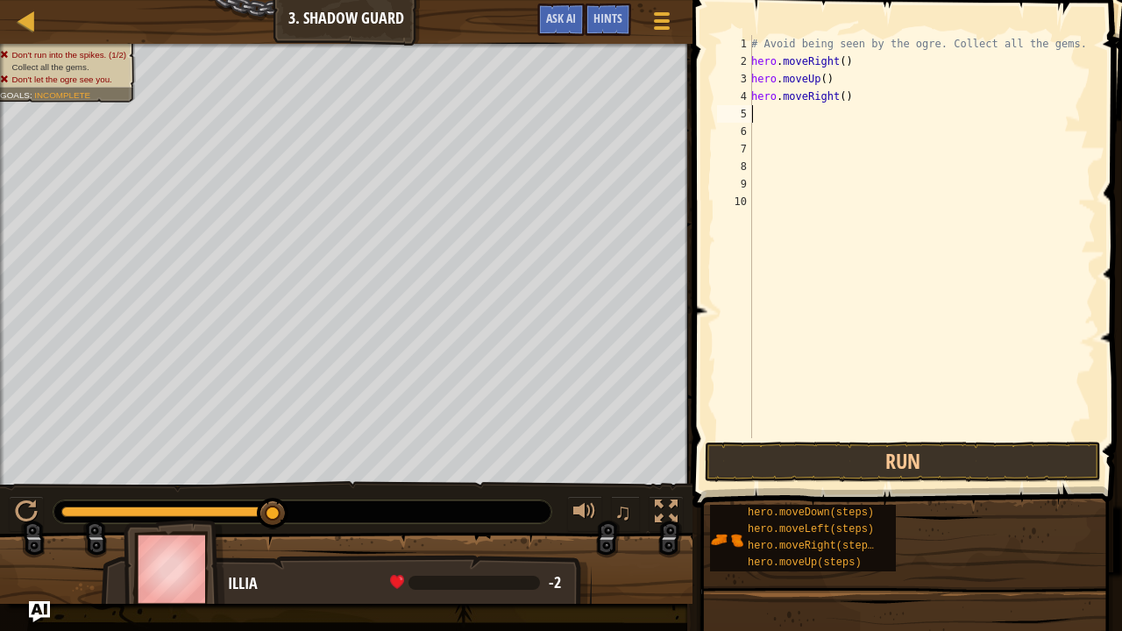
type textarea "h"
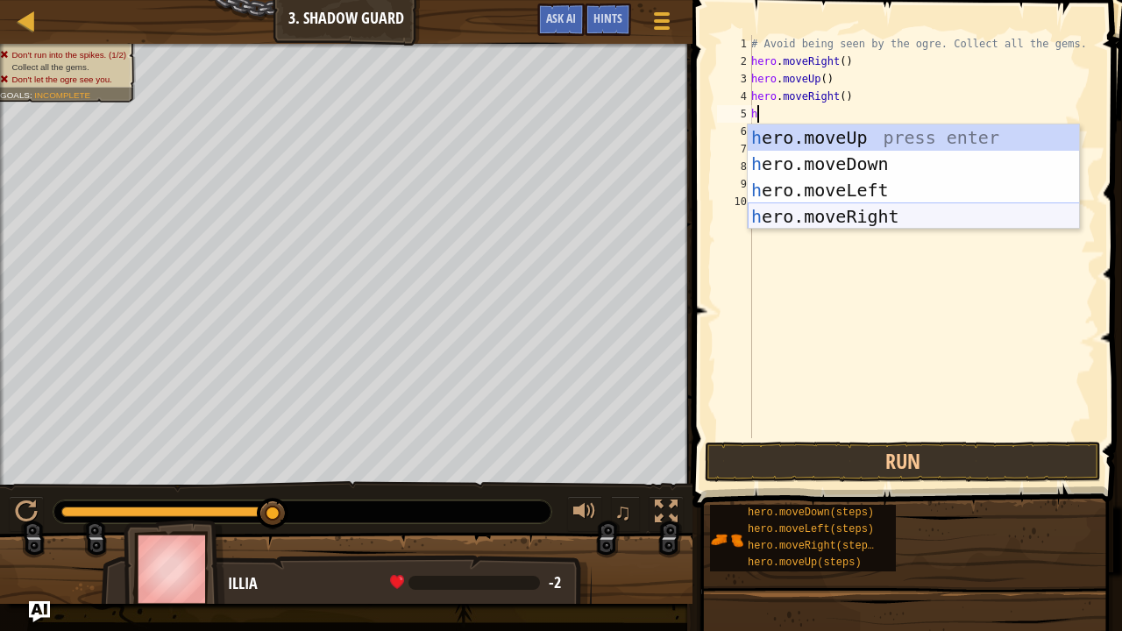
click at [840, 211] on div "h ero.moveUp press enter h ero.moveDown press enter h ero.moveLeft press enter …" at bounding box center [914, 204] width 332 height 158
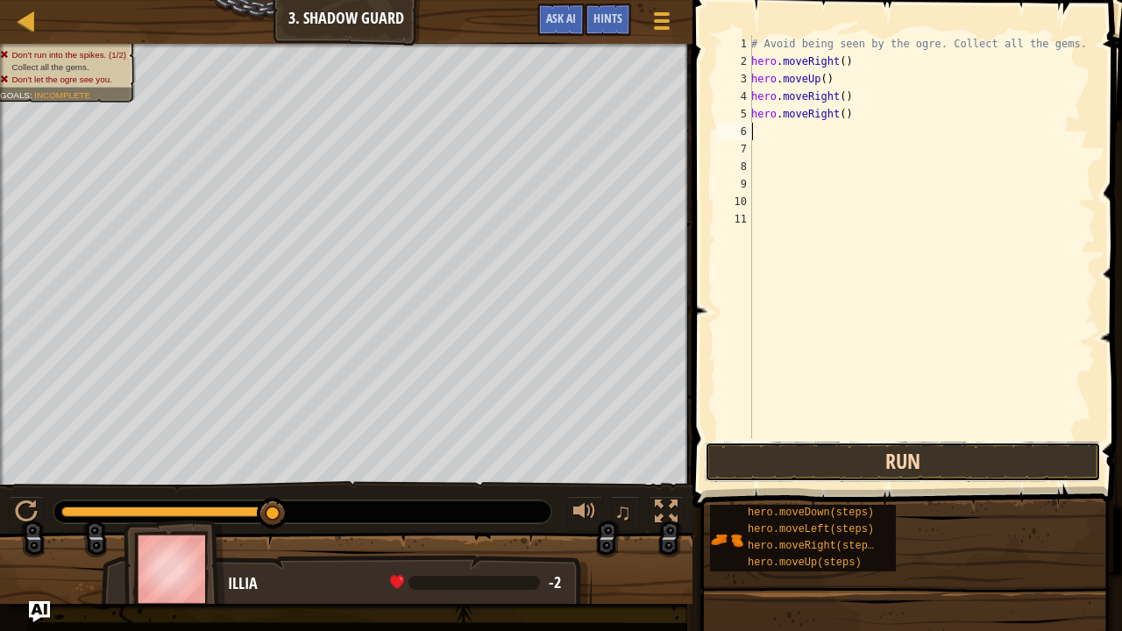
click at [873, 446] on button "Run" at bounding box center [903, 462] width 396 height 40
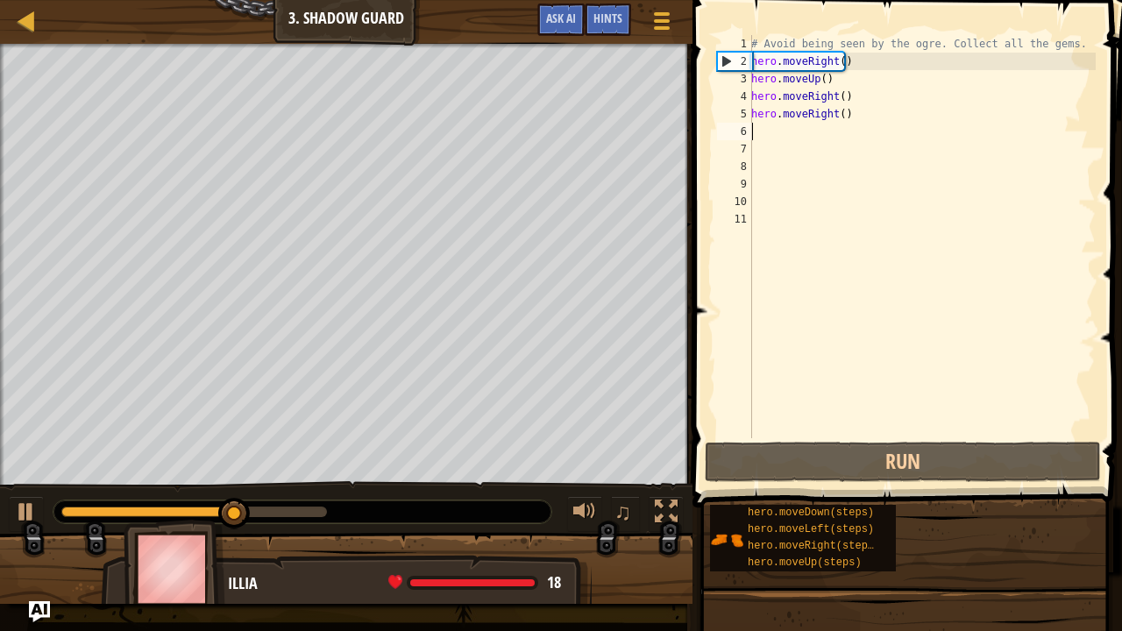
click at [852, 116] on div "# Avoid being seen by the ogre. Collect all the gems. hero . moveRight ( ) hero…" at bounding box center [922, 254] width 348 height 438
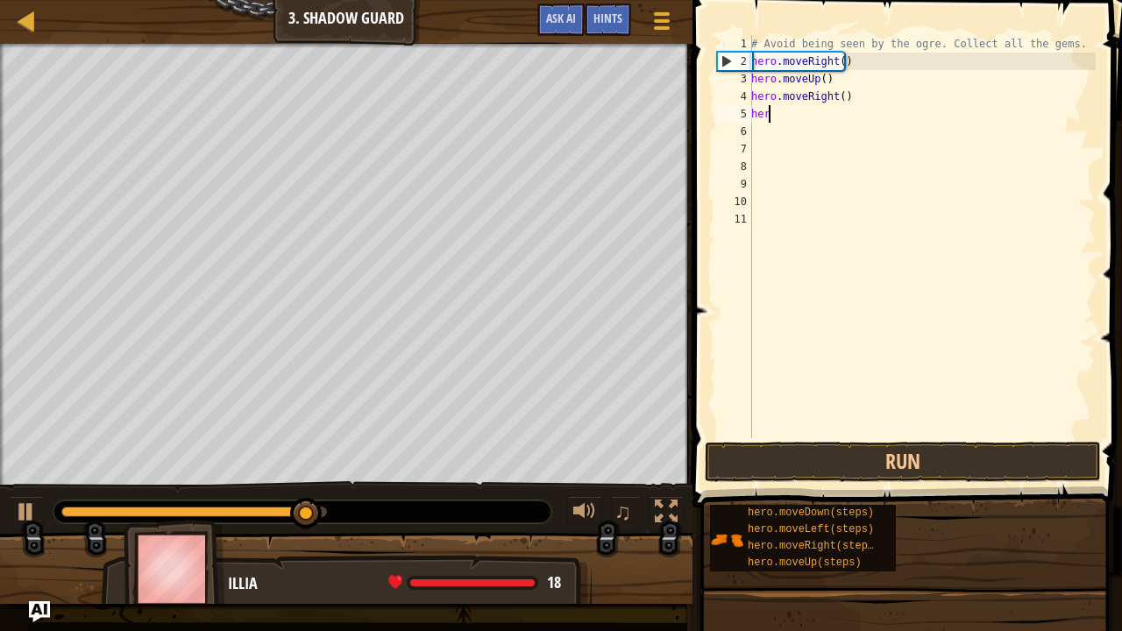
type textarea "h"
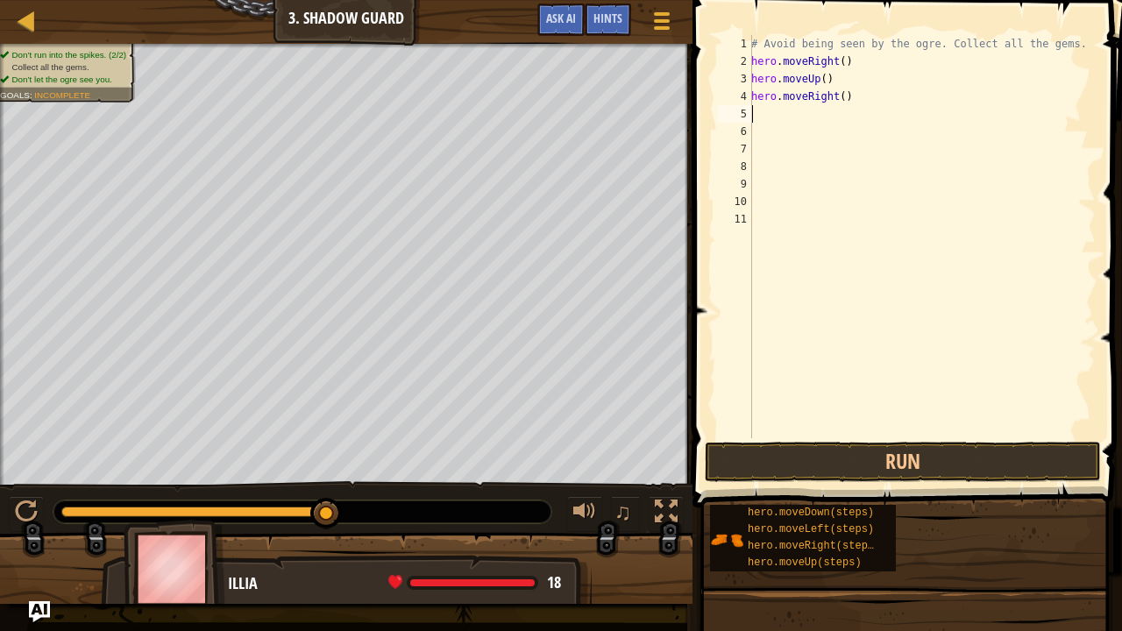
type textarea "h"
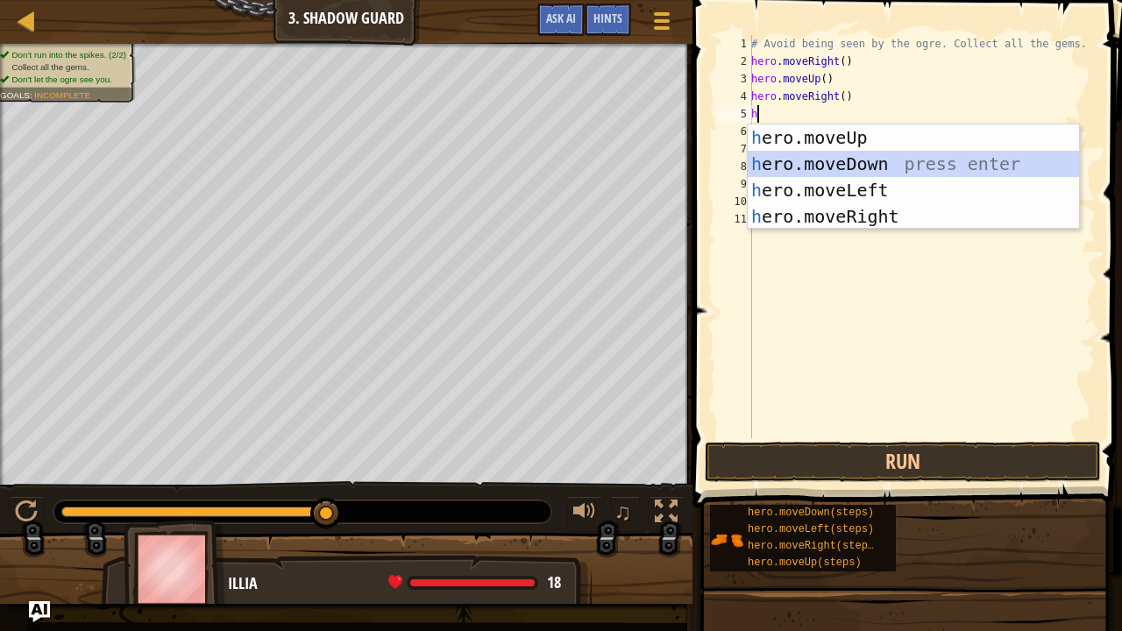
click at [894, 168] on div "h ero.moveUp press enter h ero.moveDown press enter h ero.moveLeft press enter …" at bounding box center [914, 204] width 332 height 158
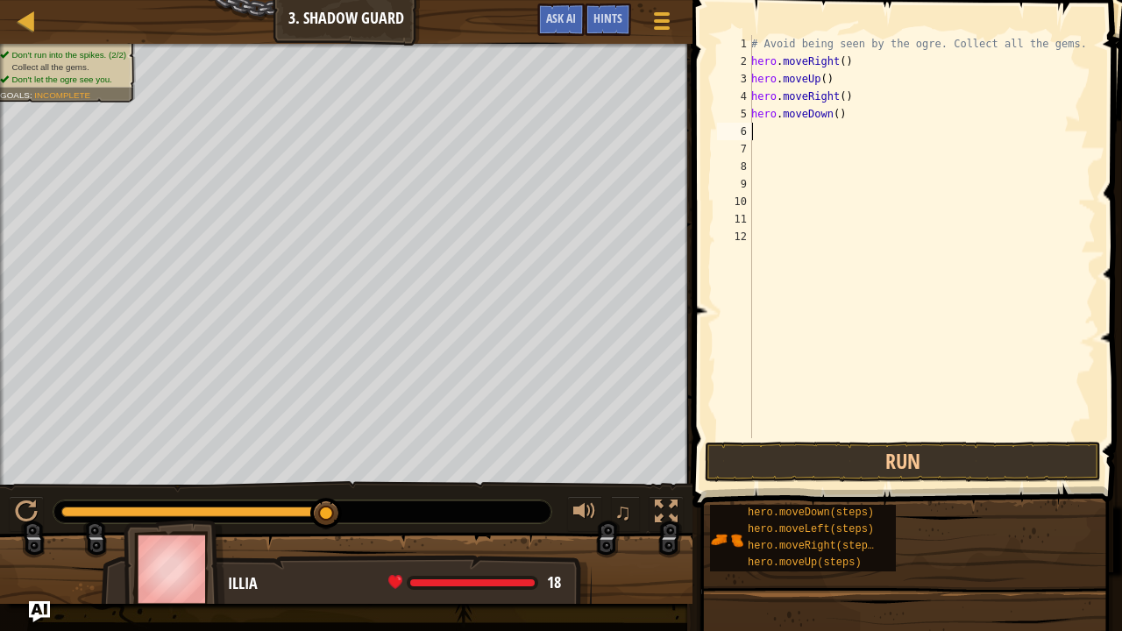
type textarea "h"
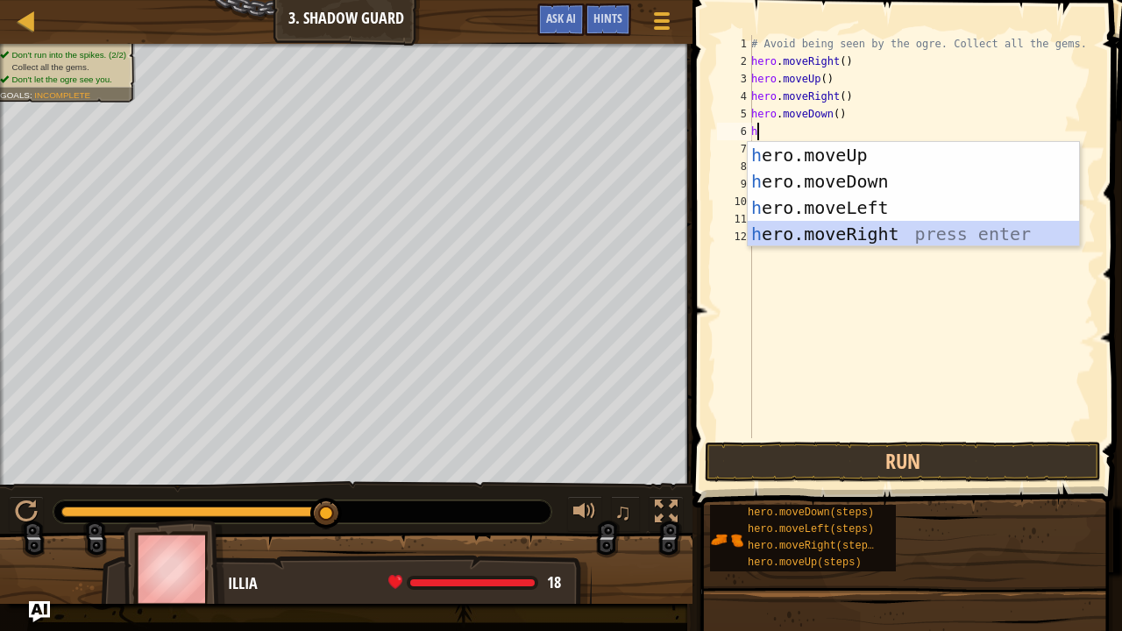
drag, startPoint x: 856, startPoint y: 237, endPoint x: 886, endPoint y: 258, distance: 36.5
click at [856, 237] on div "h ero.moveUp press enter h ero.moveDown press enter h ero.moveLeft press enter …" at bounding box center [914, 221] width 332 height 158
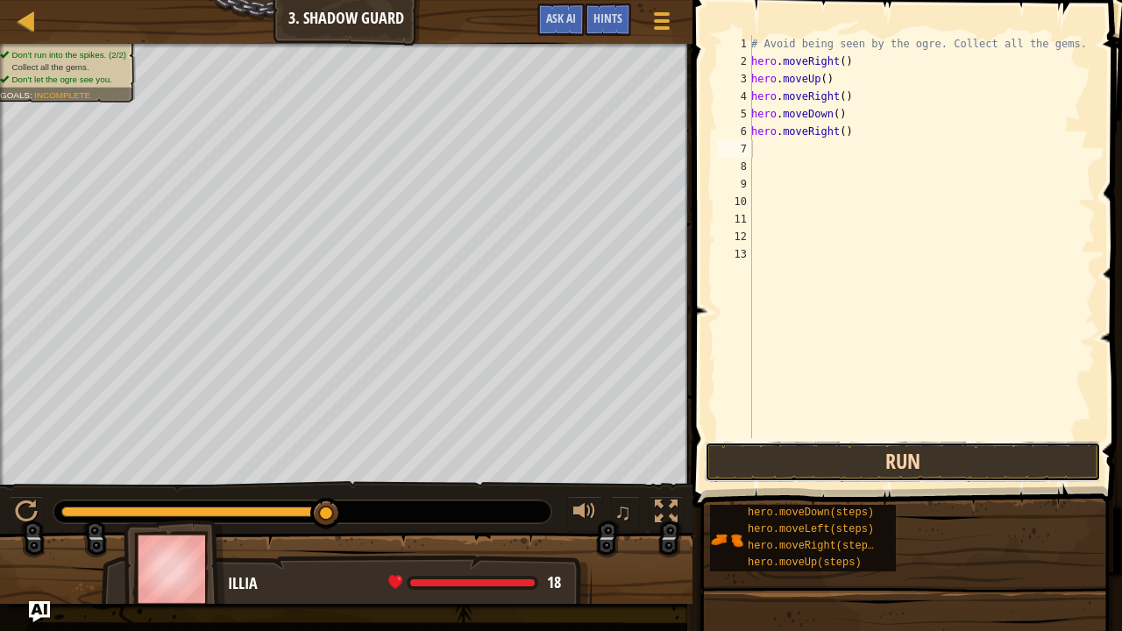
drag, startPoint x: 944, startPoint y: 468, endPoint x: 936, endPoint y: 464, distance: 9.0
click at [940, 466] on button "Run" at bounding box center [903, 462] width 396 height 40
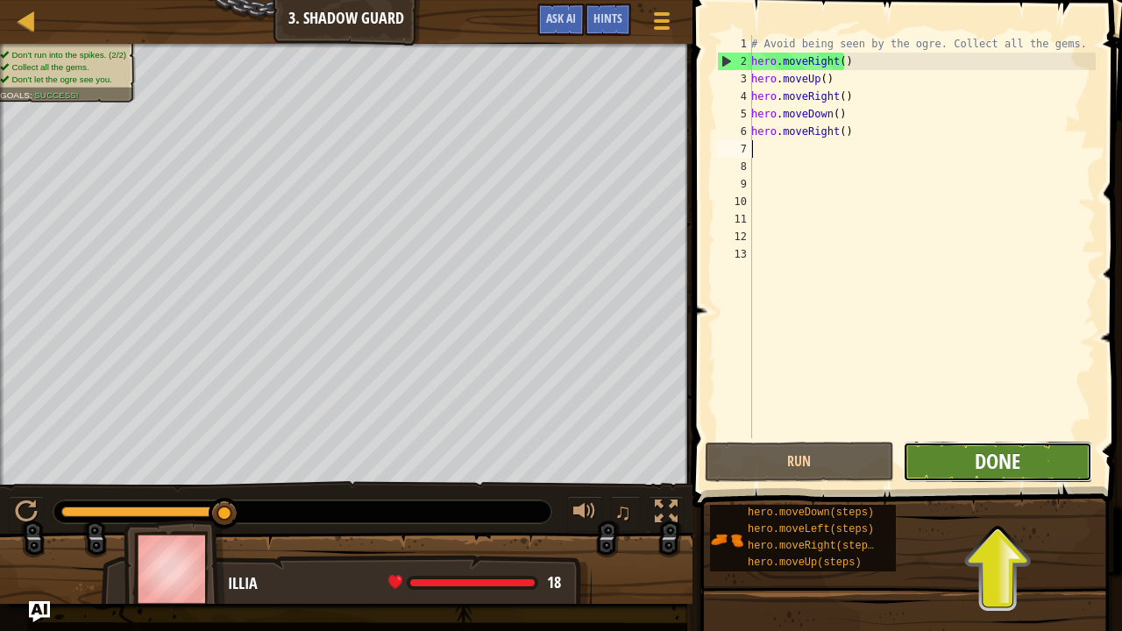
click at [997, 461] on span "Done" at bounding box center [998, 461] width 46 height 28
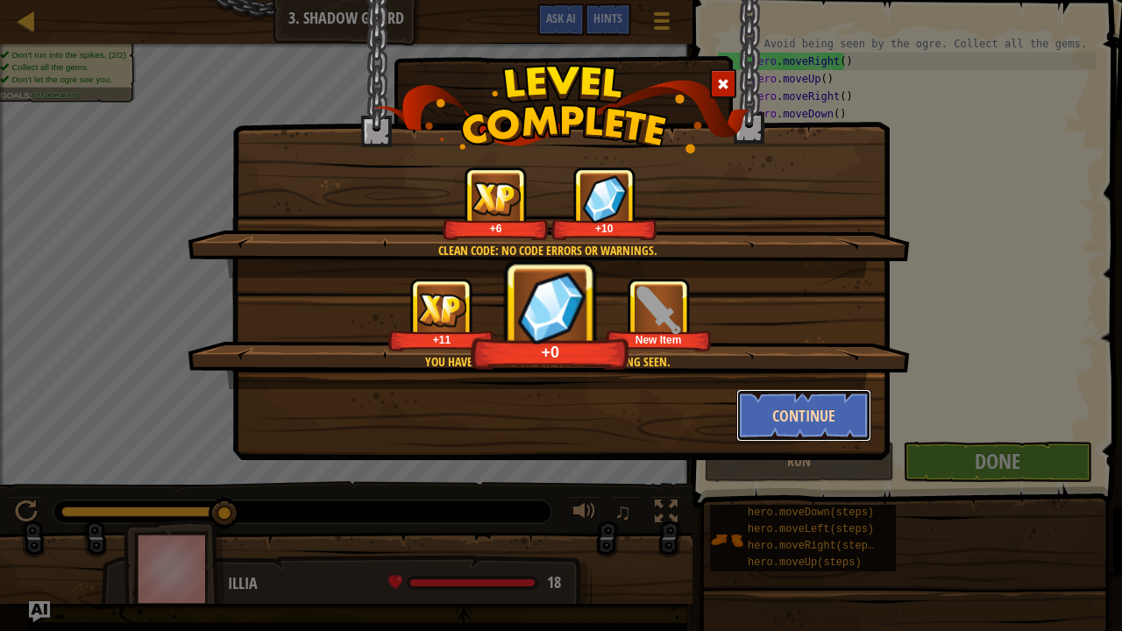
click at [794, 419] on button "Continue" at bounding box center [805, 415] width 136 height 53
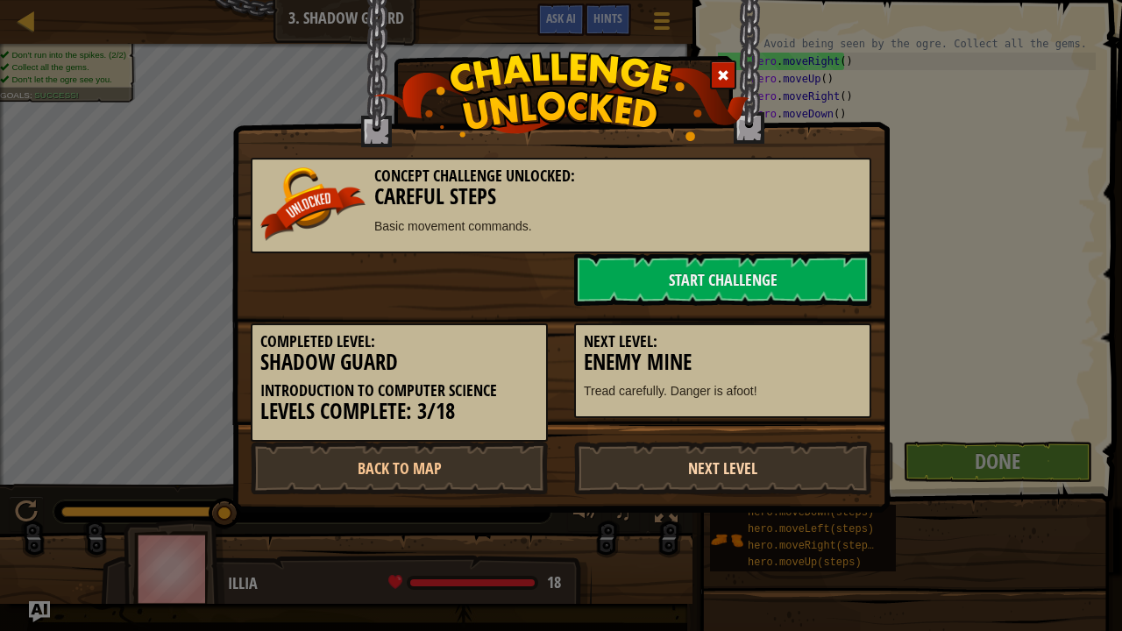
click at [708, 461] on link "Next Level" at bounding box center [722, 468] width 297 height 53
click at [709, 461] on link "Next Level" at bounding box center [722, 468] width 297 height 53
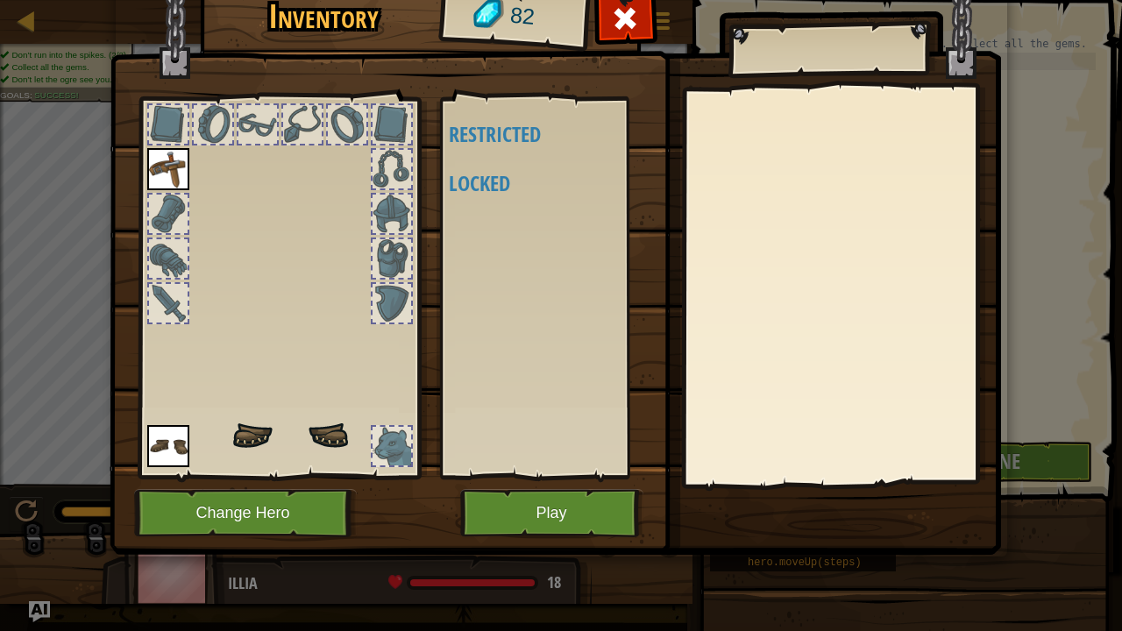
click at [709, 2] on body "Map Introduction to Computer Science 3. Shadow Guard Game Menu Done Hints Ask A…" at bounding box center [561, 1] width 1122 height 2
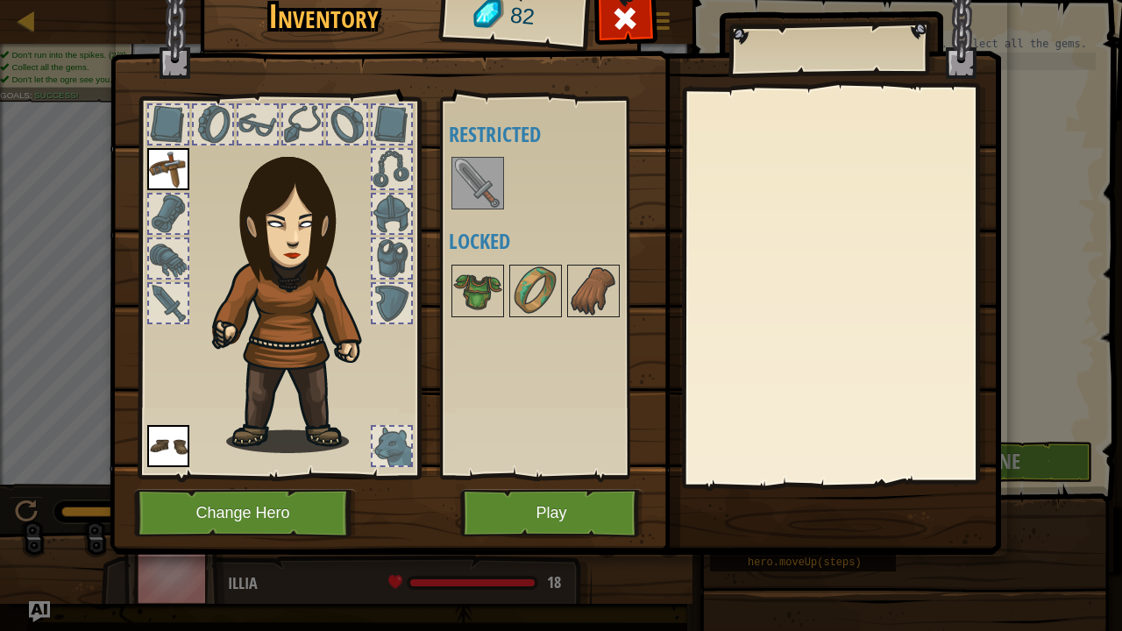
drag, startPoint x: 542, startPoint y: 279, endPoint x: 327, endPoint y: 274, distance: 214.9
click at [323, 272] on div "Inventory 82 Available Equip Equip (double-click to equip) Restricted Locked Eq…" at bounding box center [562, 267] width 892 height 579
drag, startPoint x: 456, startPoint y: 291, endPoint x: 353, endPoint y: 304, distance: 103.4
click at [352, 300] on div "Inventory 82 Available Equip Equip (double-click to equip) Restricted Locked Eq…" at bounding box center [562, 267] width 892 height 579
click at [559, 482] on img at bounding box center [556, 236] width 892 height 637
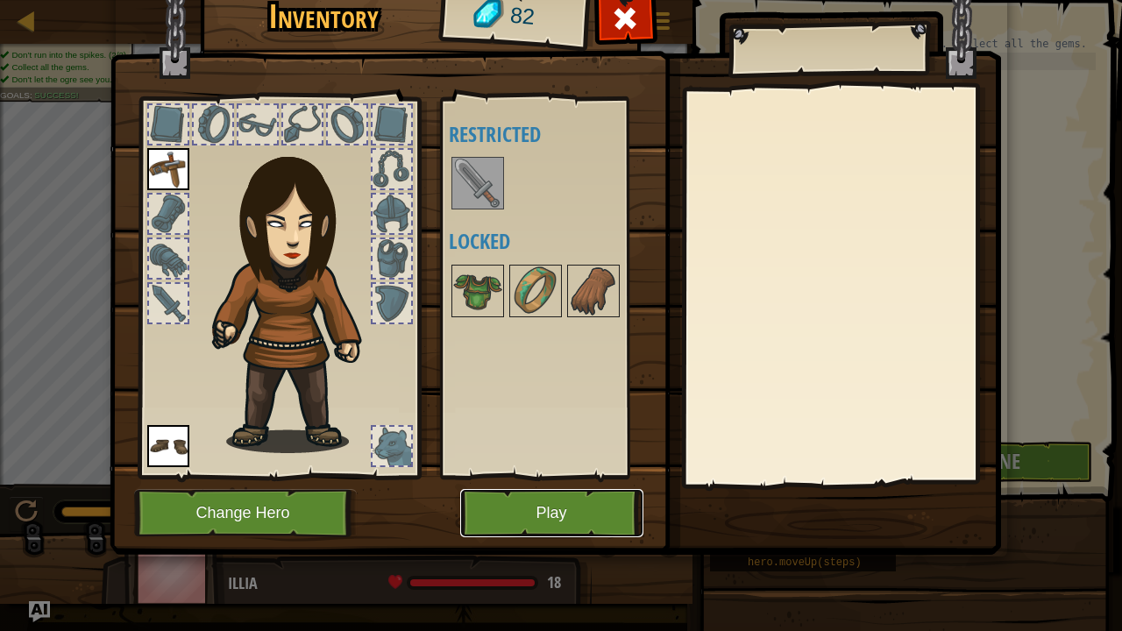
click at [542, 482] on button "Play" at bounding box center [551, 513] width 183 height 48
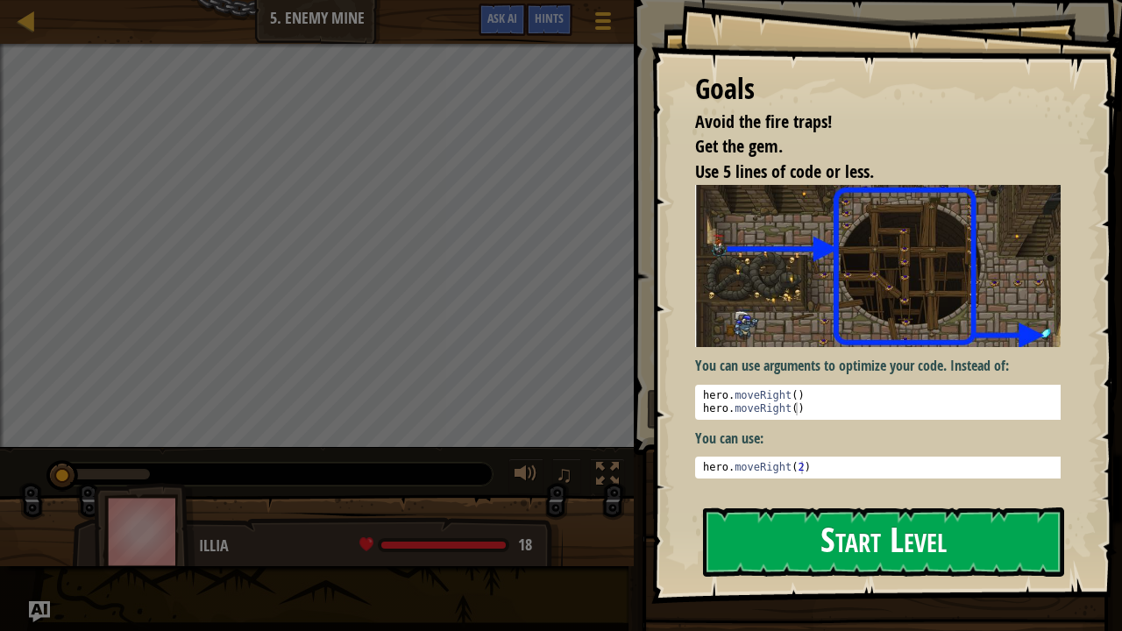
click at [827, 482] on button "Start Level" at bounding box center [883, 542] width 361 height 69
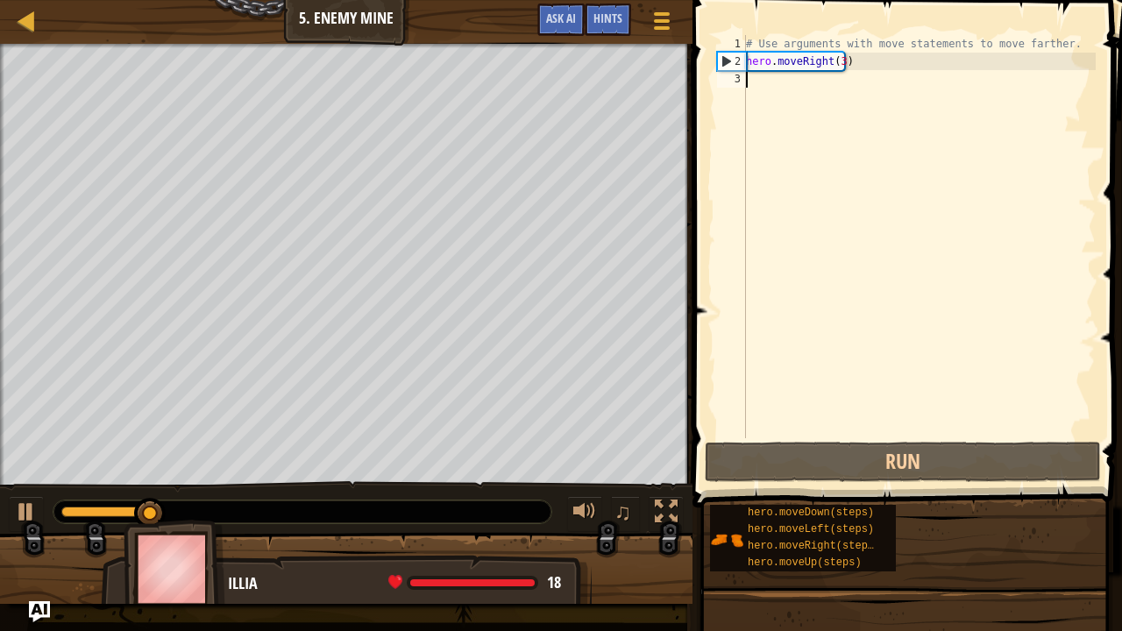
type textarea "h"
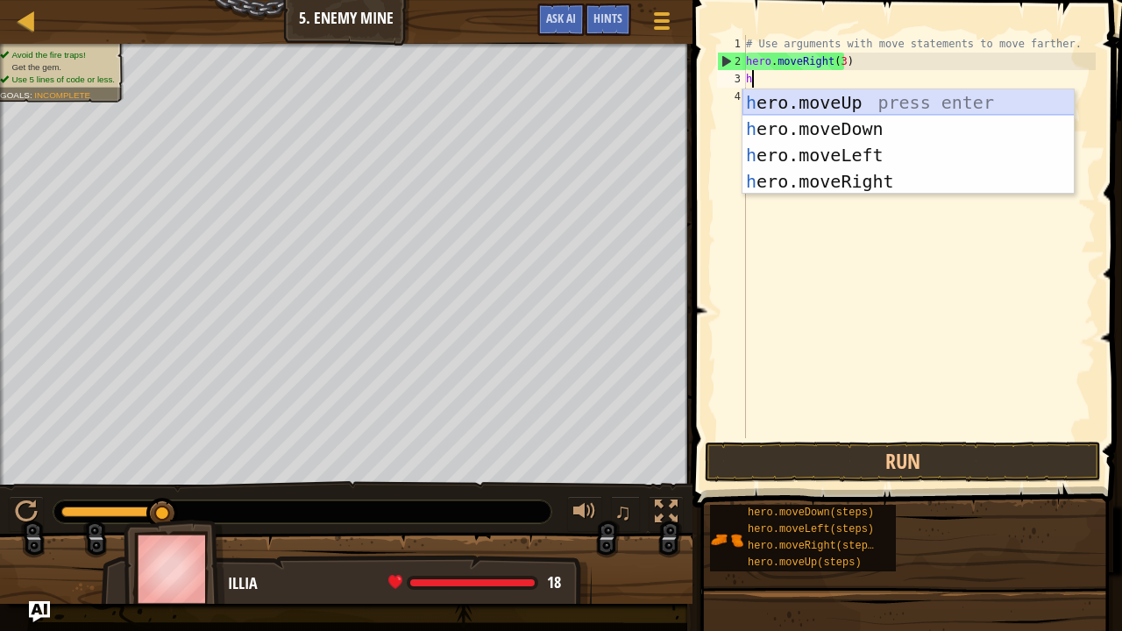
click at [816, 110] on div "h ero.moveUp press enter h ero.moveDown press enter h ero.moveLeft press enter …" at bounding box center [909, 168] width 332 height 158
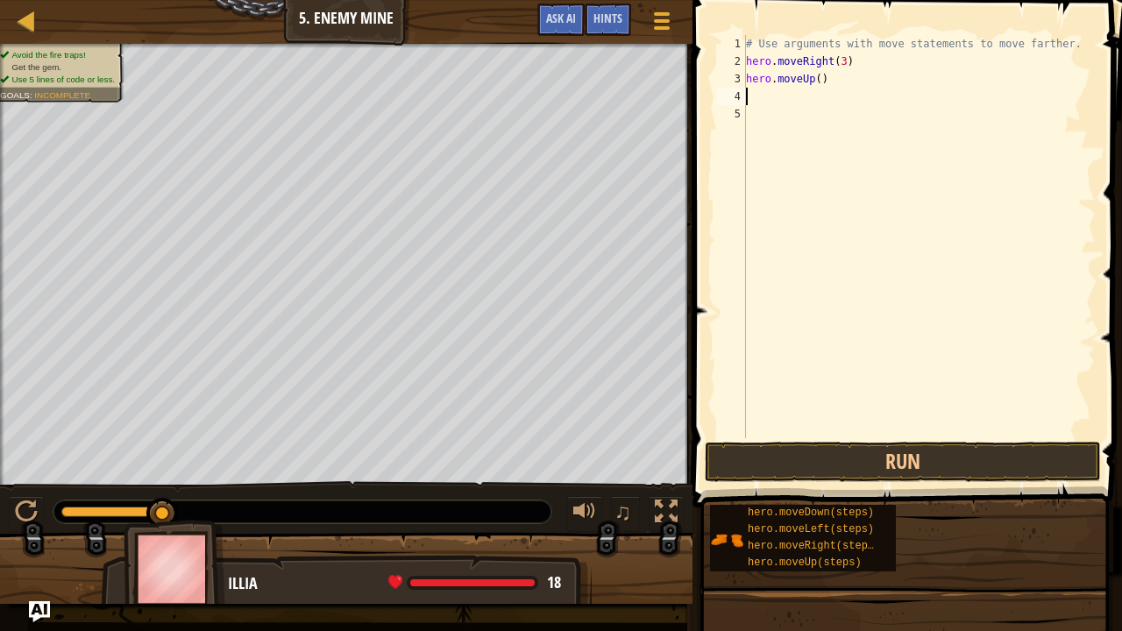
type textarea "h"
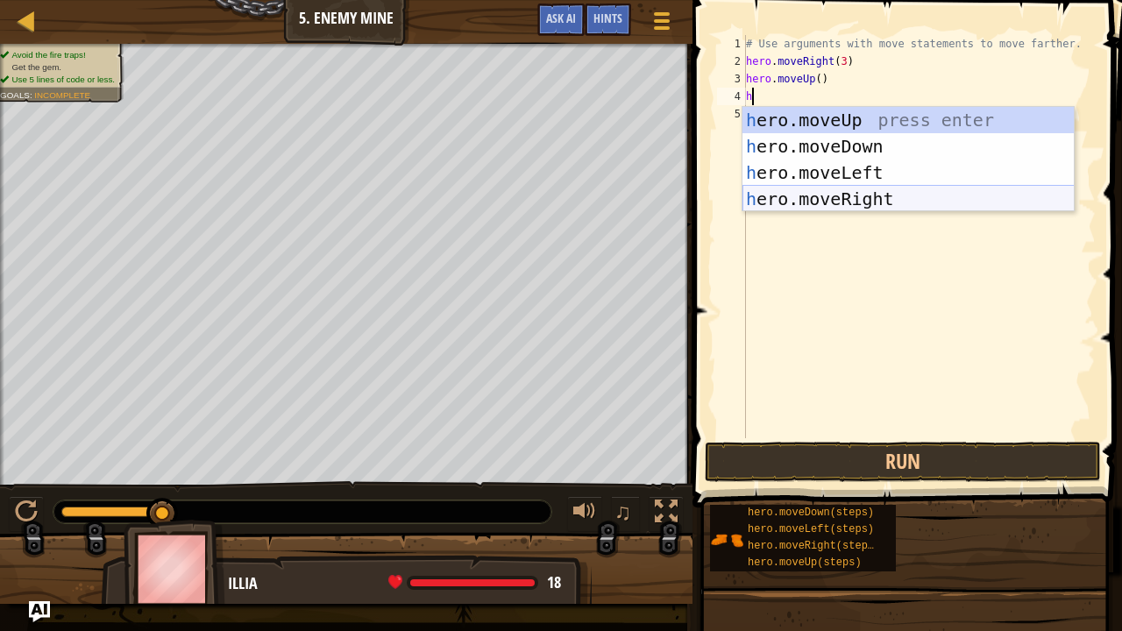
click at [859, 189] on div "h ero.moveUp press enter h ero.moveDown press enter h ero.moveLeft press enter …" at bounding box center [909, 186] width 332 height 158
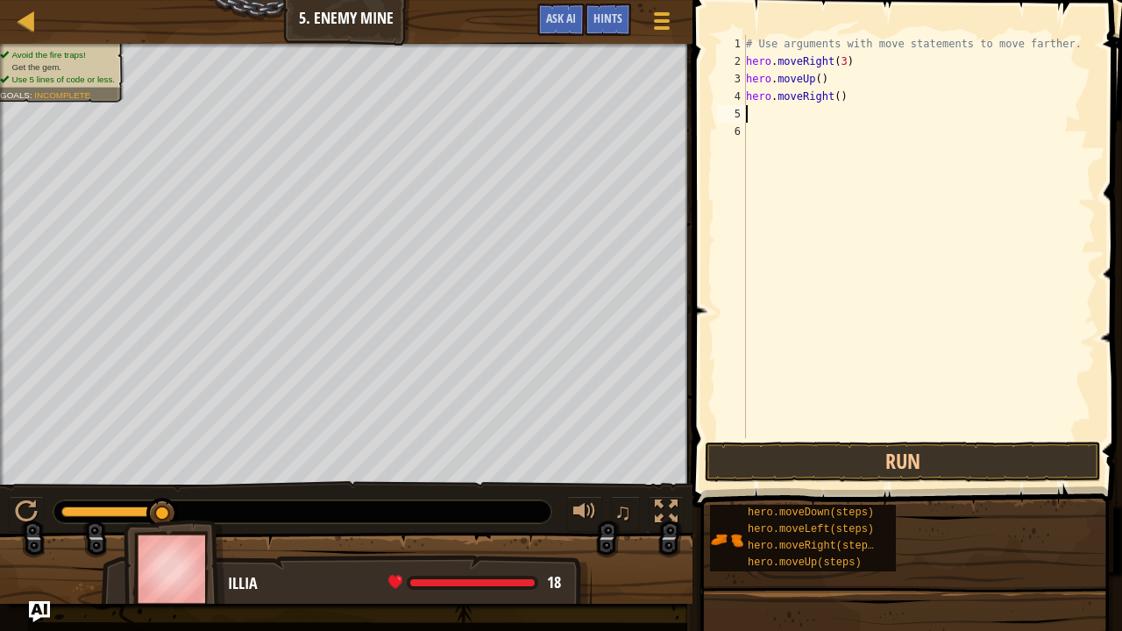
type textarea "h"
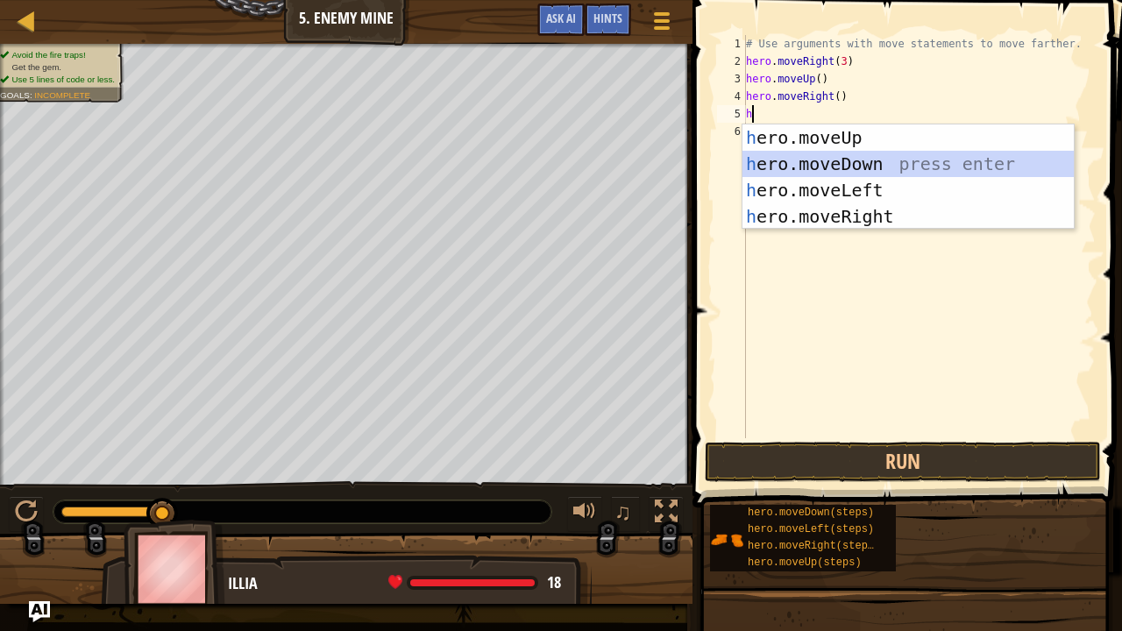
click at [893, 153] on div "h ero.moveUp press enter h ero.moveDown press enter h ero.moveLeft press enter …" at bounding box center [909, 204] width 332 height 158
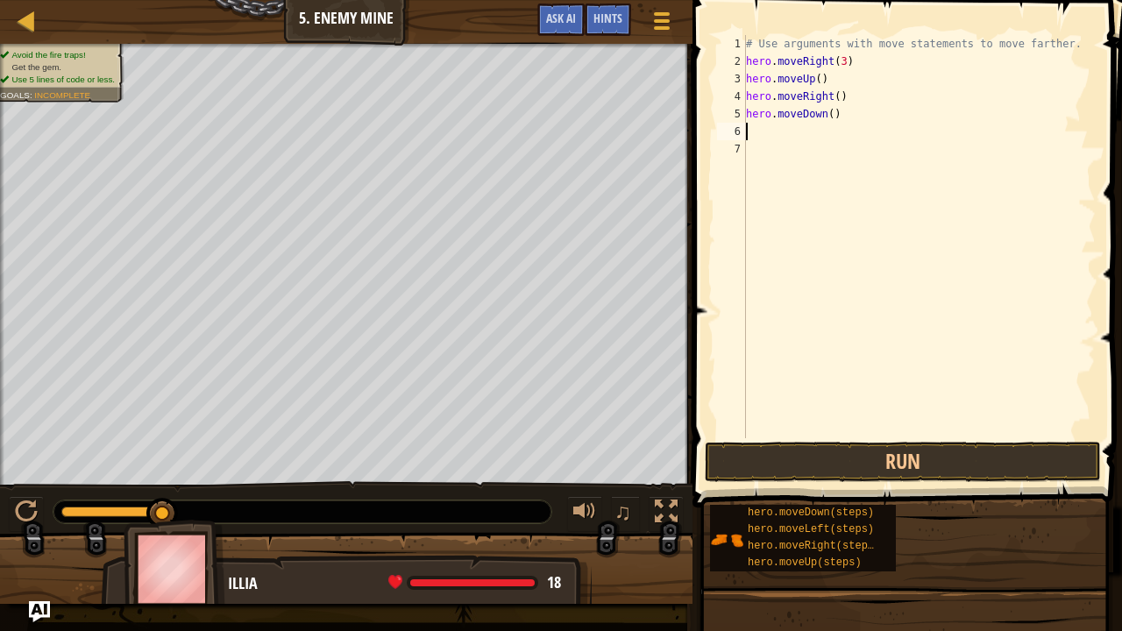
type textarea "h"
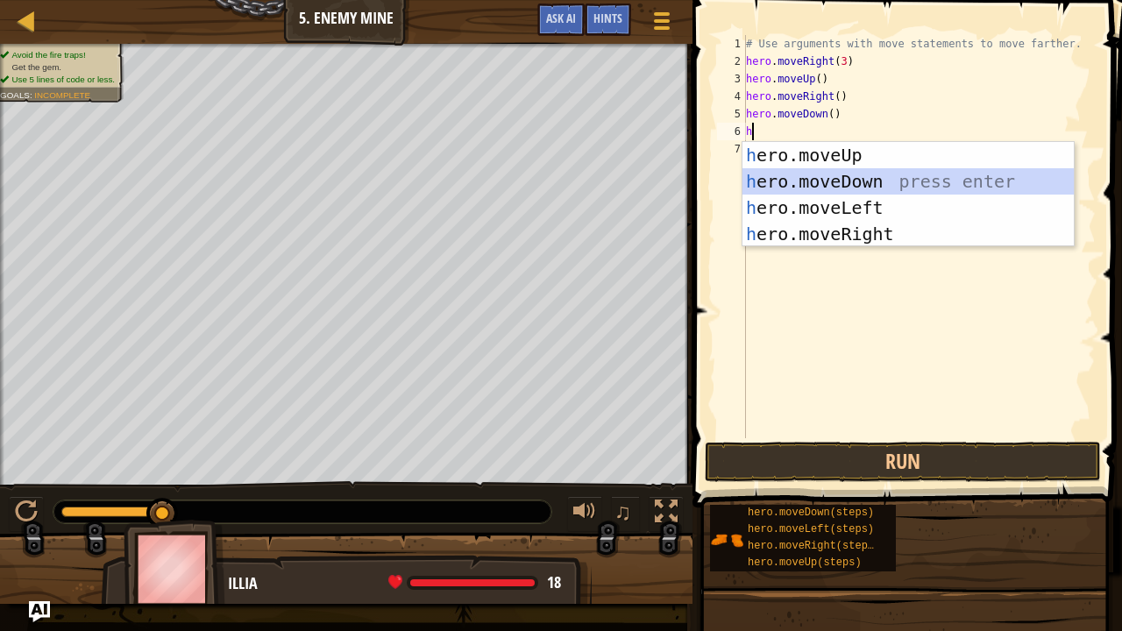
click at [846, 183] on div "h ero.moveUp press enter h ero.moveDown press enter h ero.moveLeft press enter …" at bounding box center [909, 221] width 332 height 158
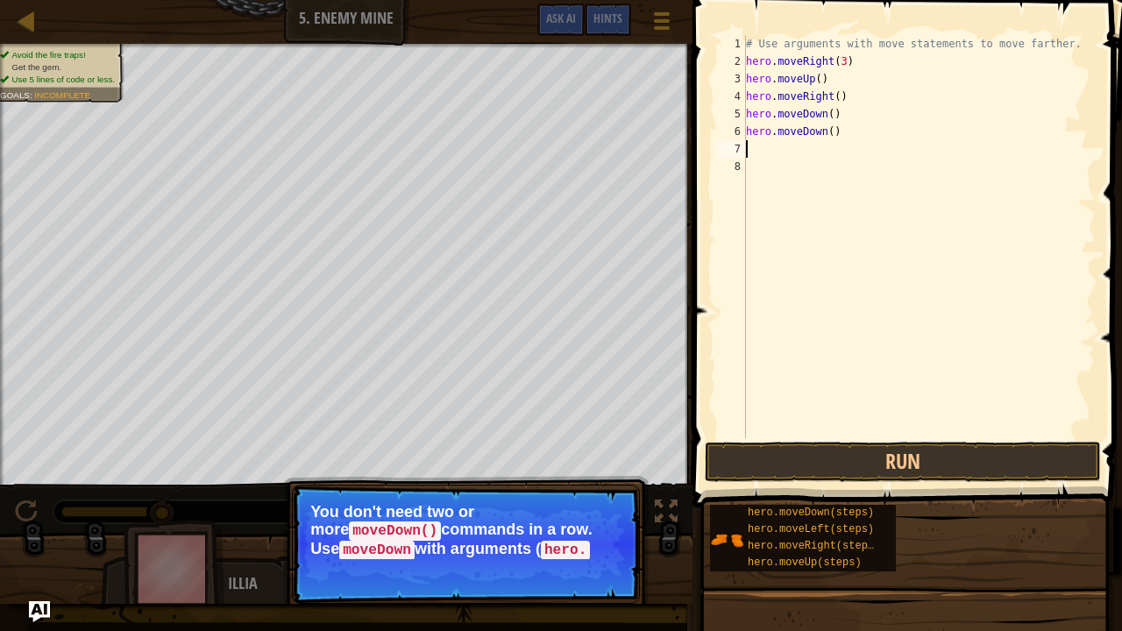
type textarea "h"
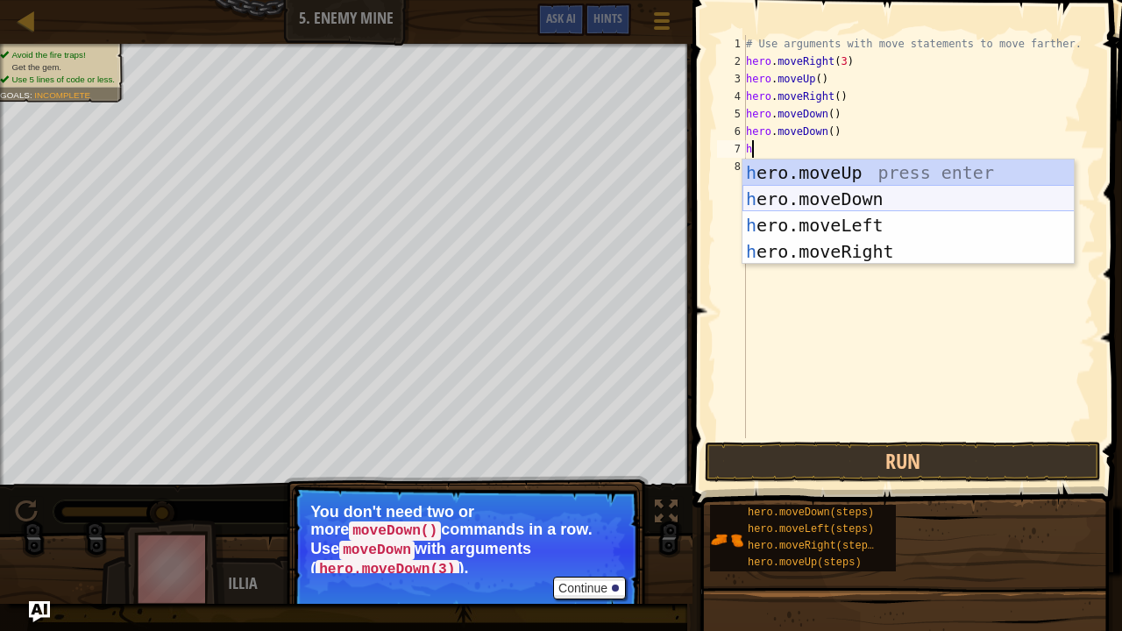
click at [843, 195] on div "h ero.moveUp press enter h ero.moveDown press enter h ero.moveLeft press enter …" at bounding box center [909, 239] width 332 height 158
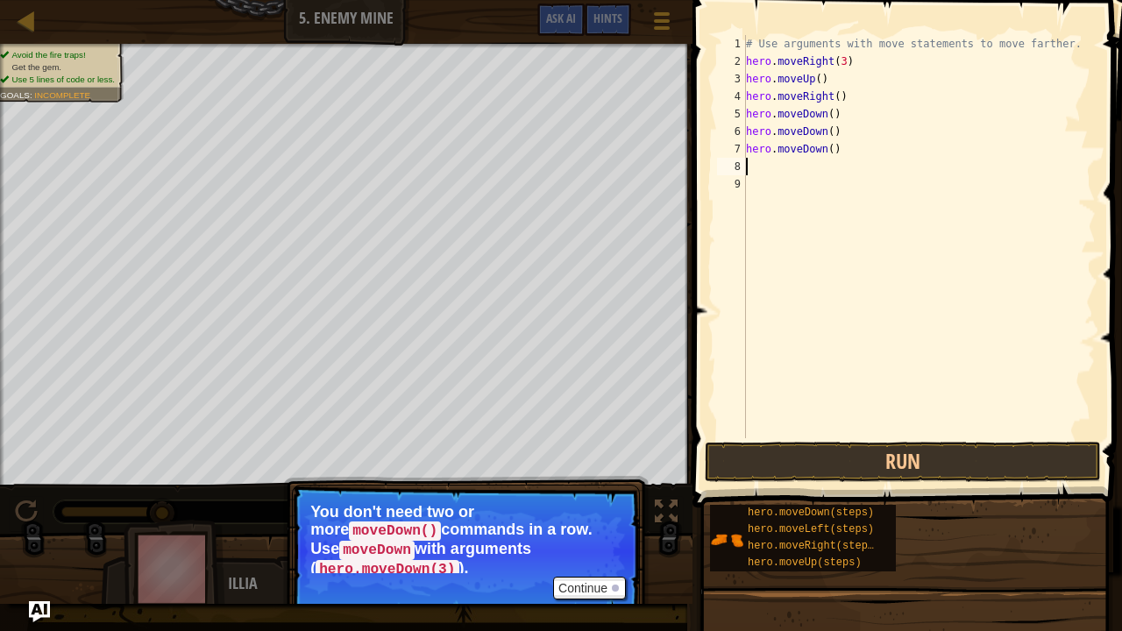
type textarea "h"
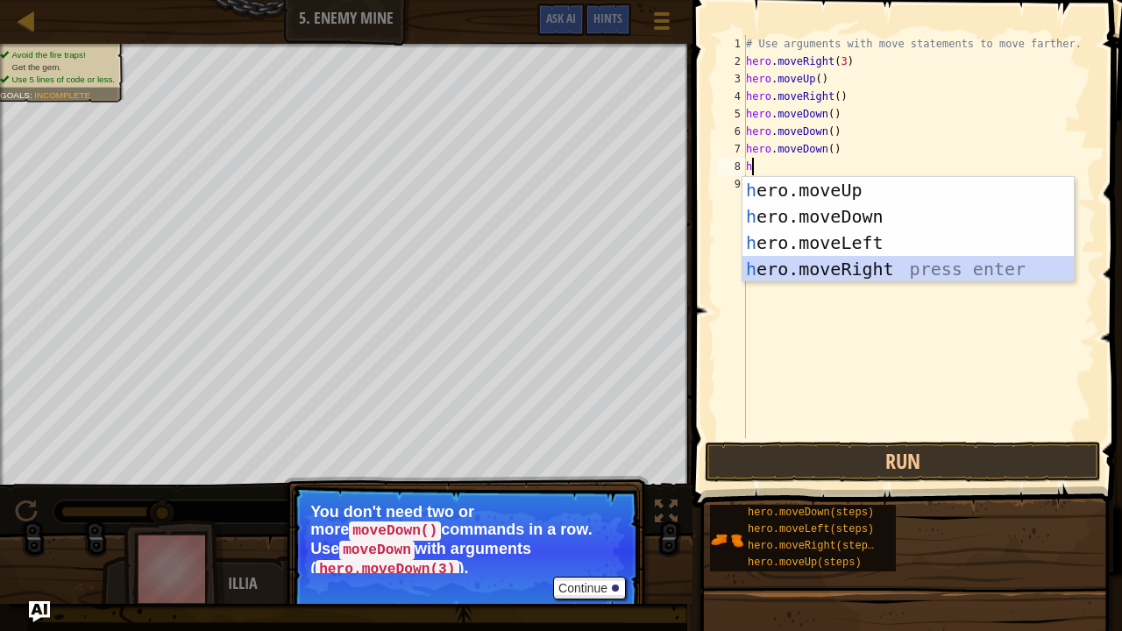
click at [868, 262] on div "h ero.moveUp press enter h ero.moveDown press enter h ero.moveLeft press enter …" at bounding box center [909, 256] width 332 height 158
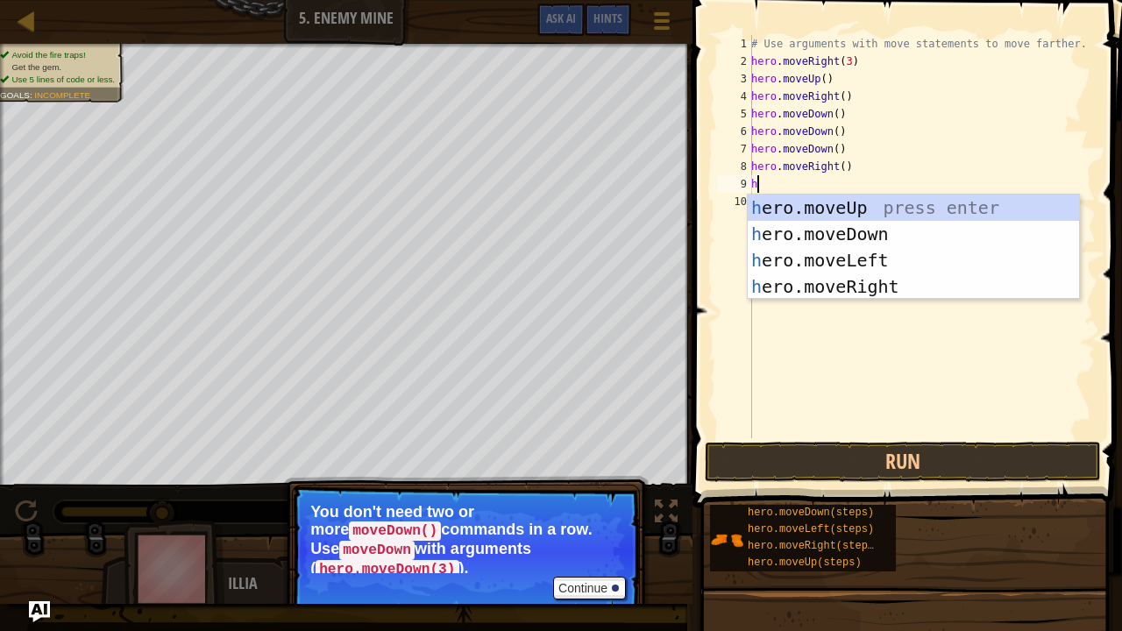
type textarea "h"
click at [839, 266] on div "h ero.moveUp press enter h ero.moveDown press enter h ero.moveLeft press enter …" at bounding box center [914, 274] width 332 height 158
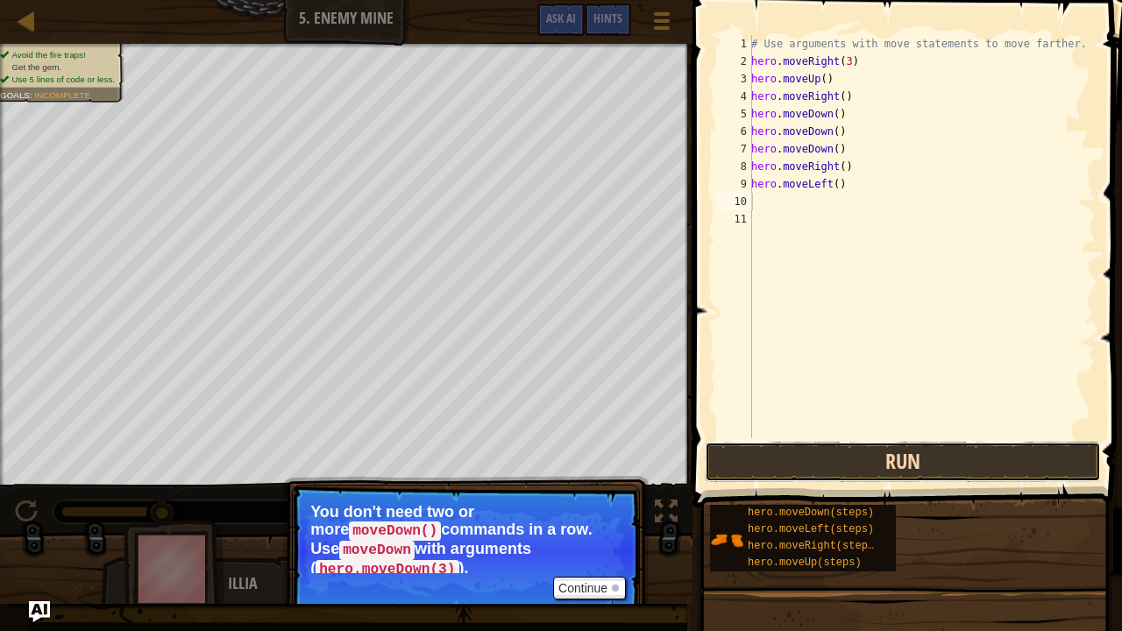
click at [886, 455] on button "Run" at bounding box center [903, 462] width 396 height 40
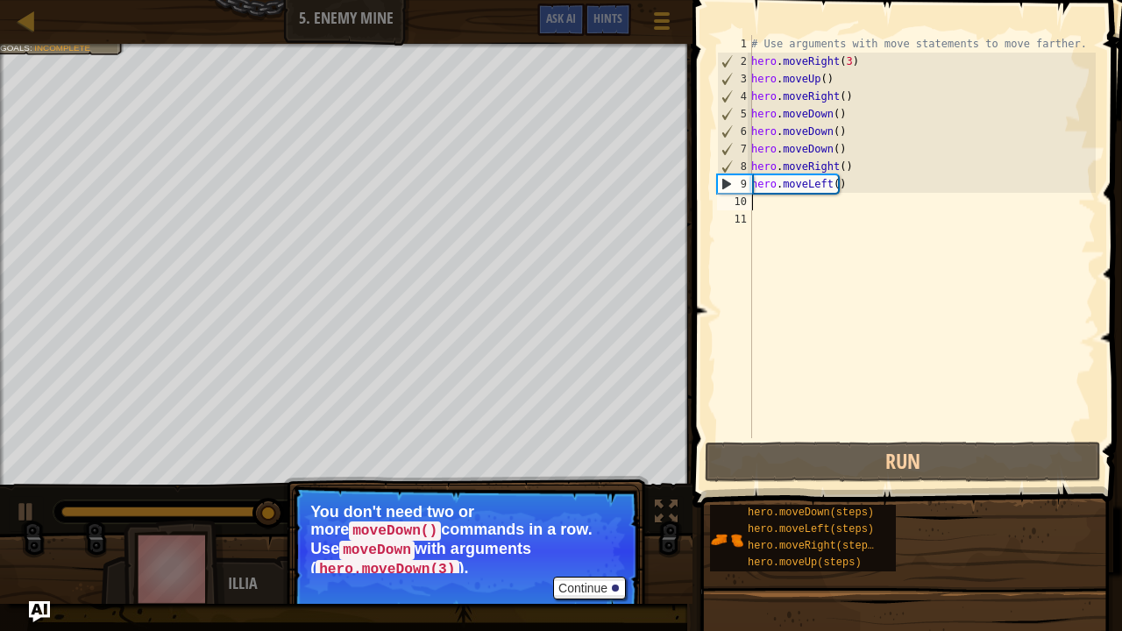
type textarea "h"
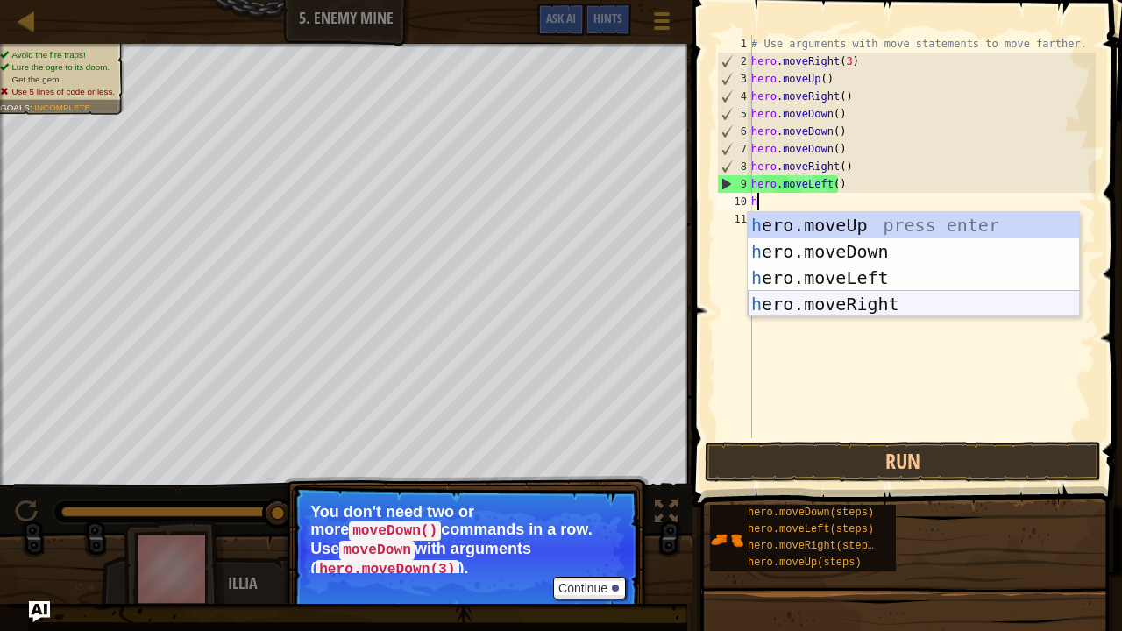
click at [859, 303] on div "h ero.moveUp press enter h ero.moveDown press enter h ero.moveLeft press enter …" at bounding box center [914, 291] width 332 height 158
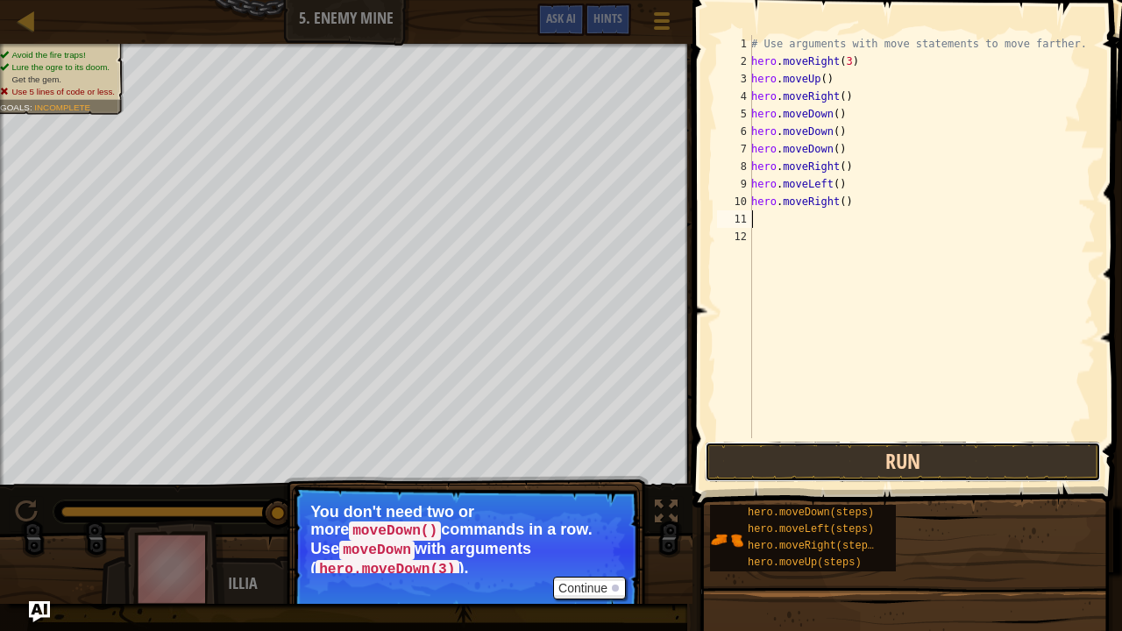
click at [875, 459] on button "Run" at bounding box center [903, 462] width 396 height 40
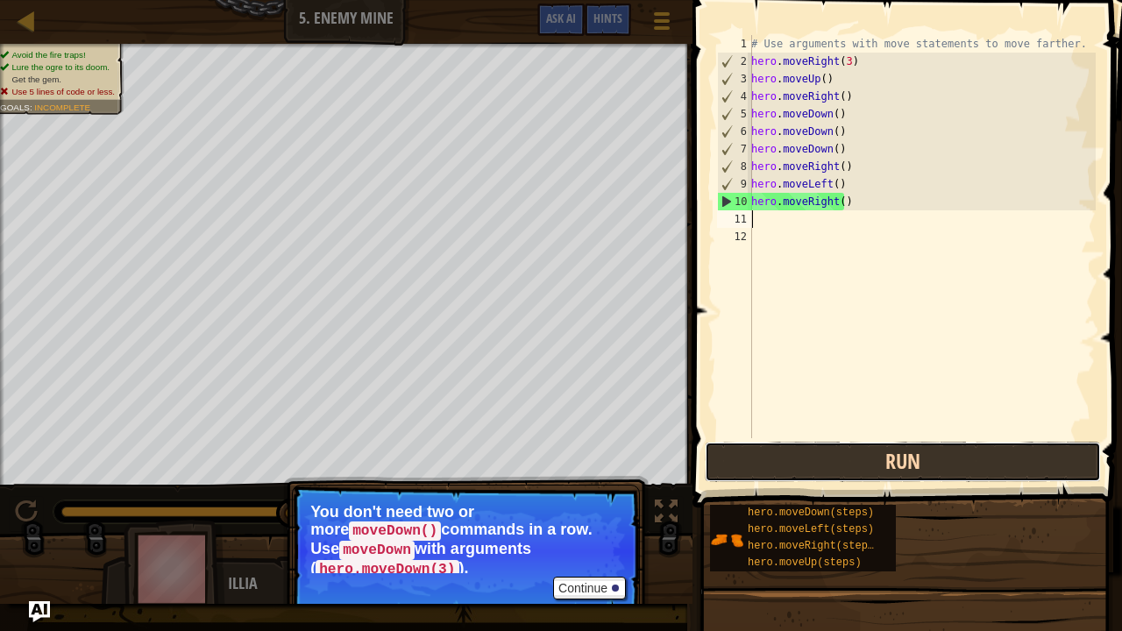
click at [784, 453] on button "Run" at bounding box center [903, 462] width 396 height 40
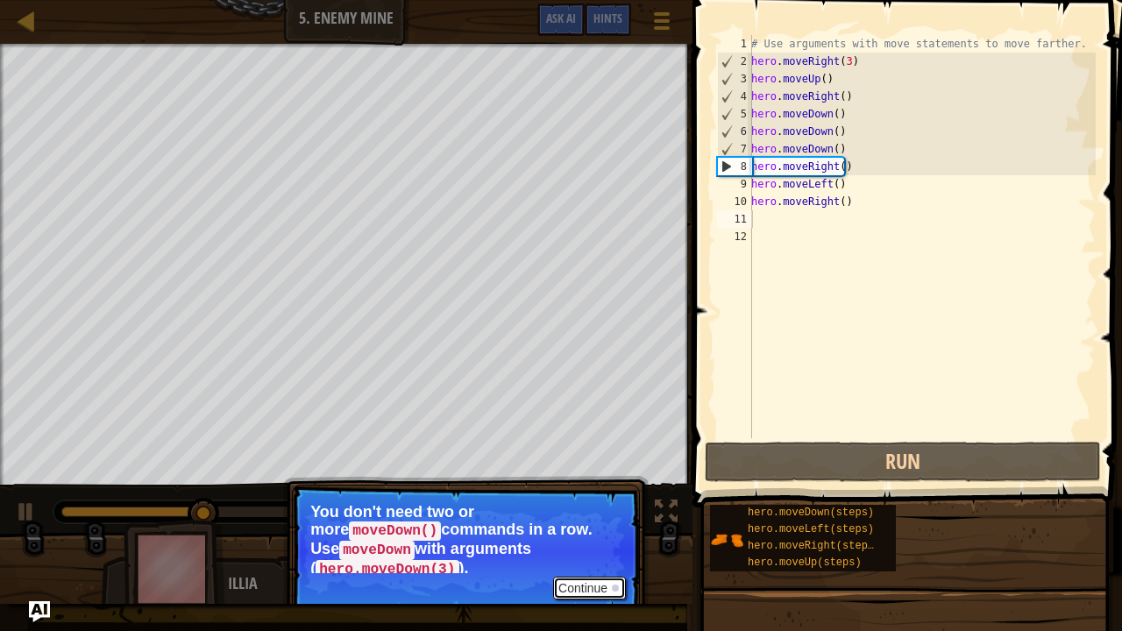
click at [609, 482] on button "Continue" at bounding box center [589, 588] width 73 height 23
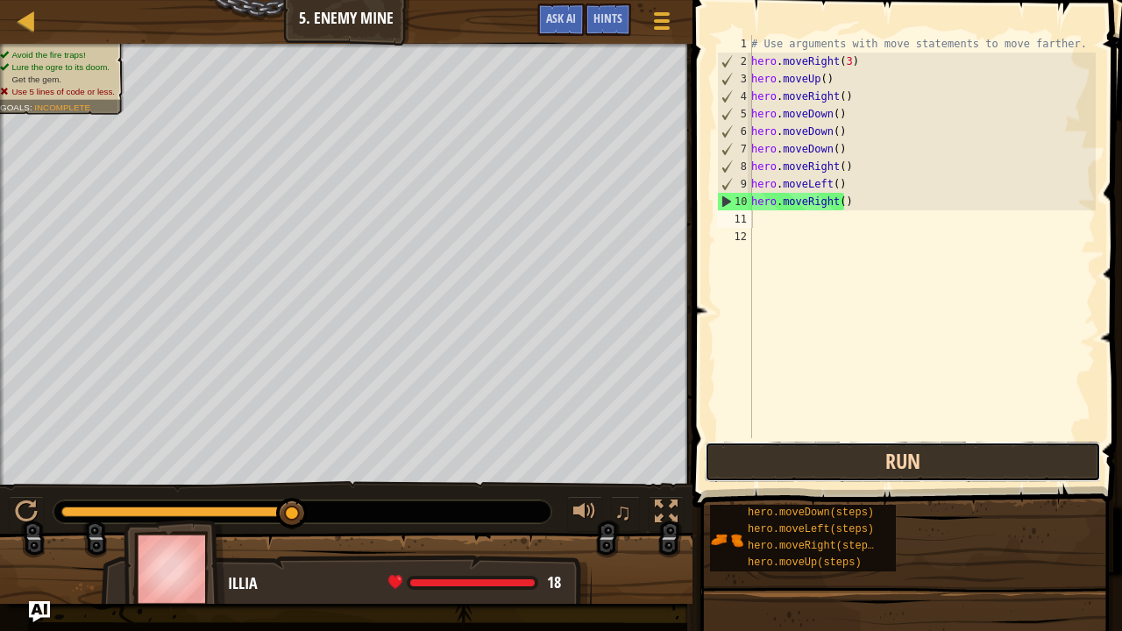
click at [805, 455] on button "Run" at bounding box center [903, 462] width 396 height 40
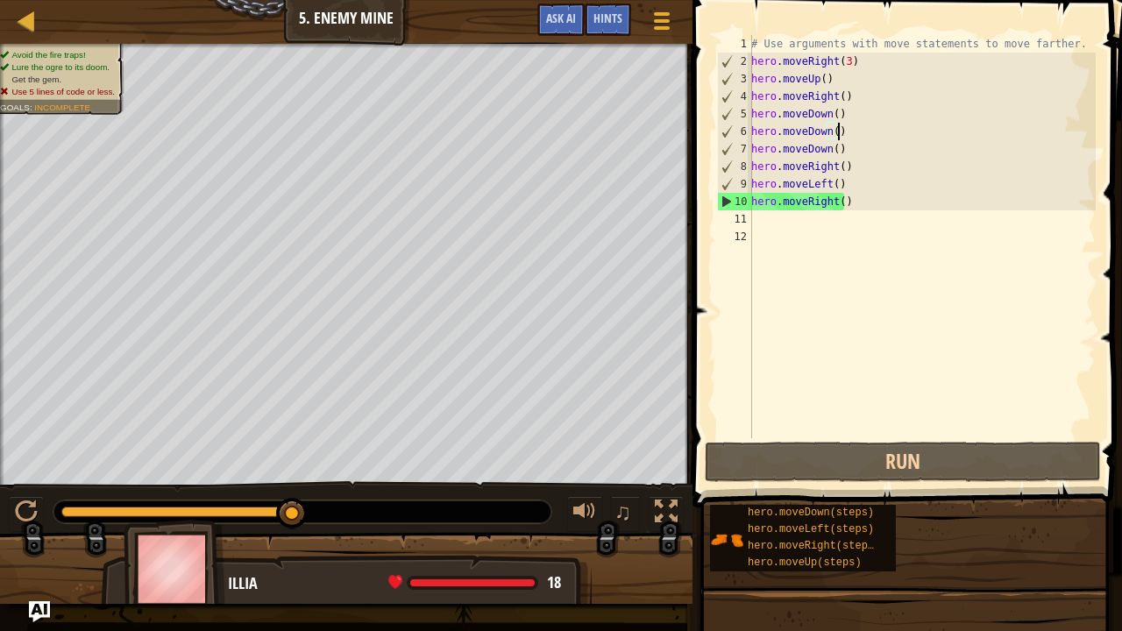
click at [844, 132] on div "# Use arguments with move statements to move farther. hero . moveRight ( 3 ) he…" at bounding box center [922, 254] width 348 height 438
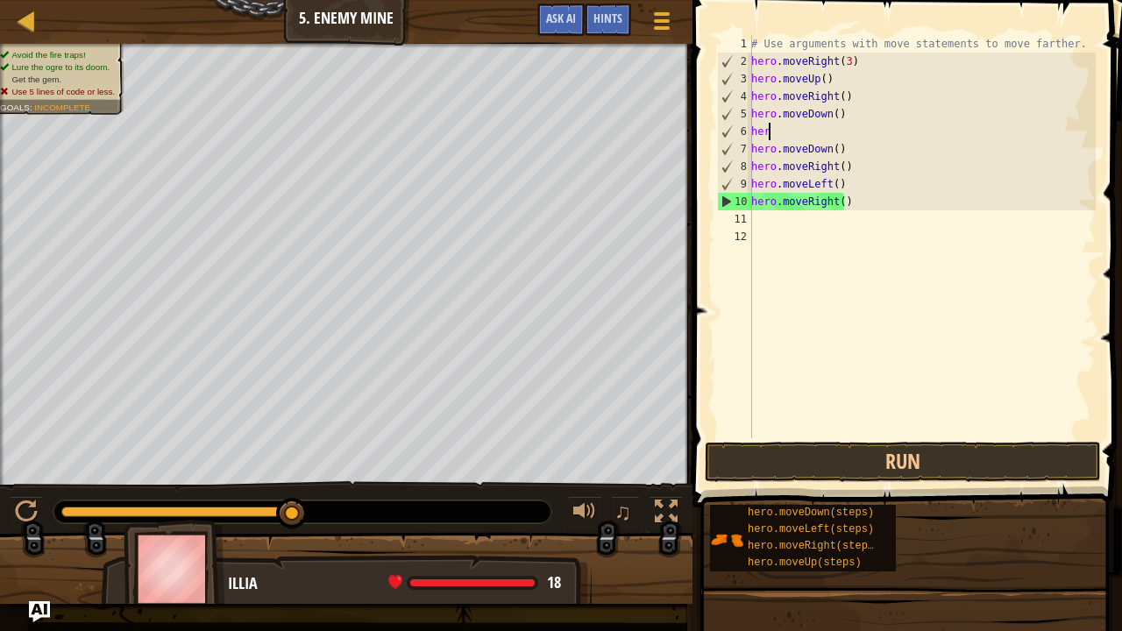
type textarea "h"
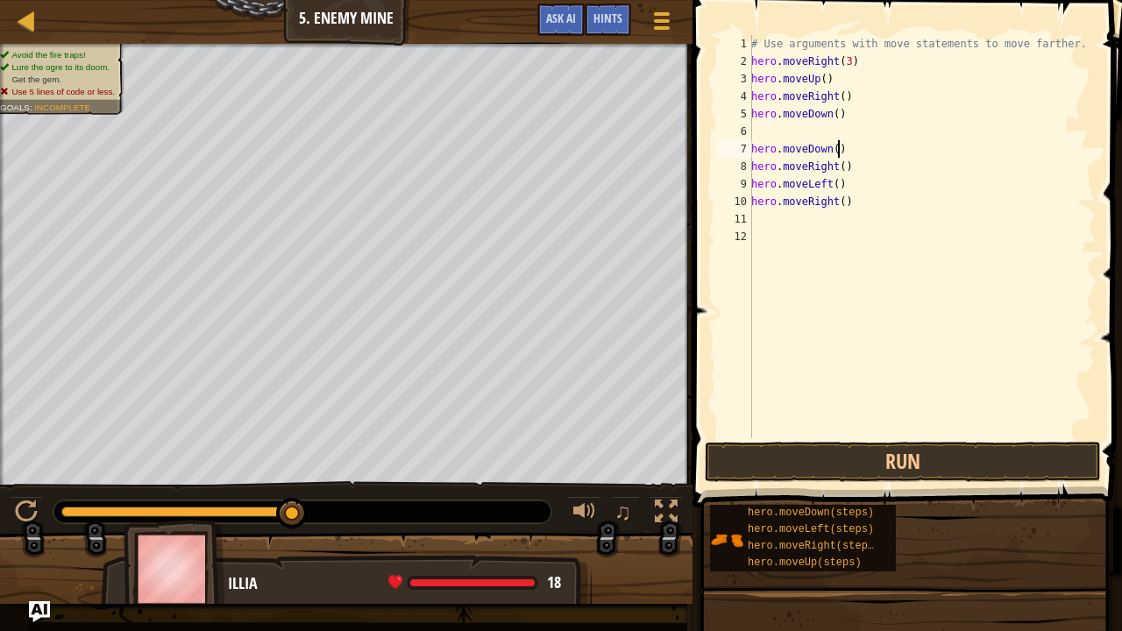
click at [852, 154] on div "# Use arguments with move statements to move farther. hero . moveRight ( 3 ) he…" at bounding box center [922, 254] width 348 height 438
type textarea "h"
click at [865, 173] on div "# Use arguments with move statements to move farther. hero . moveRight ( 3 ) he…" at bounding box center [922, 254] width 348 height 438
type textarea "h"
click at [864, 184] on div "# Use arguments with move statements to move farther. hero . moveRight ( 3 ) he…" at bounding box center [922, 254] width 348 height 438
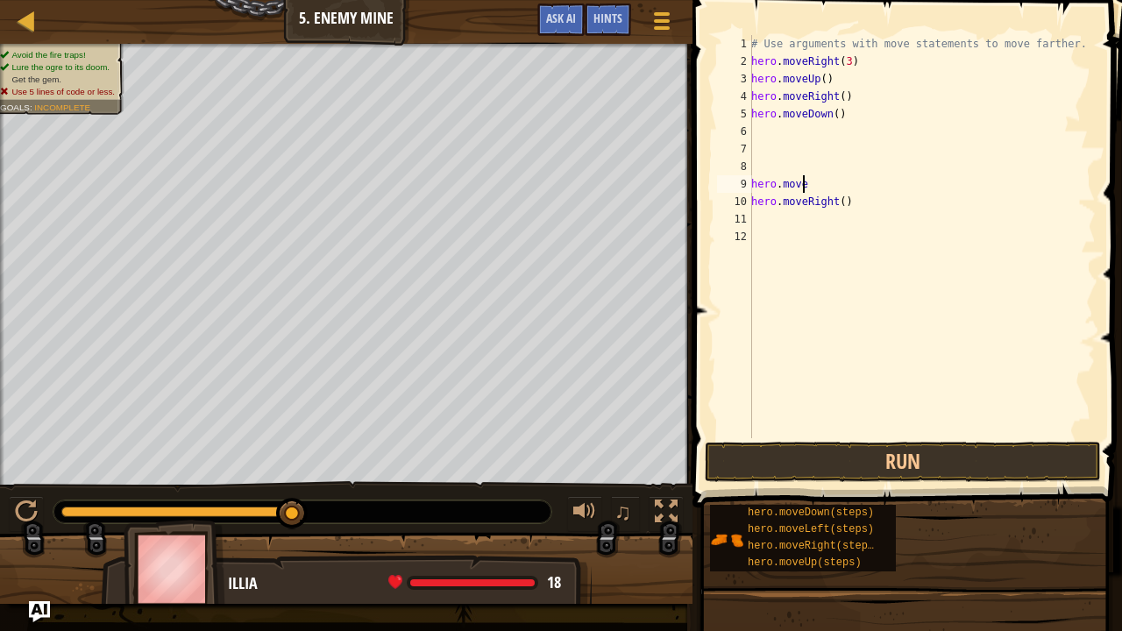
type textarea "h"
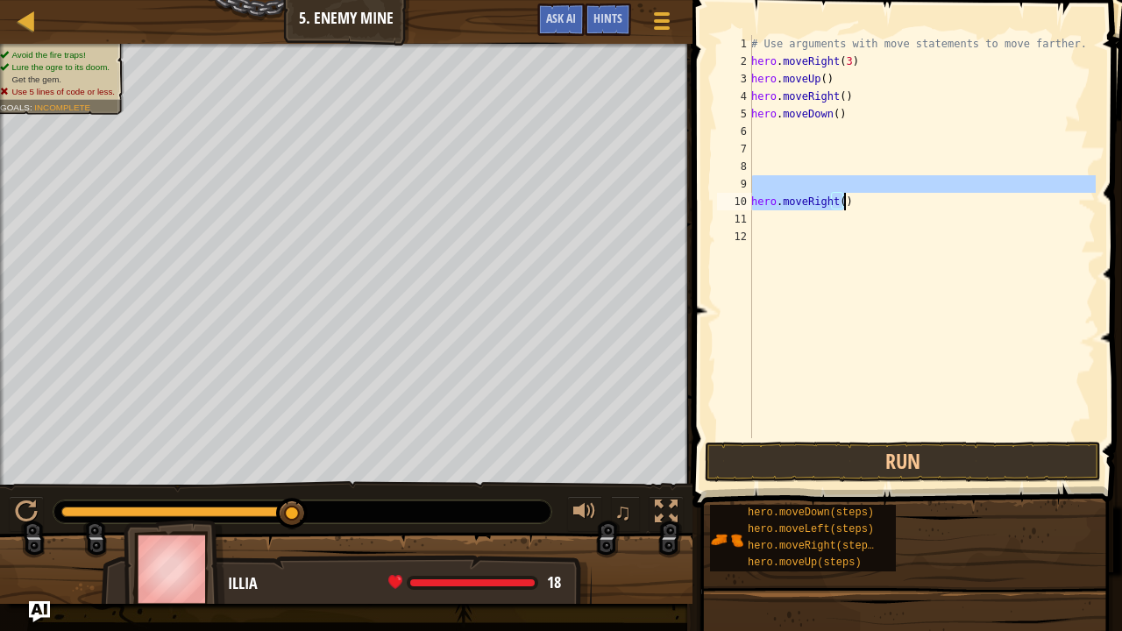
click at [848, 198] on div "# Use arguments with move statements to move farther. hero . moveRight ( 3 ) he…" at bounding box center [922, 254] width 348 height 438
type textarea "hero.moveRight()"
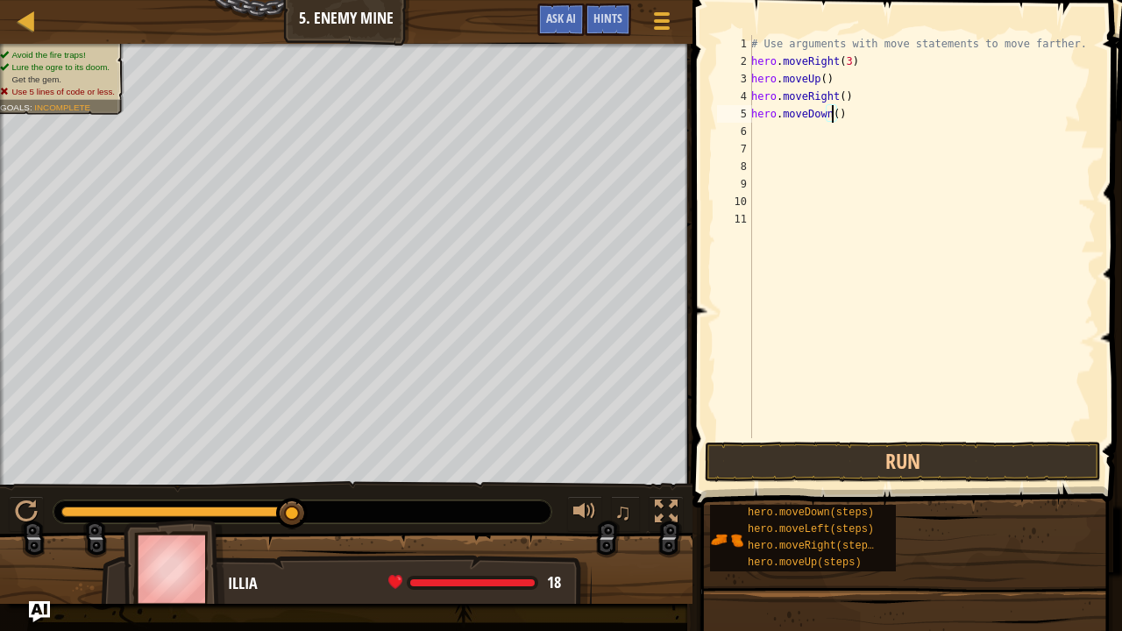
click at [830, 111] on div "# Use arguments with move statements to move farther. hero . moveRight ( 3 ) he…" at bounding box center [922, 254] width 348 height 438
type textarea "hero.moveDown(3)"
click at [787, 134] on div "# Use arguments with move statements to move farther. hero . moveRight ( 3 ) he…" at bounding box center [922, 254] width 348 height 438
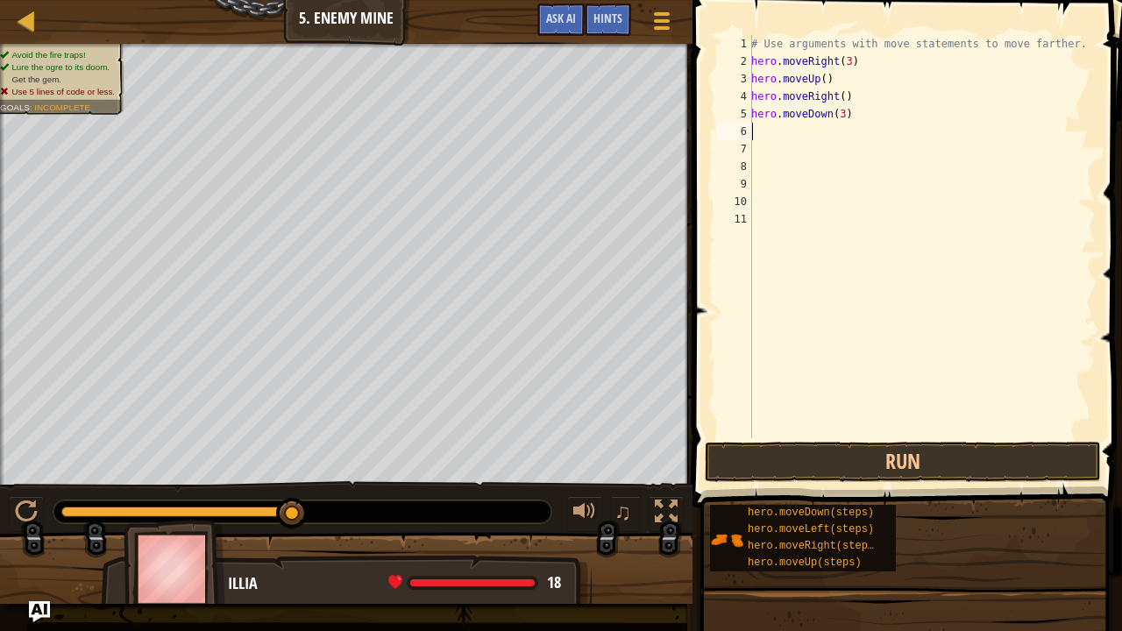
type textarea "h"
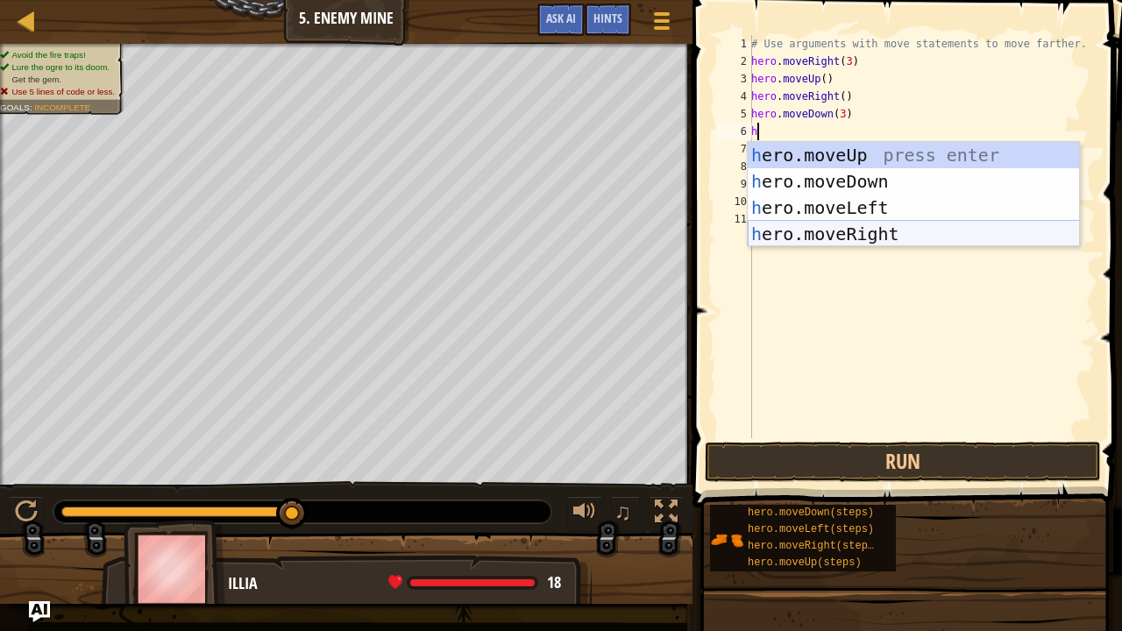
drag, startPoint x: 819, startPoint y: 226, endPoint x: 830, endPoint y: 223, distance: 11.1
click at [821, 226] on div "h ero.moveUp press enter h ero.moveDown press enter h ero.moveLeft press enter …" at bounding box center [914, 221] width 332 height 158
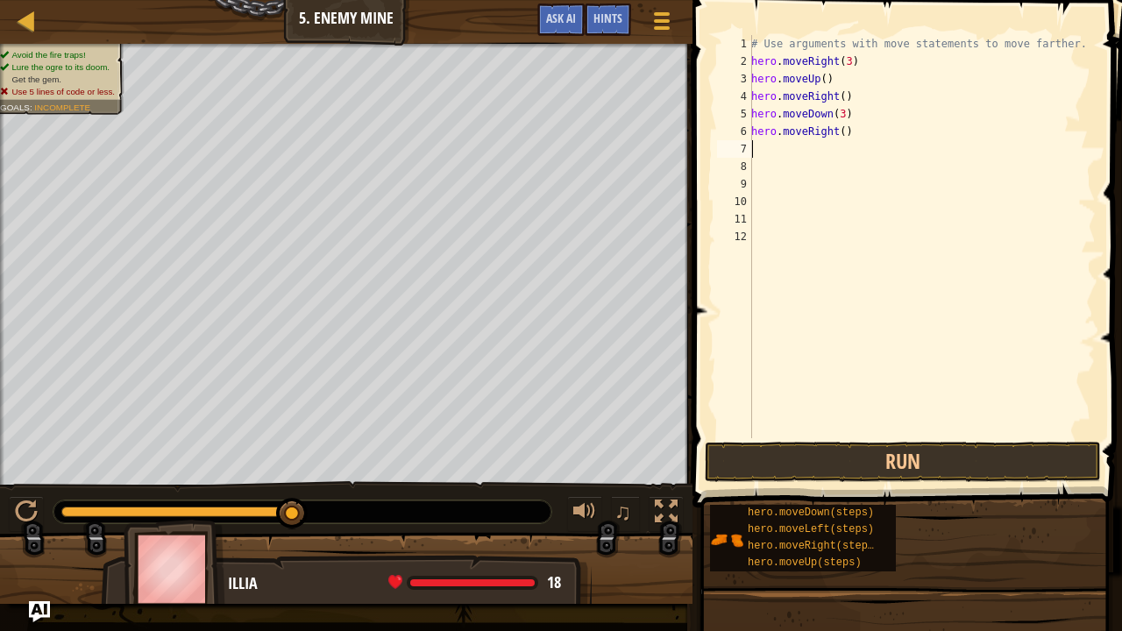
click at [838, 132] on div "# Use arguments with move statements to move farther. hero . moveRight ( 3 ) he…" at bounding box center [922, 254] width 348 height 438
type textarea "hero.moveRight(2)"
drag, startPoint x: 865, startPoint y: 450, endPoint x: 865, endPoint y: 441, distance: 8.8
click at [865, 445] on button "Run" at bounding box center [903, 462] width 396 height 40
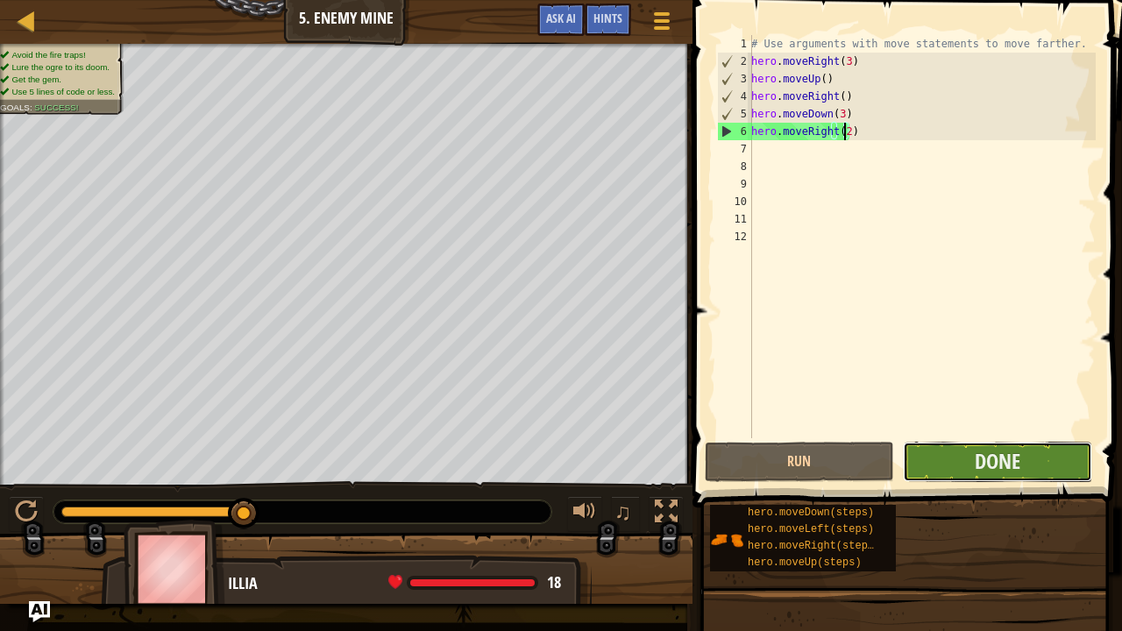
click at [1060, 465] on button "Done" at bounding box center [997, 462] width 189 height 40
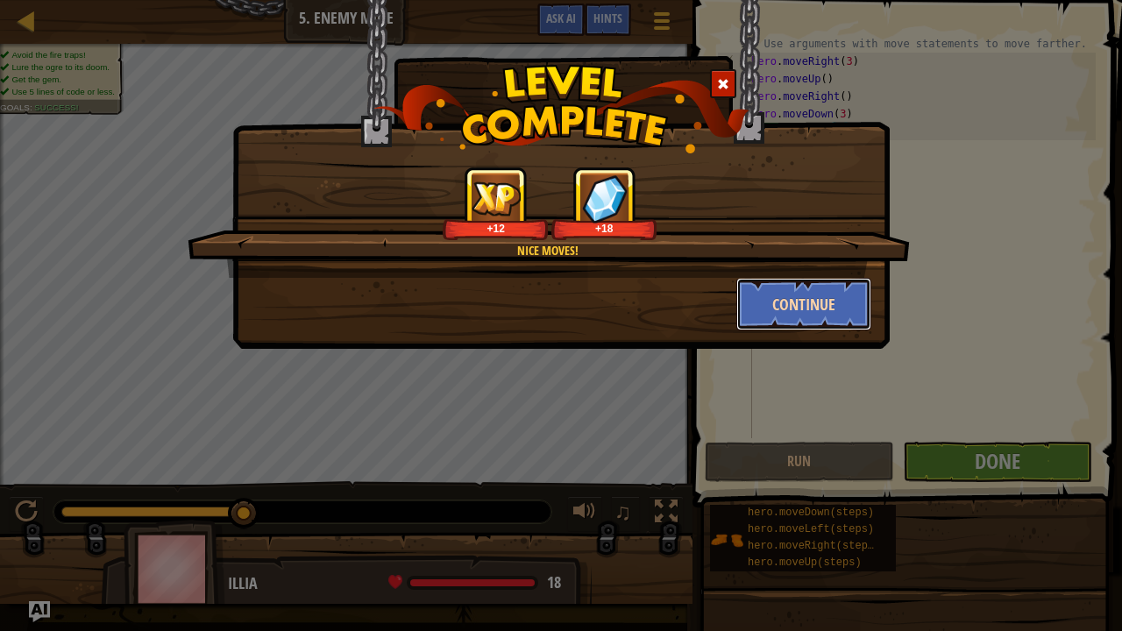
click at [819, 290] on button "Continue" at bounding box center [805, 304] width 136 height 53
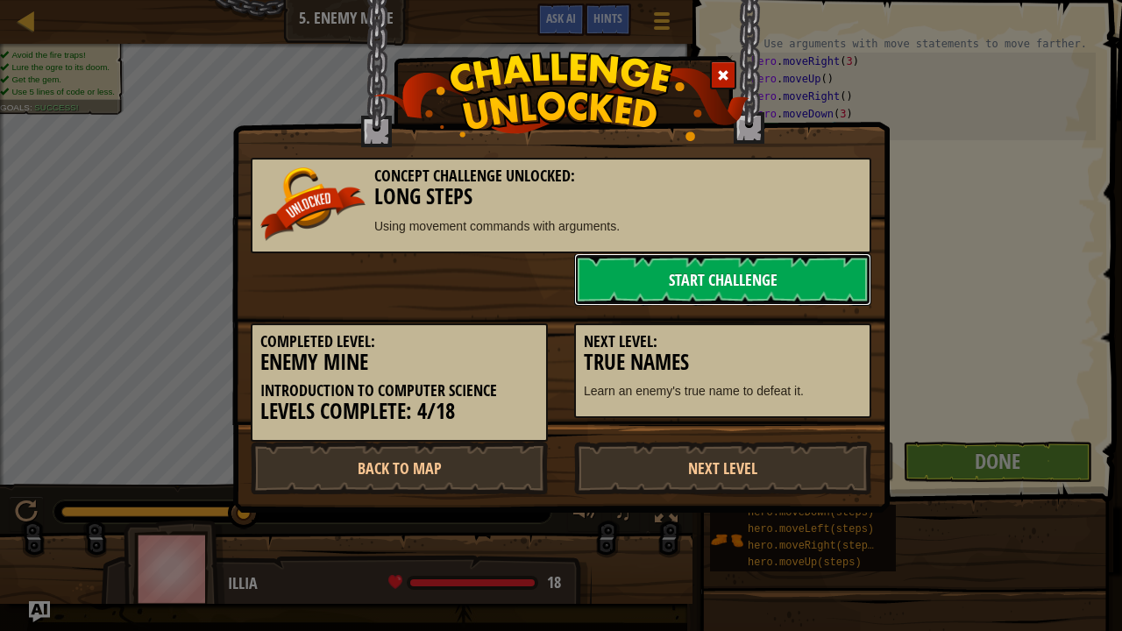
click at [815, 288] on link "Start Challenge" at bounding box center [722, 279] width 297 height 53
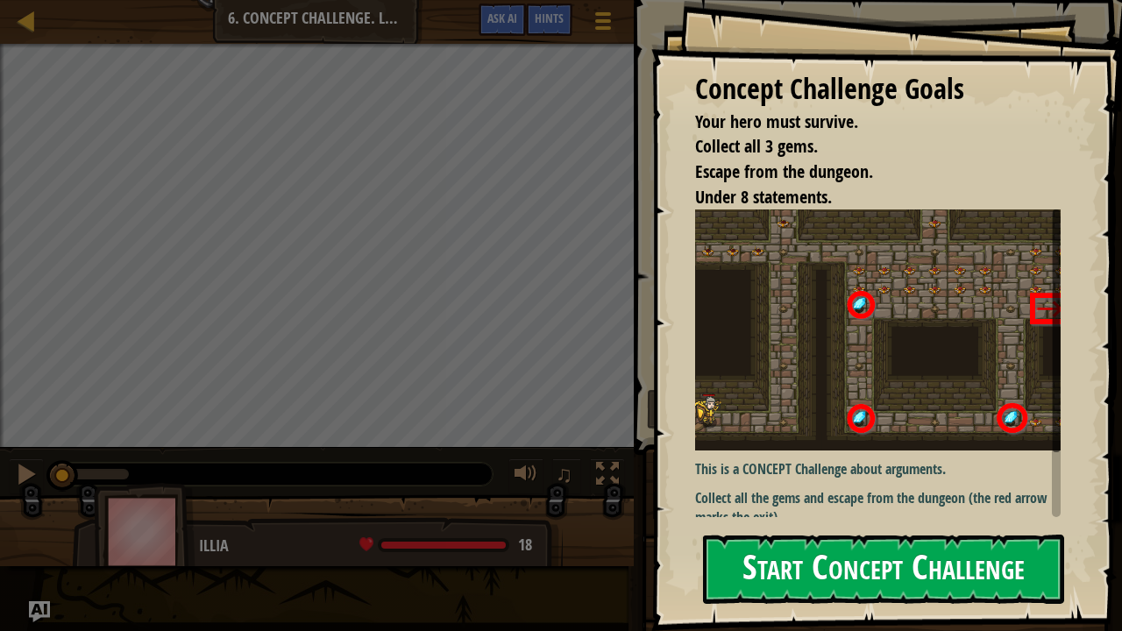
click at [845, 482] on button "Start Concept Challenge" at bounding box center [883, 569] width 361 height 69
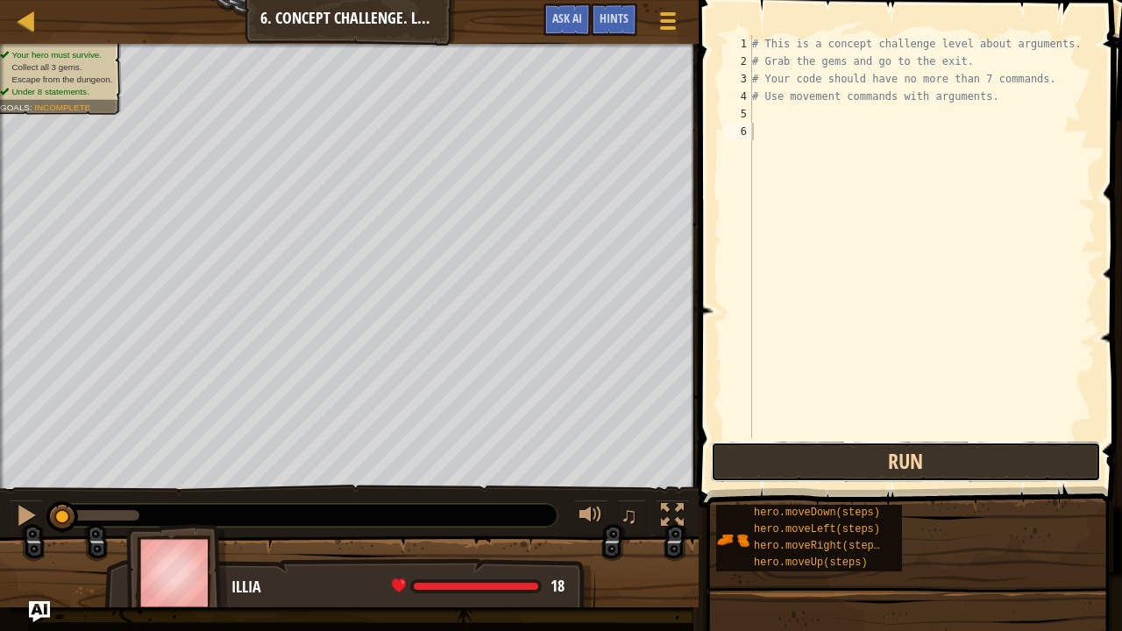
click at [880, 460] on button "Run" at bounding box center [906, 462] width 390 height 40
type textarea "h"
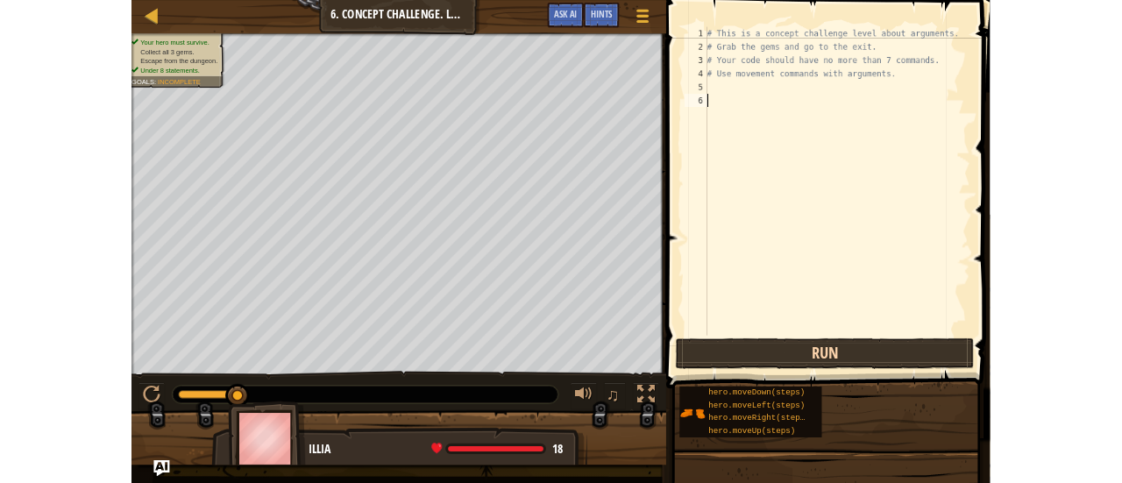
scroll to position [8, 0]
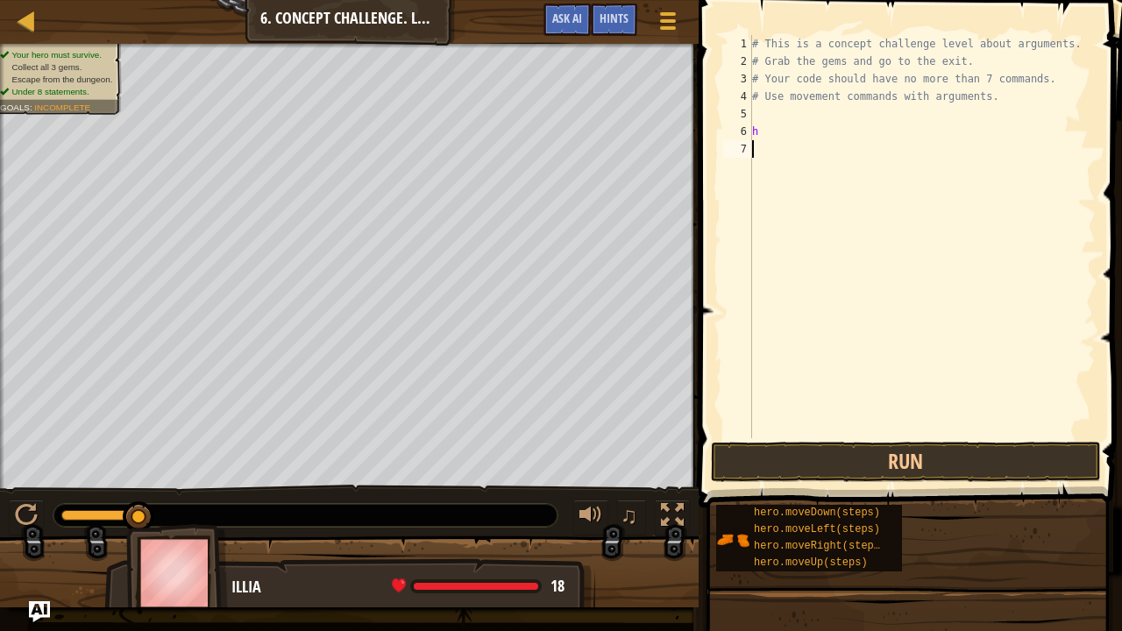
click at [912, 246] on div "# This is a concept challenge level about arguments. # Grab the gems and go to …" at bounding box center [922, 254] width 347 height 438
click at [839, 126] on div "# This is a concept challenge level about arguments. # Grab the gems and go to …" at bounding box center [922, 254] width 347 height 438
type textarea "h"
drag, startPoint x: 310, startPoint y: 630, endPoint x: 314, endPoint y: 612, distance: 18.7
click at [314, 482] on div "Map Introduction to Computer Science 6. Concept Challenge. Long Steps Game Menu…" at bounding box center [561, 315] width 1122 height 631
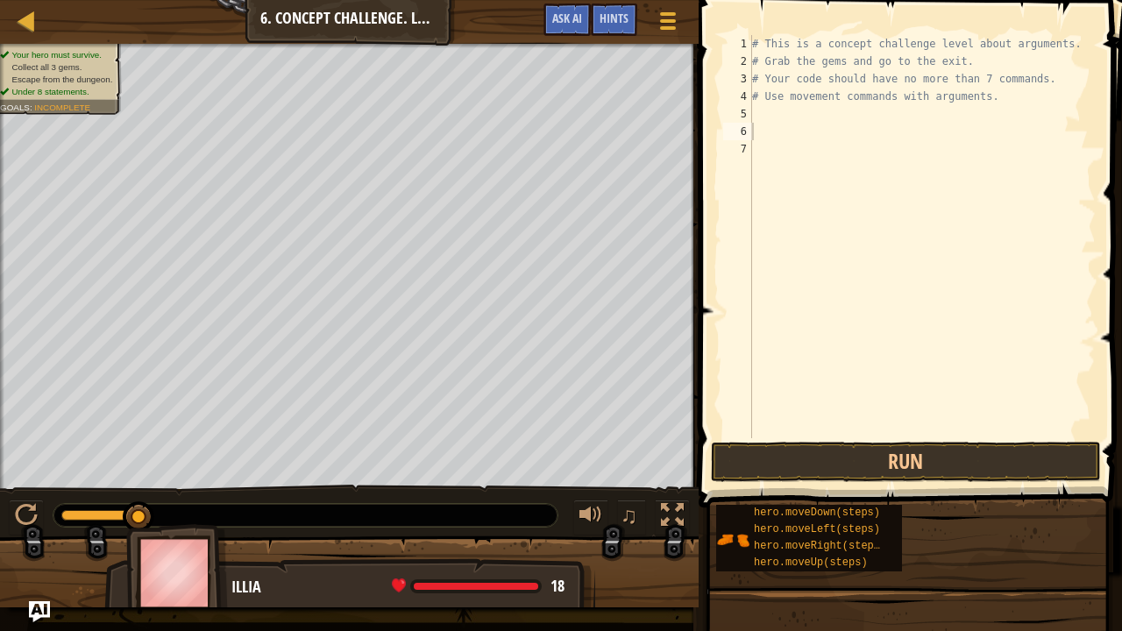
drag, startPoint x: 380, startPoint y: 601, endPoint x: 420, endPoint y: 630, distance: 50.2
click at [429, 482] on div "Illia 18 x: 2 y: 6 No target" at bounding box center [349, 573] width 699 height 70
